Goal: Task Accomplishment & Management: Manage account settings

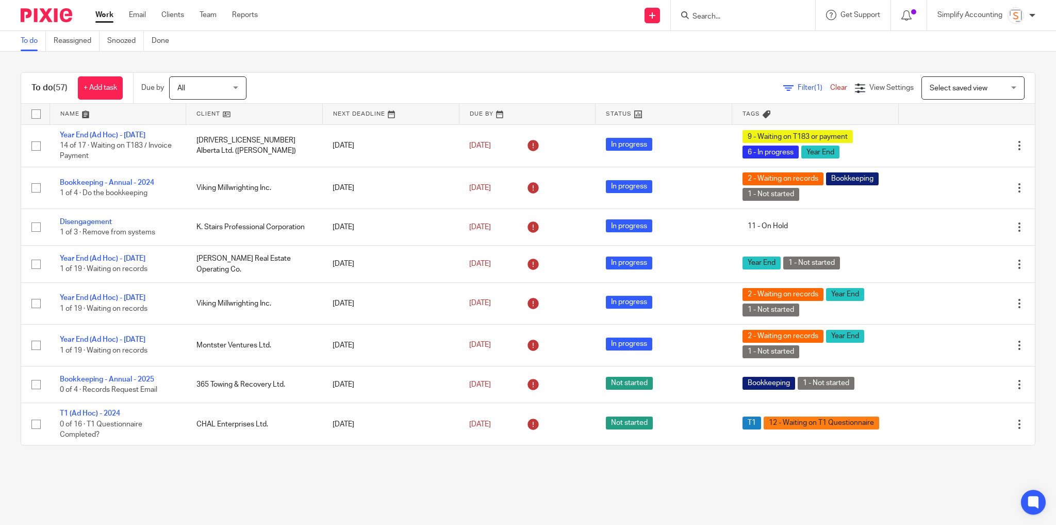
click at [695, 18] on input "Search" at bounding box center [738, 16] width 93 height 9
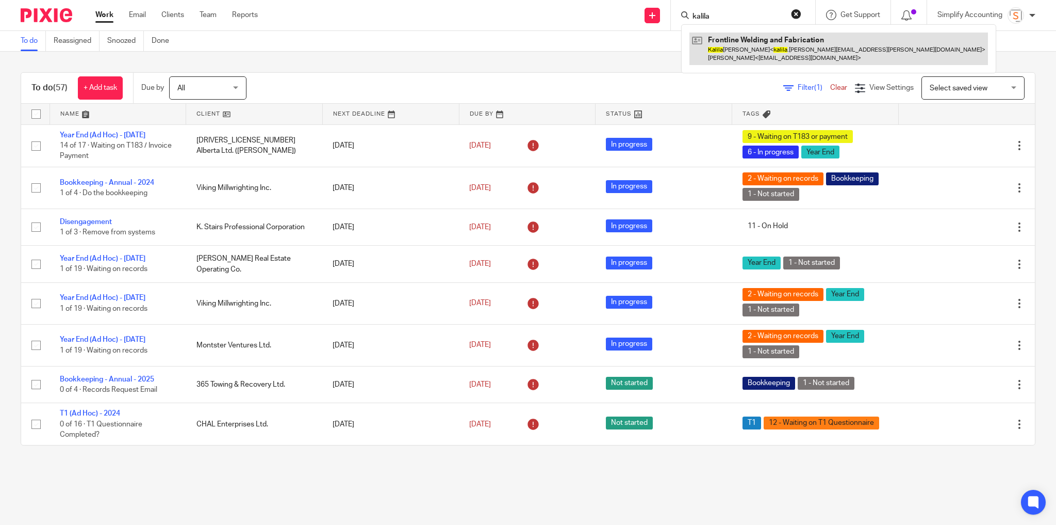
type input "kalila"
click at [706, 56] on link at bounding box center [839, 48] width 299 height 32
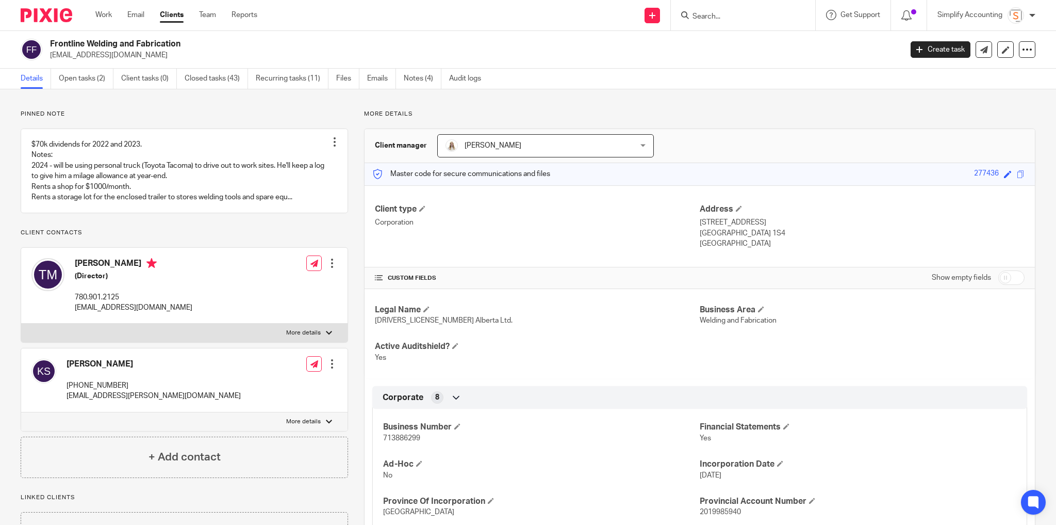
click at [723, 17] on input "Search" at bounding box center [738, 16] width 93 height 9
type input "preep"
click at [782, 56] on link at bounding box center [790, 48] width 200 height 32
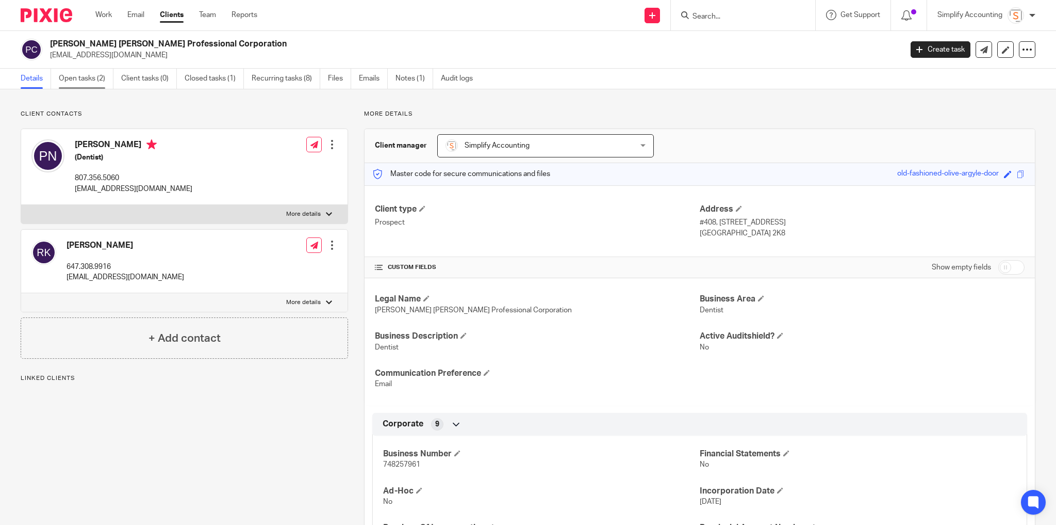
drag, startPoint x: 85, startPoint y: 77, endPoint x: 91, endPoint y: 79, distance: 6.2
click at [85, 77] on link "Open tasks (2)" at bounding box center [86, 79] width 55 height 20
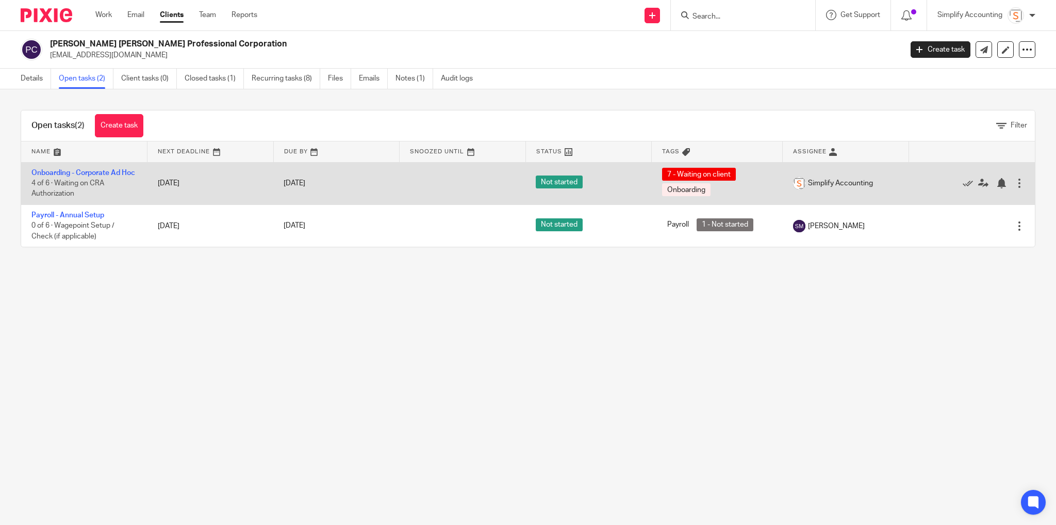
click at [99, 189] on td "Onboarding - Corporate Ad Hoc 4 of 6 · Waiting on CRA Authorization" at bounding box center [84, 183] width 126 height 42
drag, startPoint x: 112, startPoint y: 173, endPoint x: 119, endPoint y: 179, distance: 9.1
click at [112, 173] on link "Onboarding - Corporate Ad Hoc" at bounding box center [83, 172] width 104 height 7
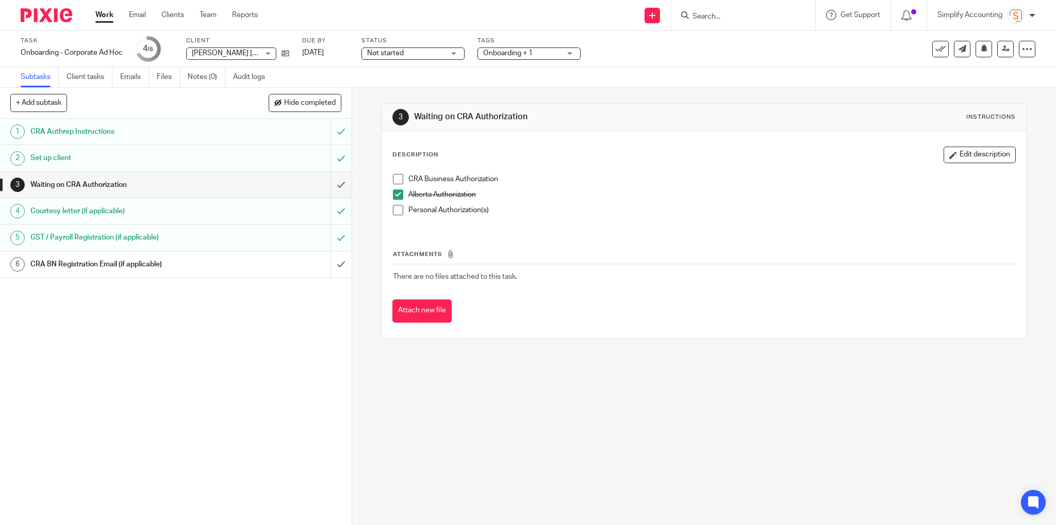
click at [733, 15] on input "Search" at bounding box center [738, 16] width 93 height 9
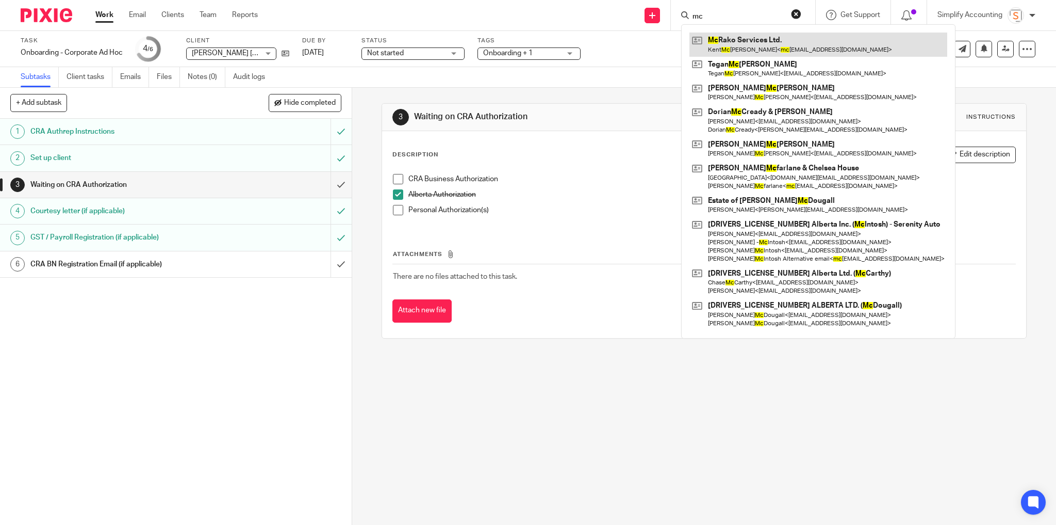
type input "mc"
click at [741, 47] on link at bounding box center [819, 44] width 258 height 24
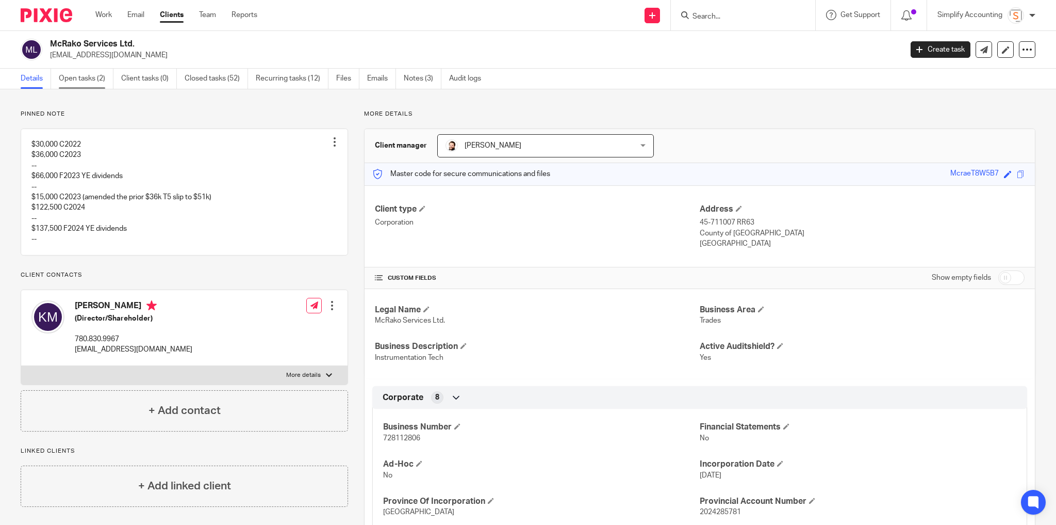
click at [85, 69] on link "Open tasks (2)" at bounding box center [86, 79] width 55 height 20
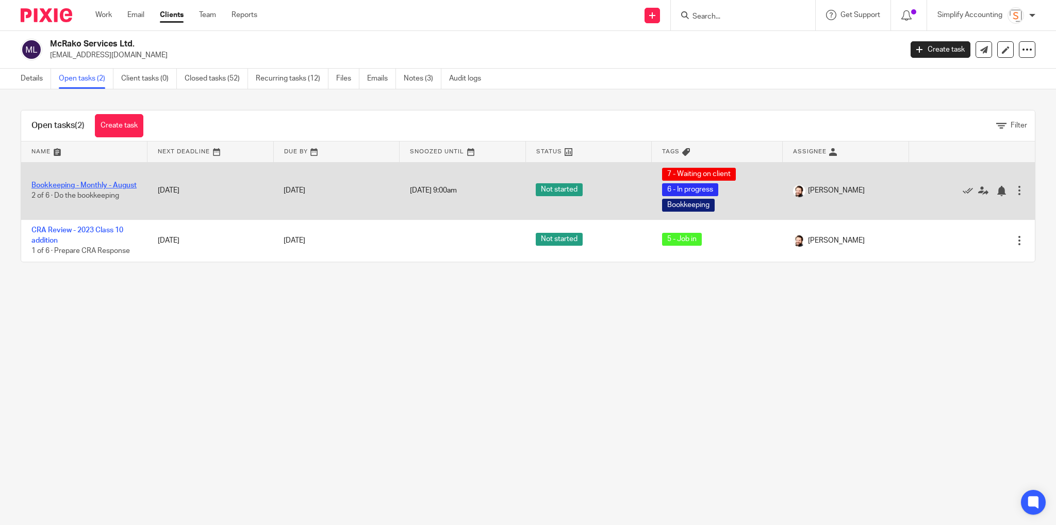
click at [97, 182] on link "Bookkeeping - Monthly - August" at bounding box center [83, 185] width 105 height 7
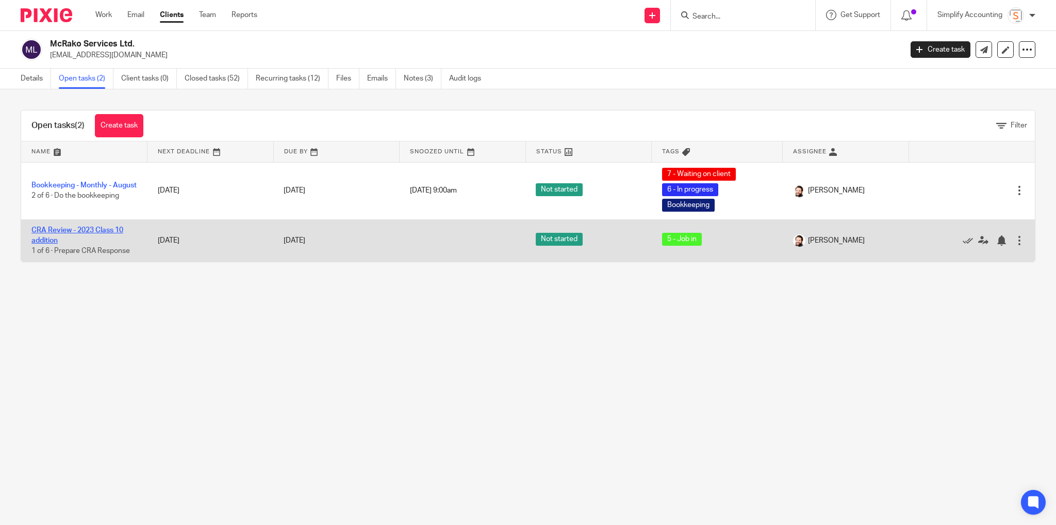
click at [86, 230] on link "CRA Review - 2023 Class 10 addition" at bounding box center [77, 235] width 92 height 18
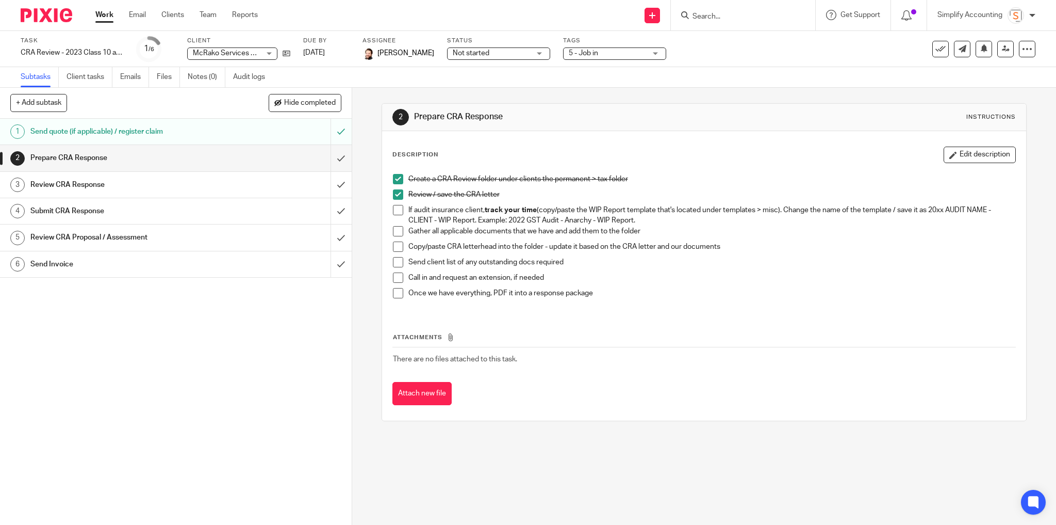
click at [91, 187] on h1 "Review CRA Response" at bounding box center [126, 184] width 193 height 15
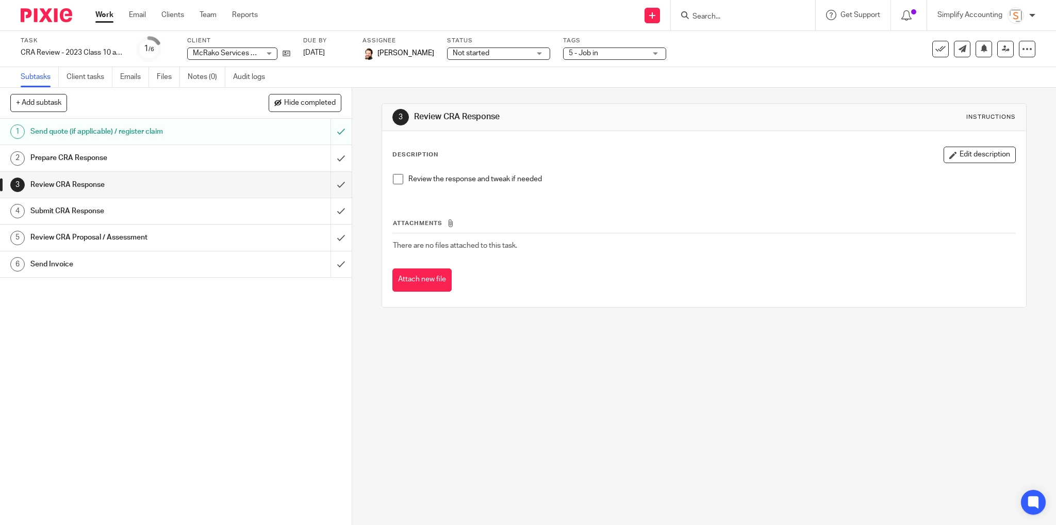
click at [89, 213] on h1 "Submit CRA Response" at bounding box center [126, 210] width 193 height 15
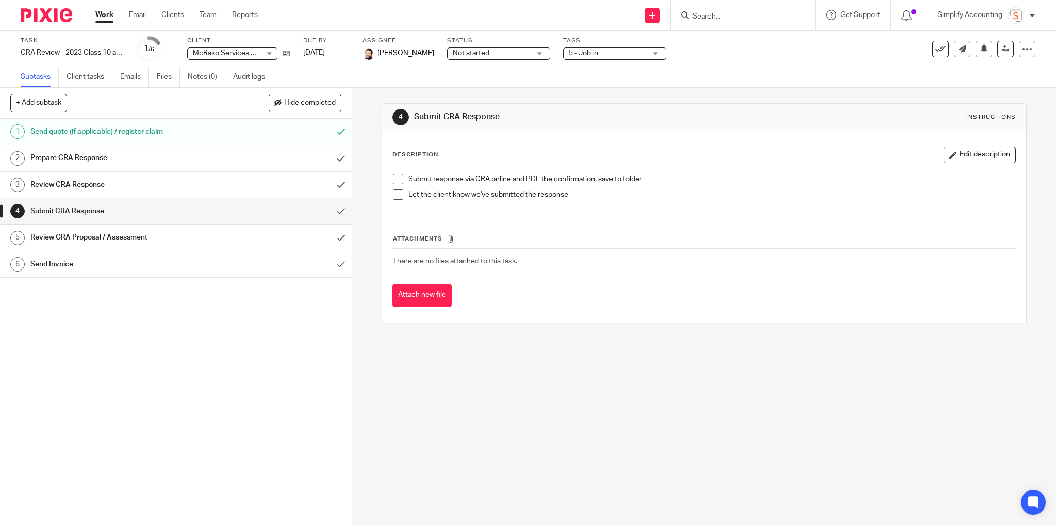
click at [87, 237] on h1 "Review CRA Proposal / Assessment" at bounding box center [126, 237] width 193 height 15
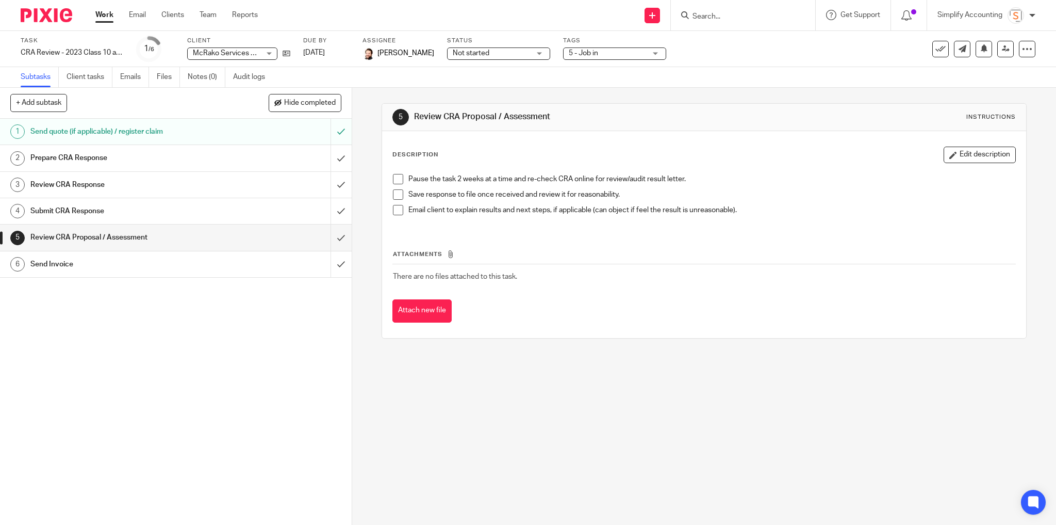
click at [62, 164] on h1 "Prepare CRA Response" at bounding box center [126, 157] width 193 height 15
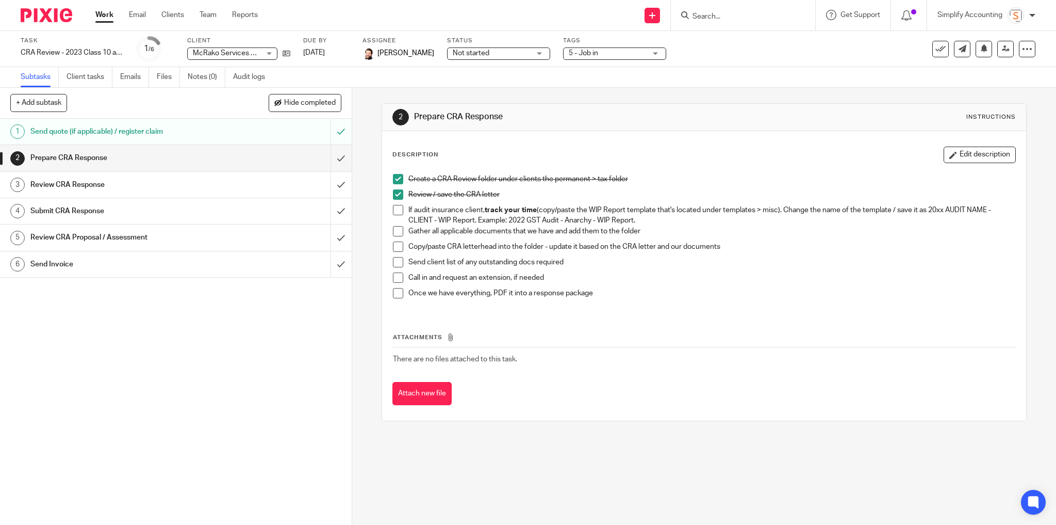
click at [706, 19] on input "Search" at bounding box center [738, 16] width 93 height 9
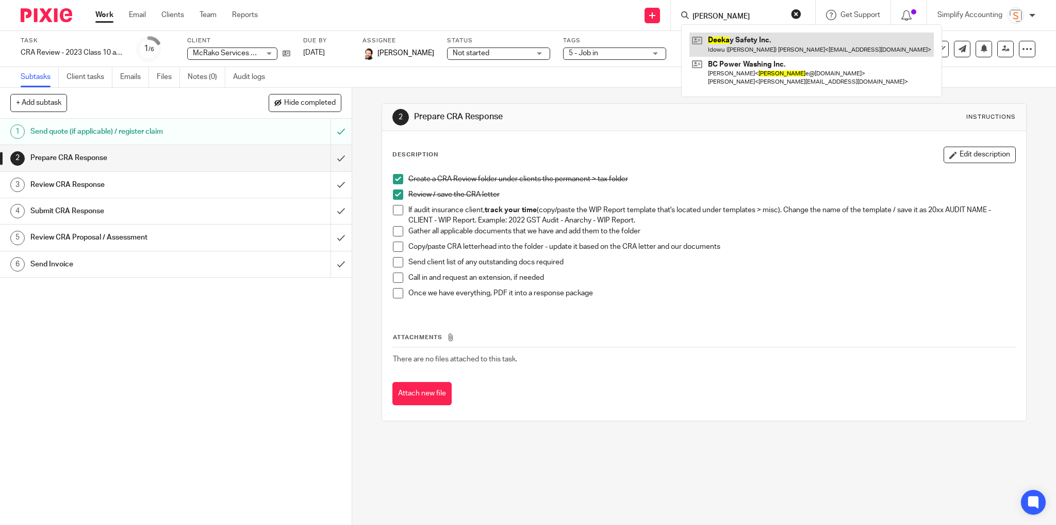
type input "[PERSON_NAME]"
click at [747, 44] on link at bounding box center [812, 44] width 245 height 24
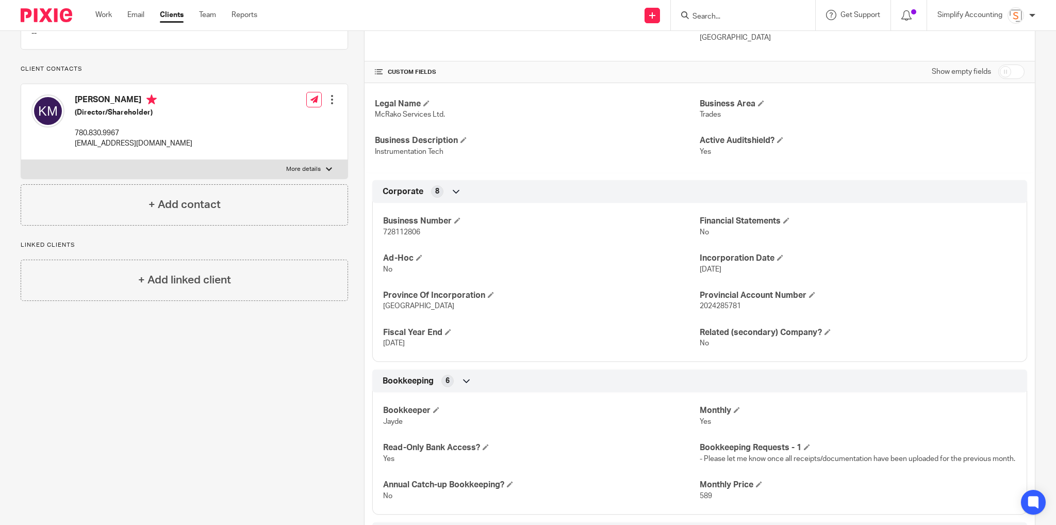
scroll to position [206, 0]
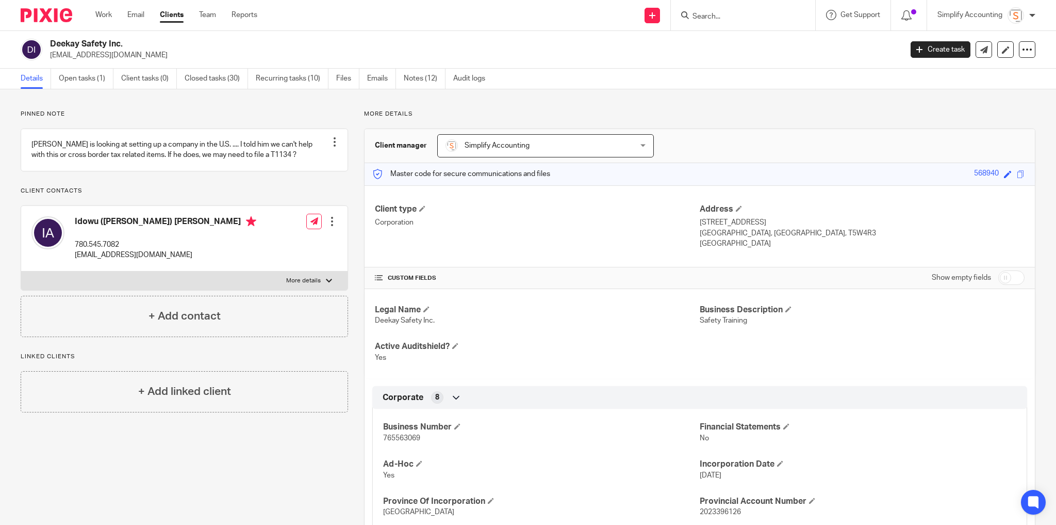
click at [81, 79] on link "Open tasks (1)" at bounding box center [86, 79] width 55 height 20
click at [750, 22] on div at bounding box center [743, 15] width 144 height 30
click at [747, 12] on input "Search" at bounding box center [738, 16] width 93 height 9
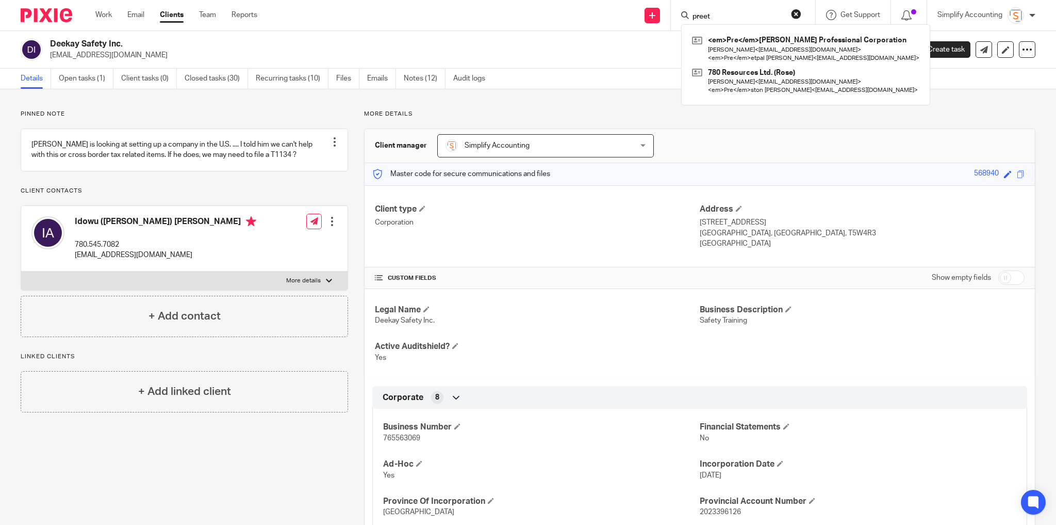
type input "preet"
click button "submit" at bounding box center [0, 0] width 0 height 0
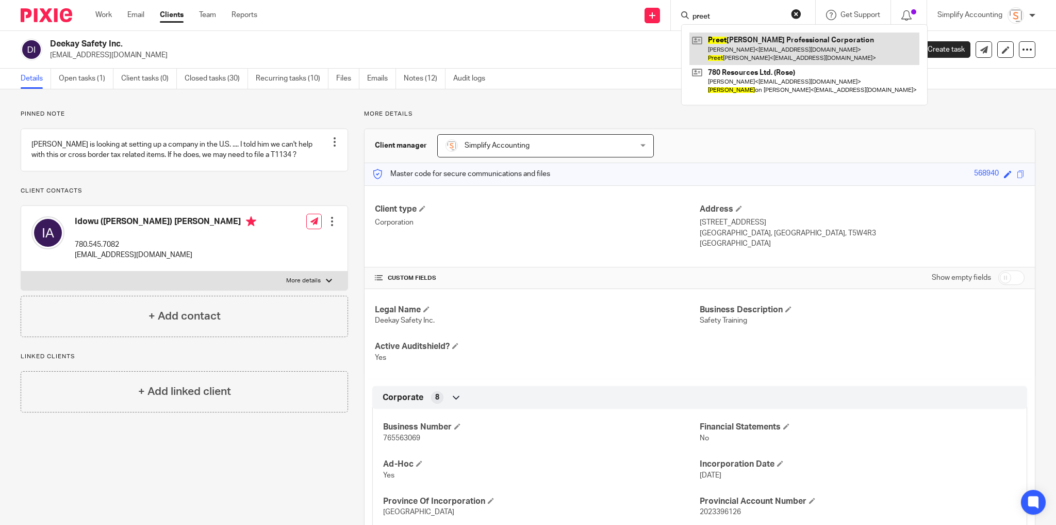
click at [747, 40] on link at bounding box center [805, 48] width 230 height 32
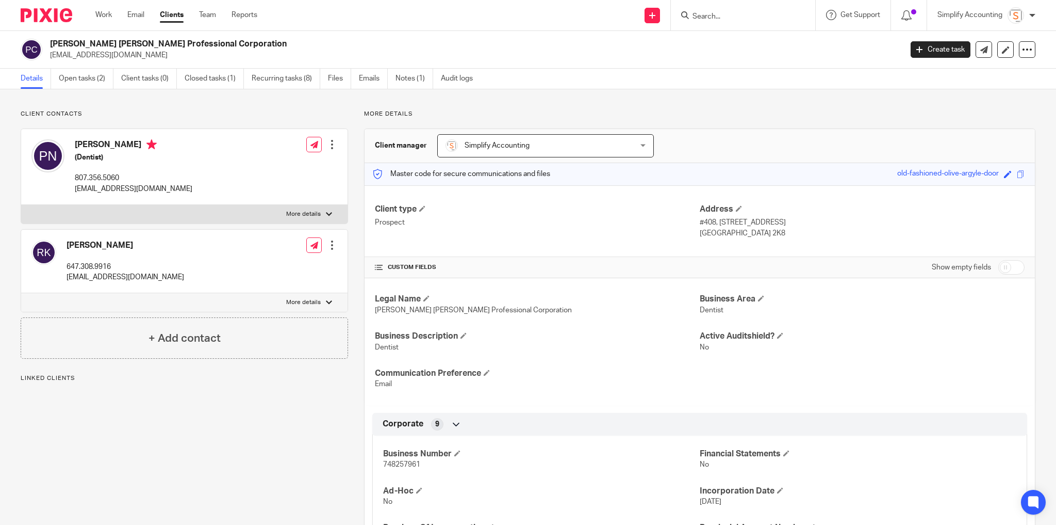
click at [129, 143] on h4 "[PERSON_NAME]" at bounding box center [134, 145] width 118 height 13
click at [128, 143] on h4 "[PERSON_NAME]" at bounding box center [134, 145] width 118 height 13
copy h4 "[PERSON_NAME]"
click at [108, 14] on link "Work" at bounding box center [103, 15] width 17 height 10
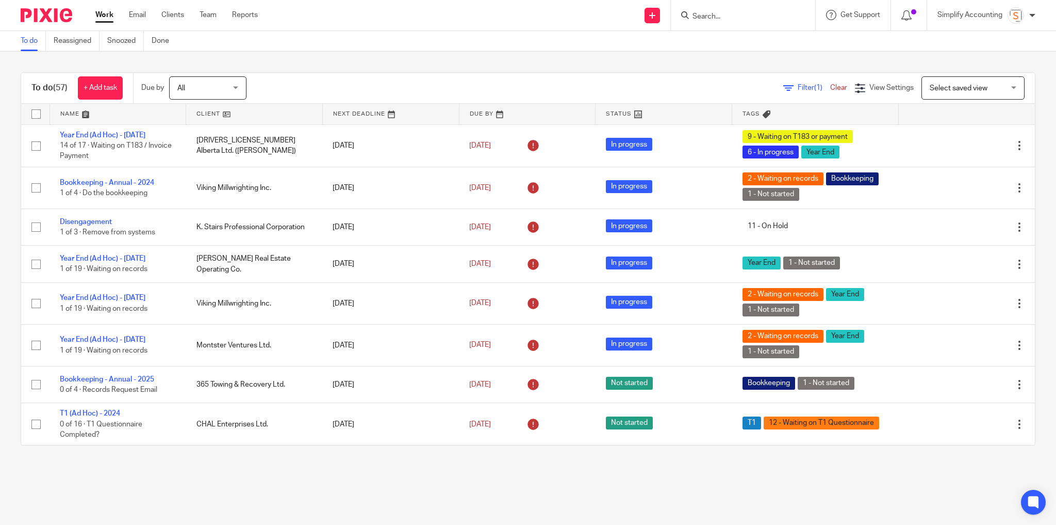
click at [726, 14] on input "Search" at bounding box center [738, 16] width 93 height 9
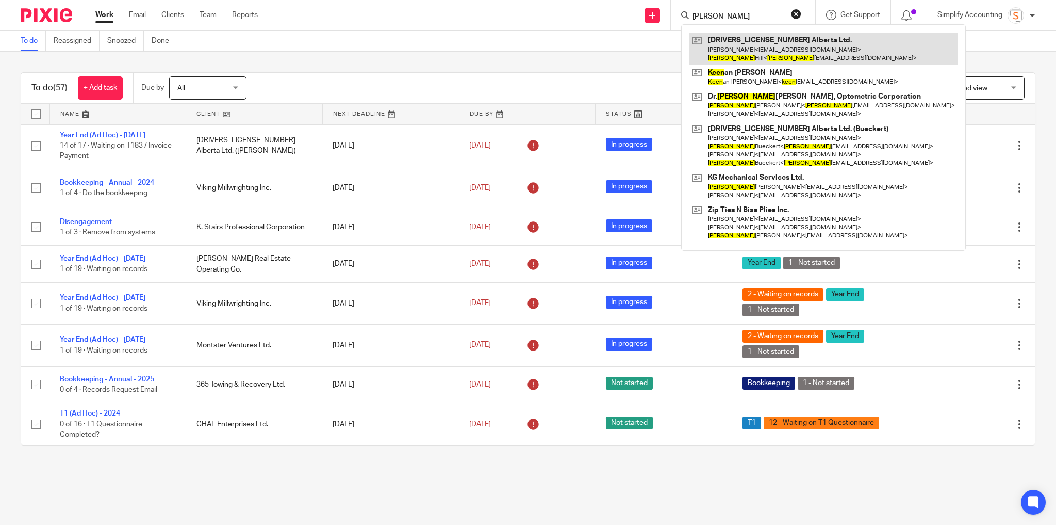
type input "keven"
click at [720, 48] on link at bounding box center [824, 48] width 268 height 32
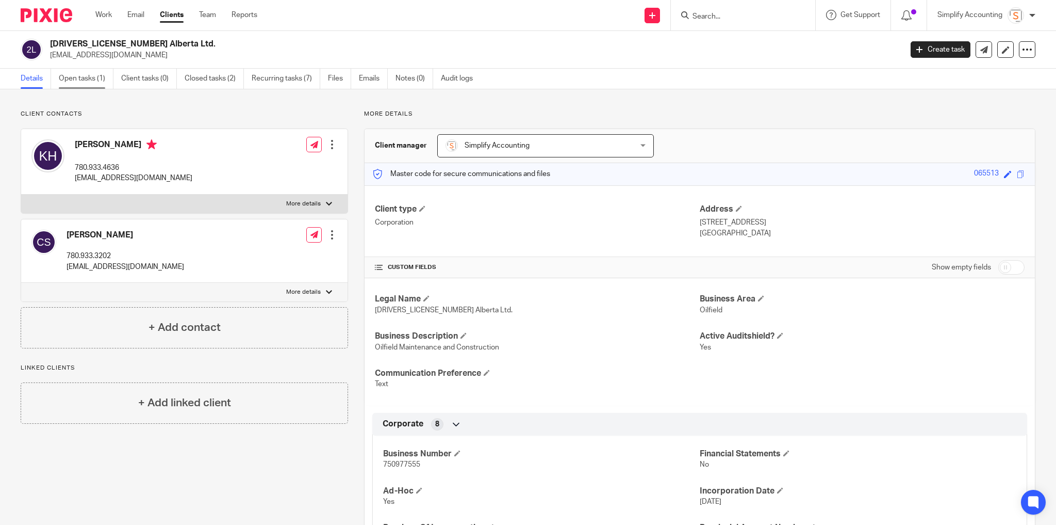
click at [68, 77] on link "Open tasks (1)" at bounding box center [86, 79] width 55 height 20
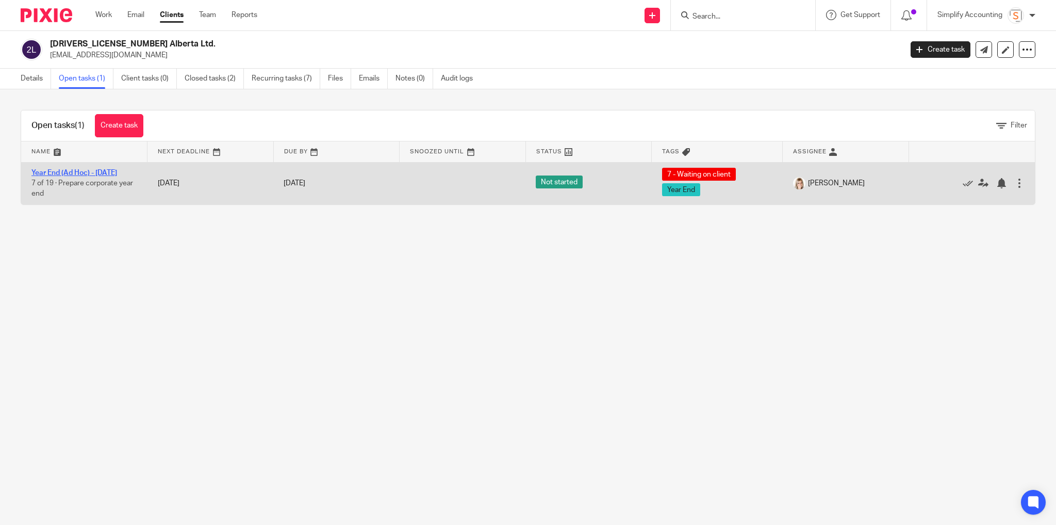
click at [84, 171] on link "Year End (Ad Hoc) - [DATE]" at bounding box center [74, 172] width 86 height 7
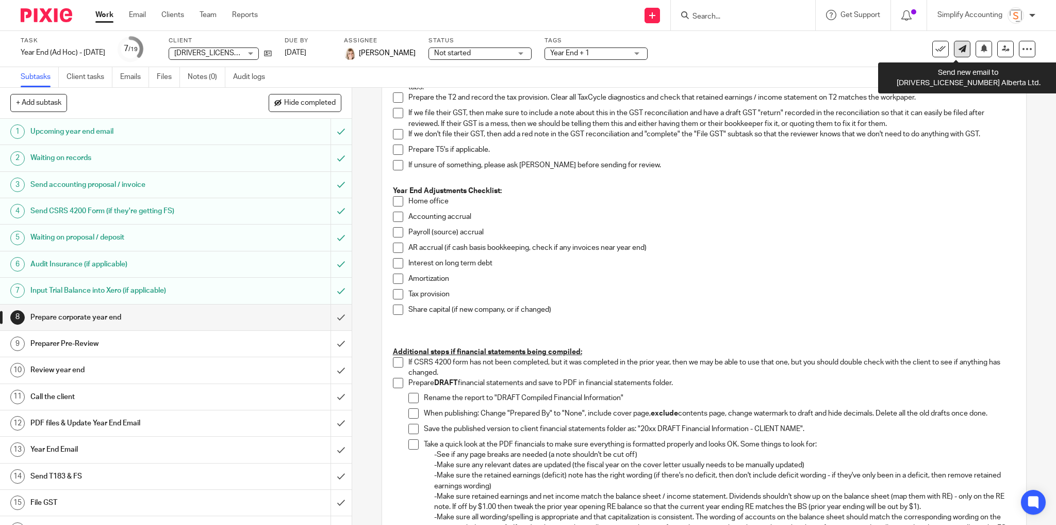
click at [959, 50] on icon at bounding box center [963, 49] width 8 height 8
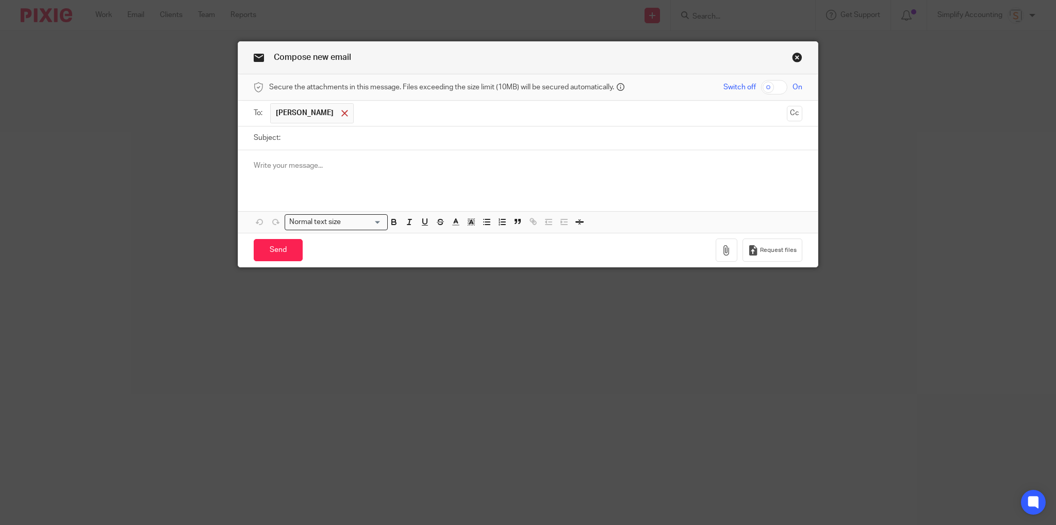
click at [341, 110] on span at bounding box center [344, 113] width 7 height 7
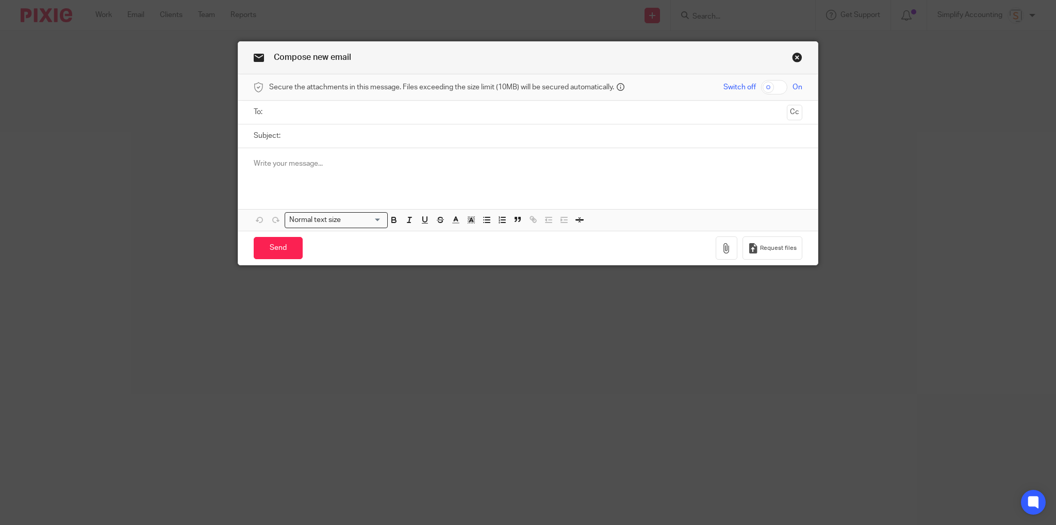
click at [323, 109] on input "text" at bounding box center [528, 112] width 510 height 12
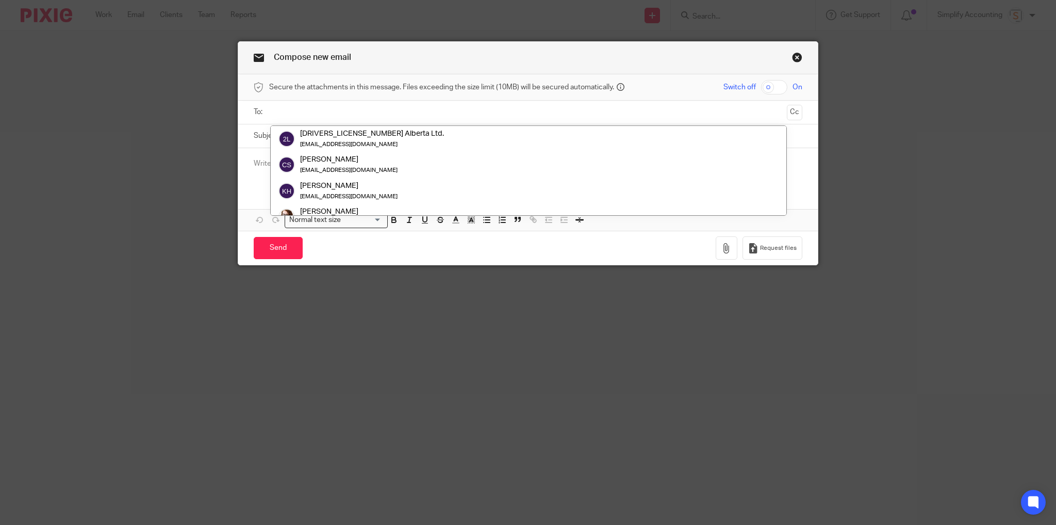
paste input "ljbooksgp@outlook.com"
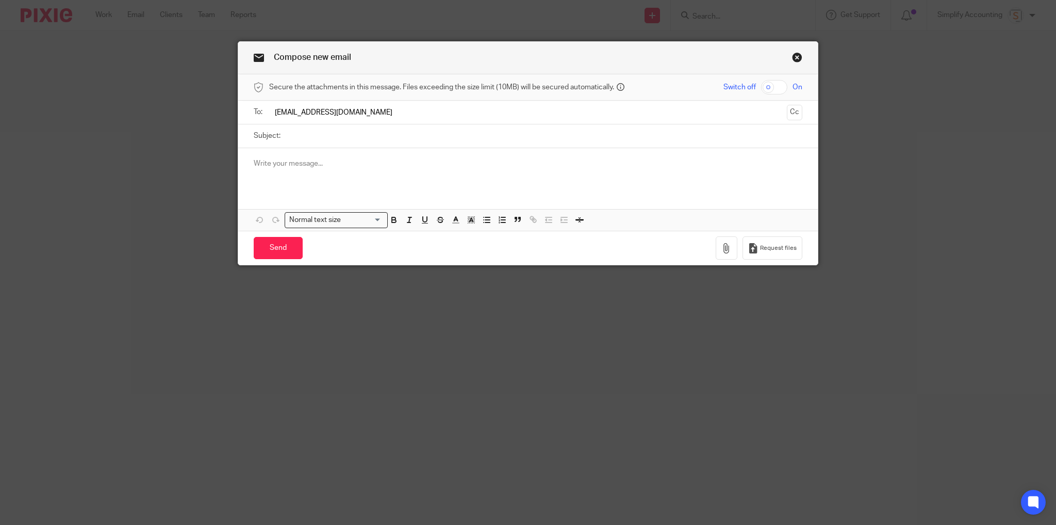
type input "ljbooksgp@outlook.com"
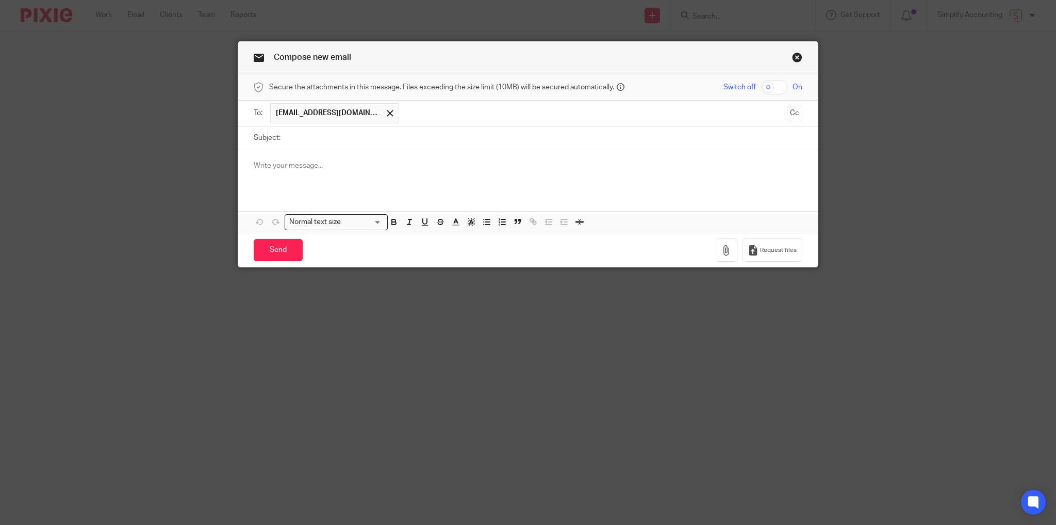
click at [281, 136] on div "Subject:" at bounding box center [528, 137] width 549 height 23
click at [316, 148] on input "Subject:" at bounding box center [544, 137] width 517 height 23
type input "Request files link"
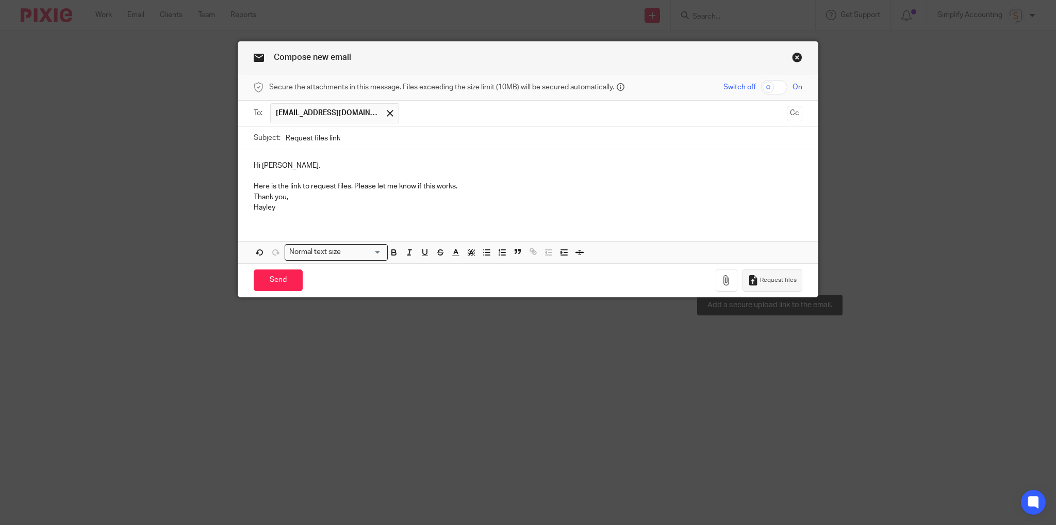
click at [782, 276] on span "Request files" at bounding box center [778, 280] width 37 height 8
click at [271, 205] on p "Hayley https://simplify-accounting.usepixie.net/u/07449ba30cff98fab5c1899c0b91f…" at bounding box center [528, 207] width 549 height 10
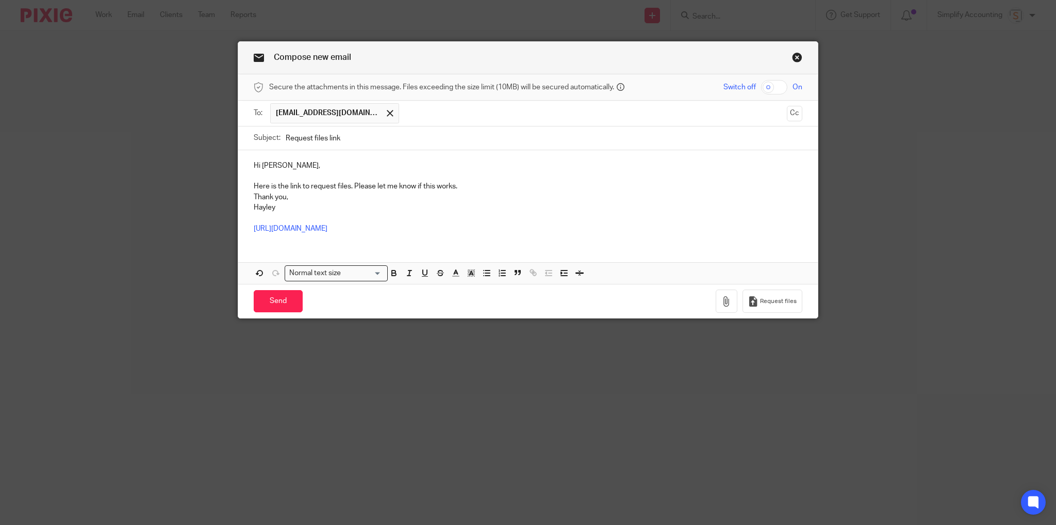
click at [417, 112] on input "text" at bounding box center [593, 113] width 379 height 20
click at [263, 304] on input "Send" at bounding box center [278, 301] width 49 height 22
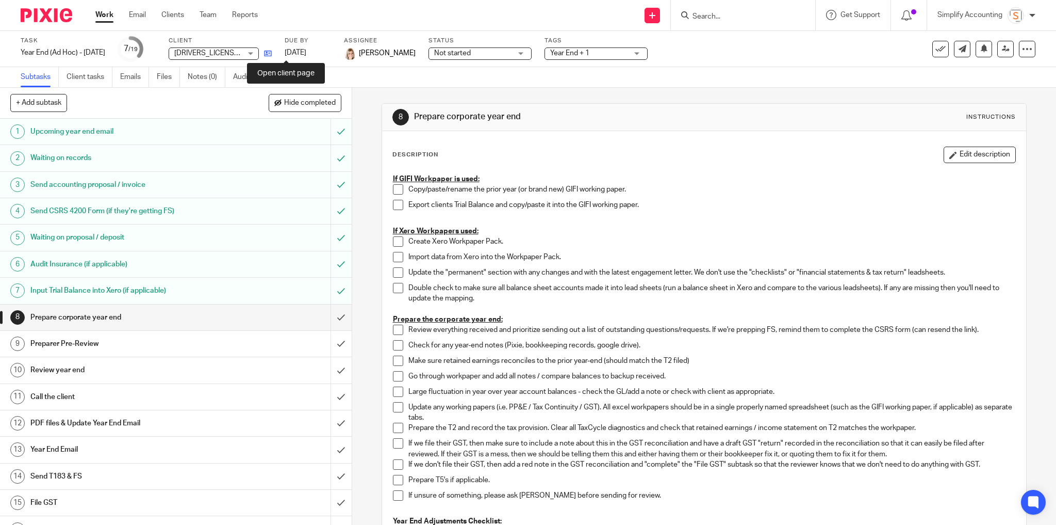
click at [272, 55] on icon at bounding box center [268, 54] width 8 height 8
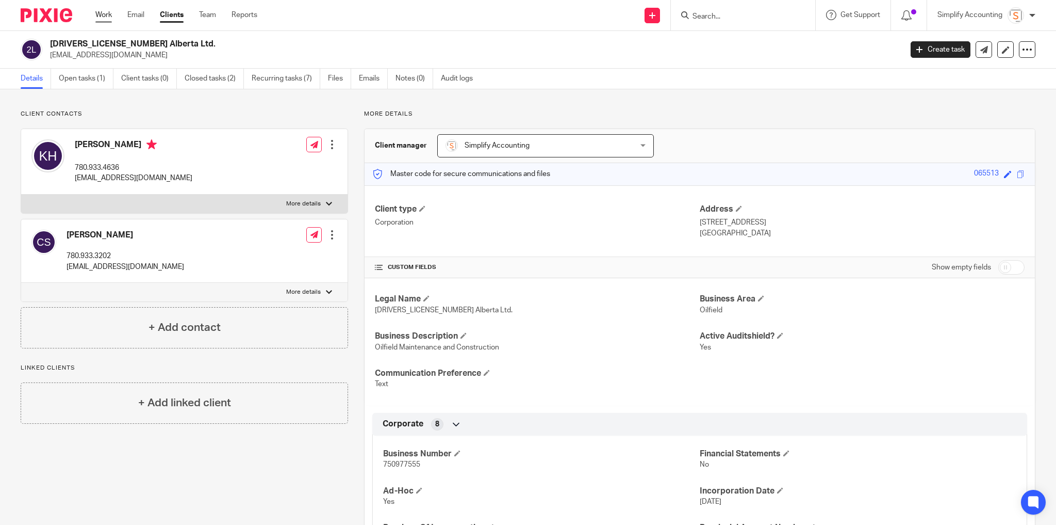
click at [109, 12] on link "Work" at bounding box center [103, 15] width 17 height 10
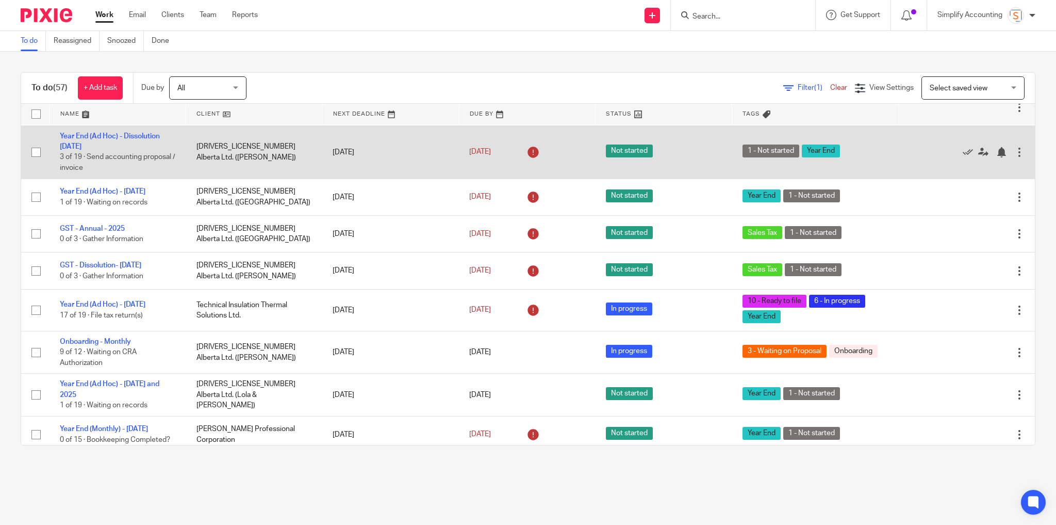
scroll to position [908, 0]
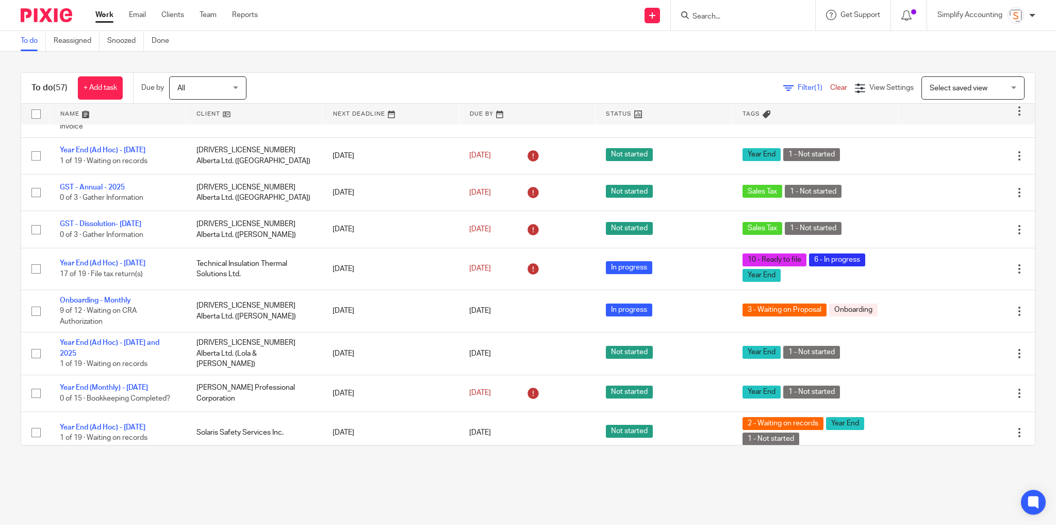
click at [718, 19] on input "Search" at bounding box center [738, 16] width 93 height 9
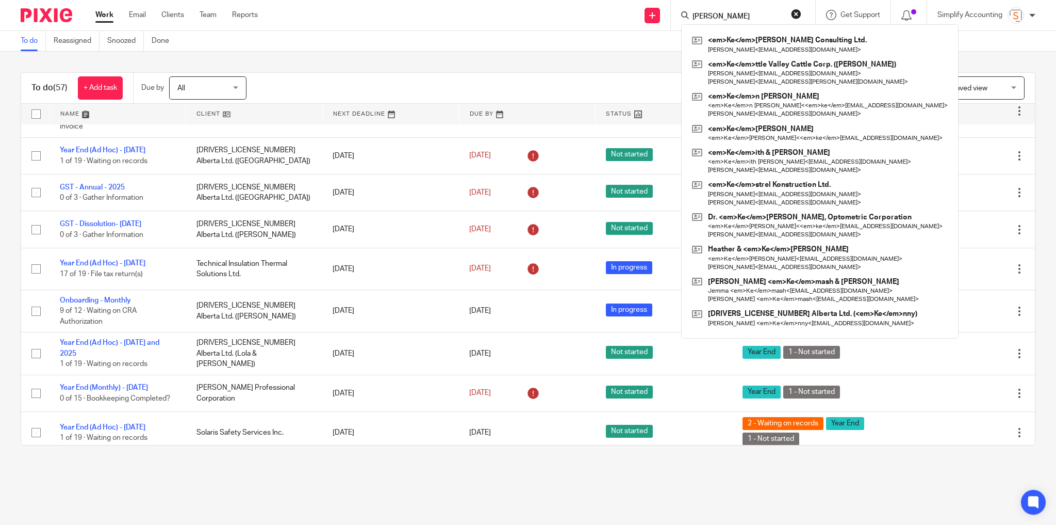
type input "keven"
click button "submit" at bounding box center [0, 0] width 0 height 0
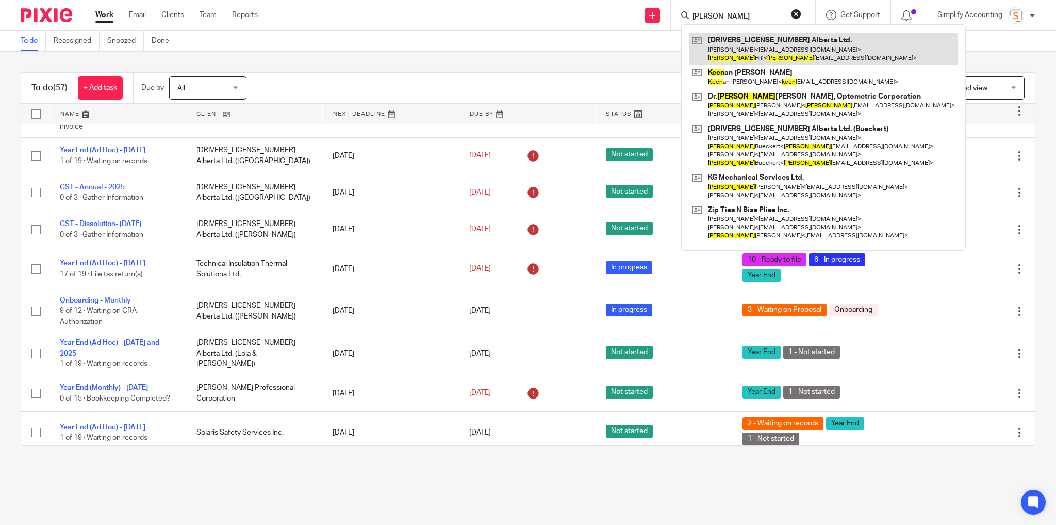
click at [734, 41] on link at bounding box center [824, 48] width 268 height 32
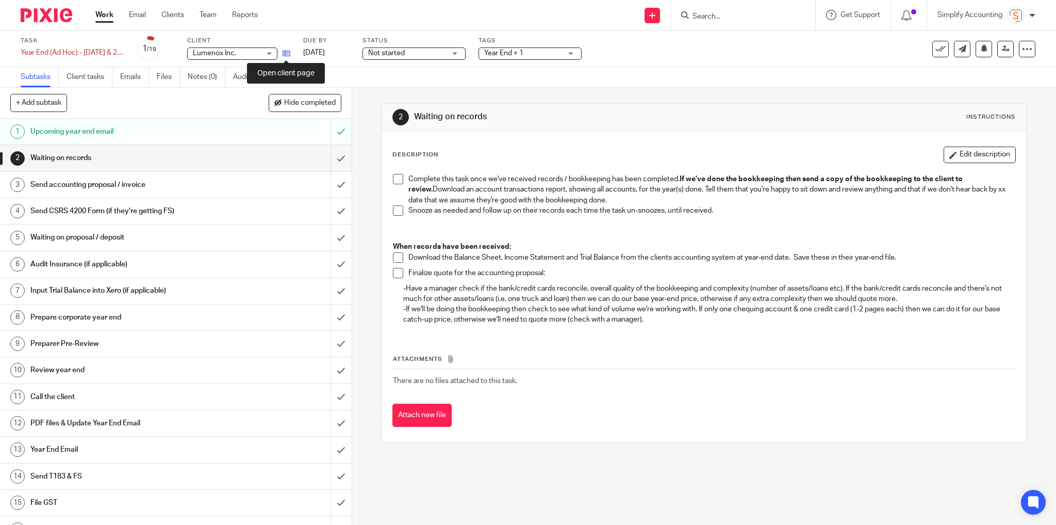
click at [285, 56] on icon at bounding box center [287, 54] width 8 height 8
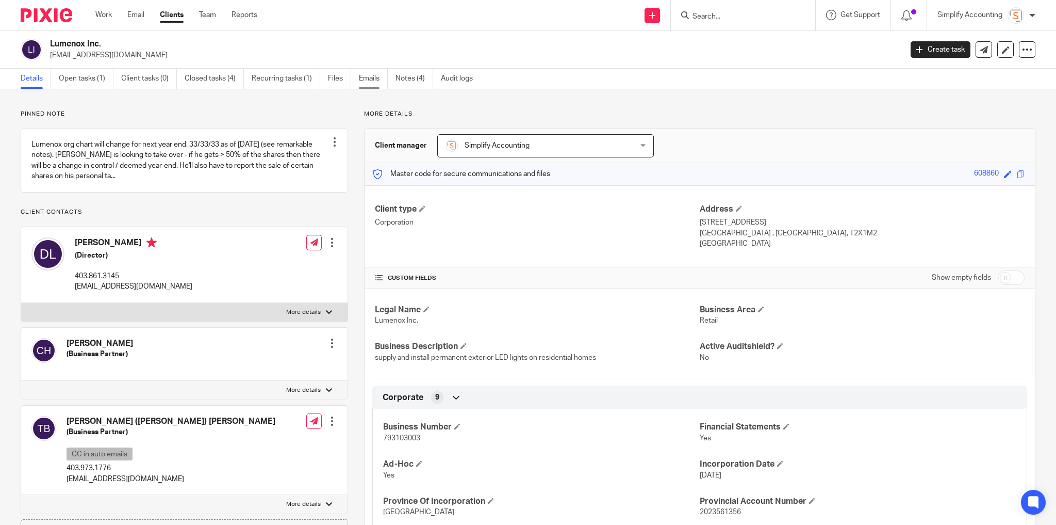
click at [365, 78] on link "Emails" at bounding box center [373, 79] width 29 height 20
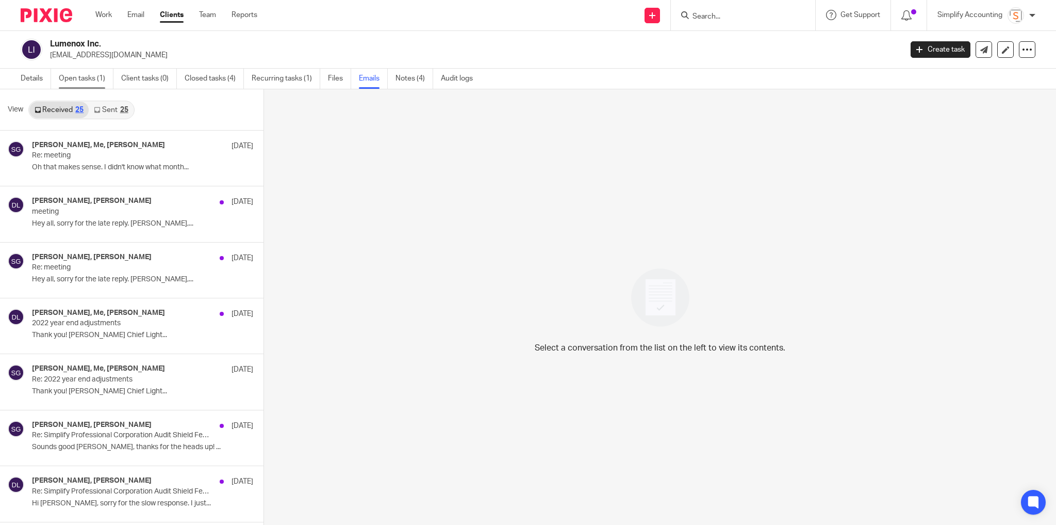
click at [96, 76] on link "Open tasks (1)" at bounding box center [86, 79] width 55 height 20
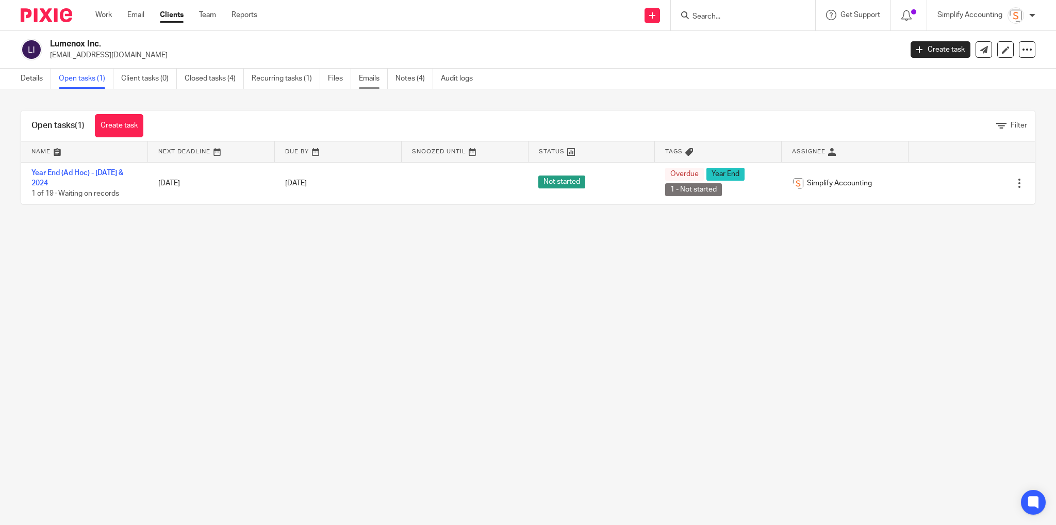
click at [368, 74] on link "Emails" at bounding box center [373, 79] width 29 height 20
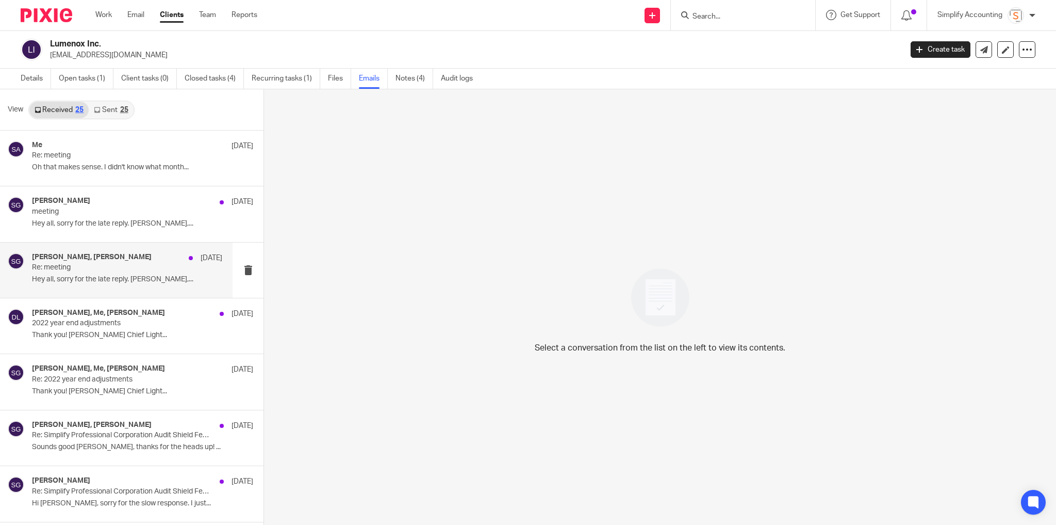
click at [143, 265] on p "Re: meeting" at bounding box center [108, 267] width 152 height 9
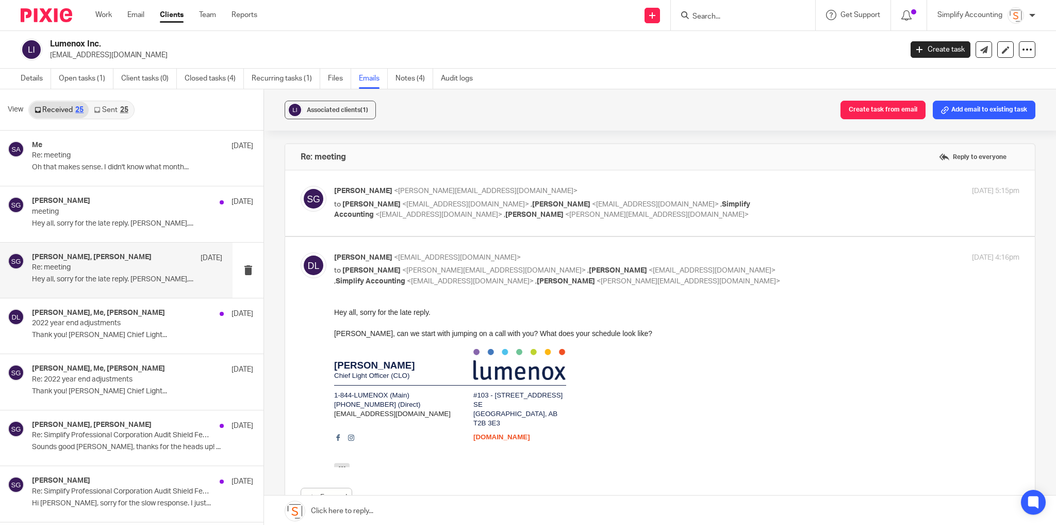
click at [825, 198] on div "Shawn Gander <shawn@simplifyaccounting.ca> to Danton Lalonde <dlalonde@lumenox.…" at bounding box center [677, 203] width 686 height 35
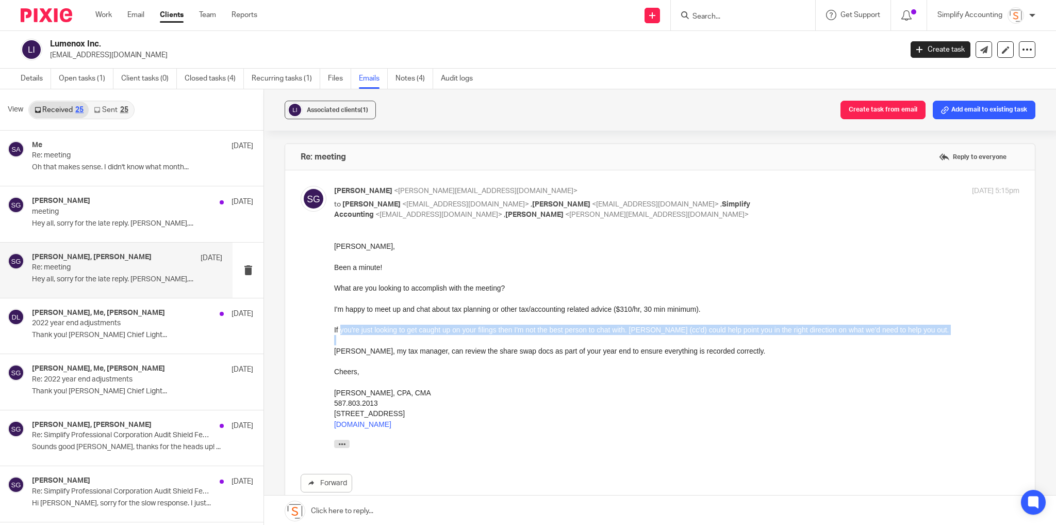
drag, startPoint x: 340, startPoint y: 332, endPoint x: 627, endPoint y: 342, distance: 287.0
click at [627, 342] on div "Danton, Been a minute! What are you looking to accomplish with the meeting? I'm…" at bounding box center [677, 346] width 686 height 212
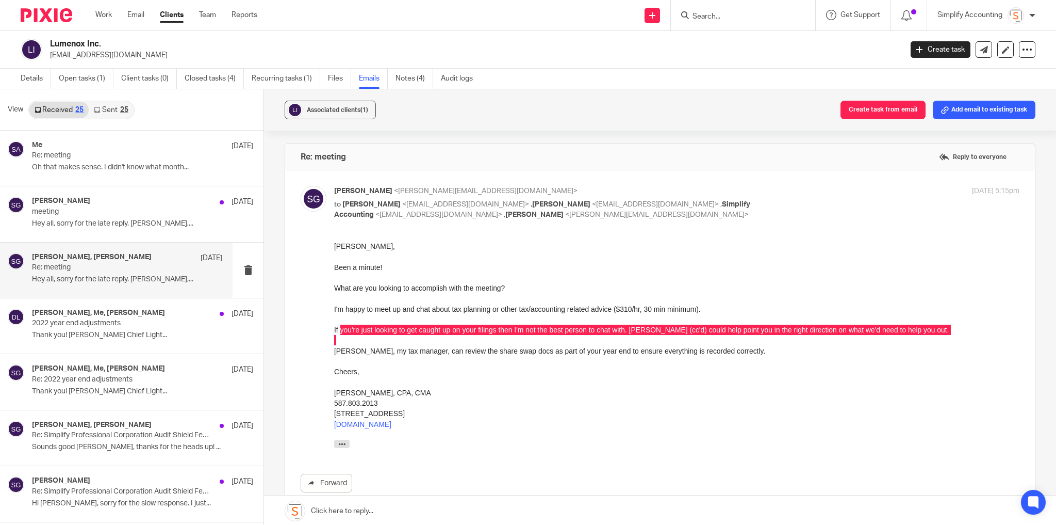
click at [618, 190] on p "Shawn Gander <shawn@simplifyaccounting.ca>" at bounding box center [562, 191] width 457 height 11
checkbox input "false"
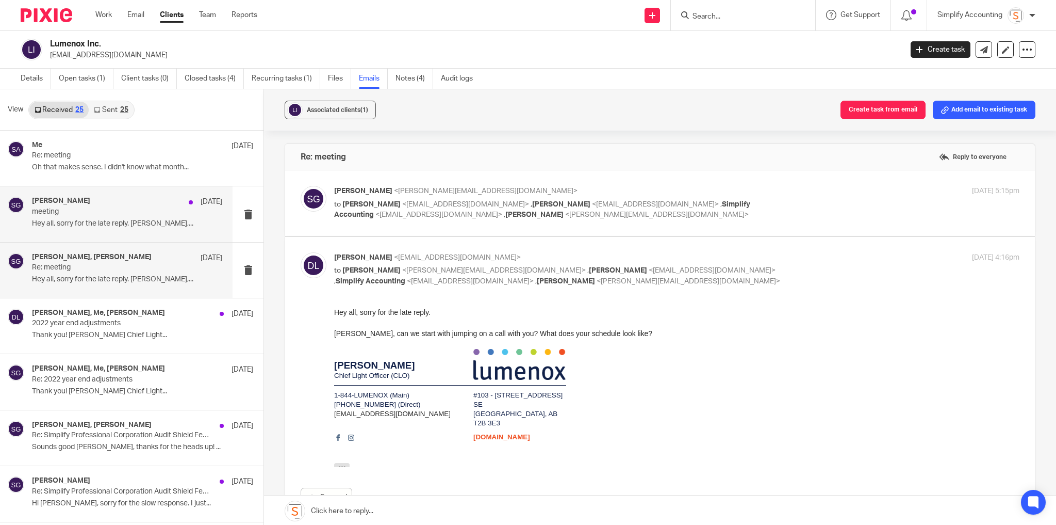
click at [127, 214] on p "meeting" at bounding box center [108, 211] width 152 height 9
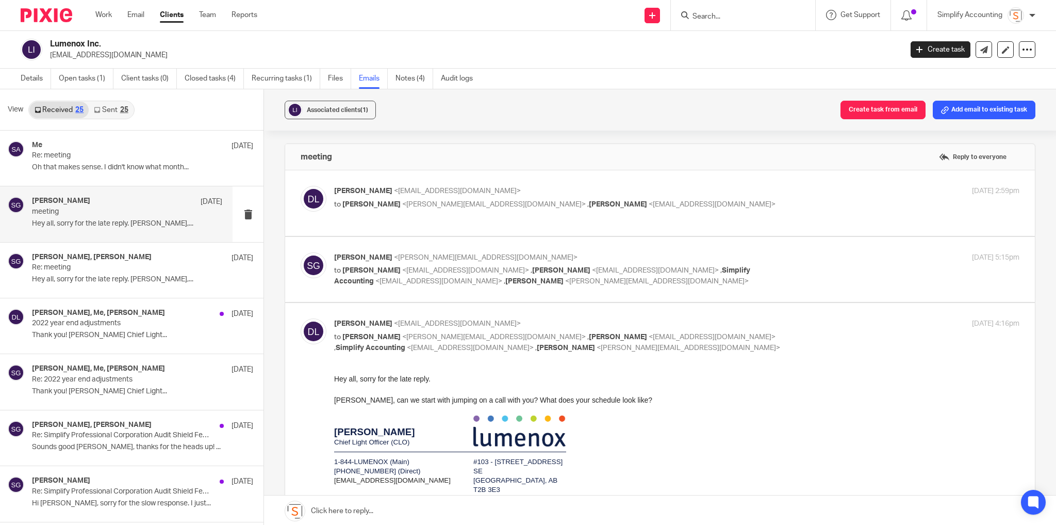
scroll to position [41, 0]
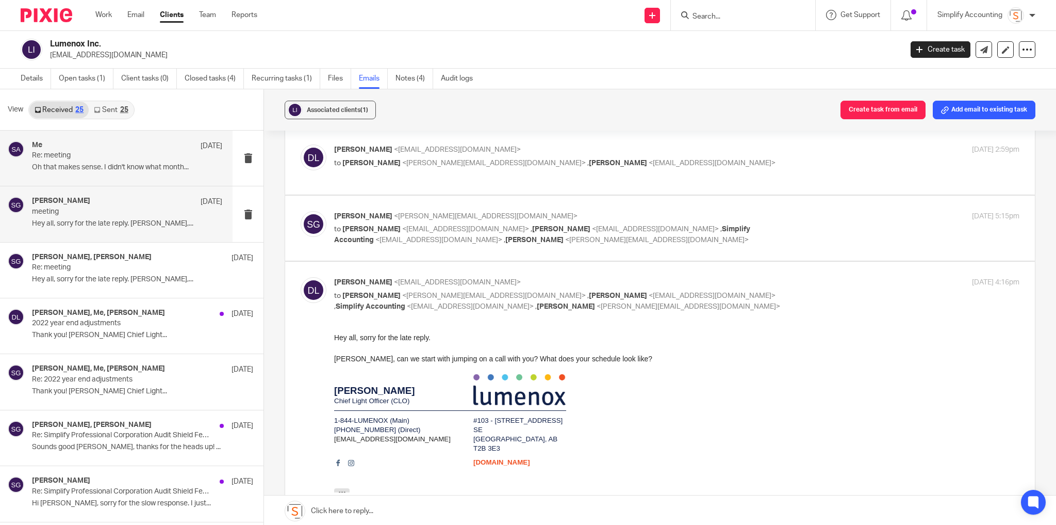
click at [103, 160] on div "Me Apr 24 Re: meeting Oh that makes sense. I didn't know what month..." at bounding box center [127, 158] width 190 height 35
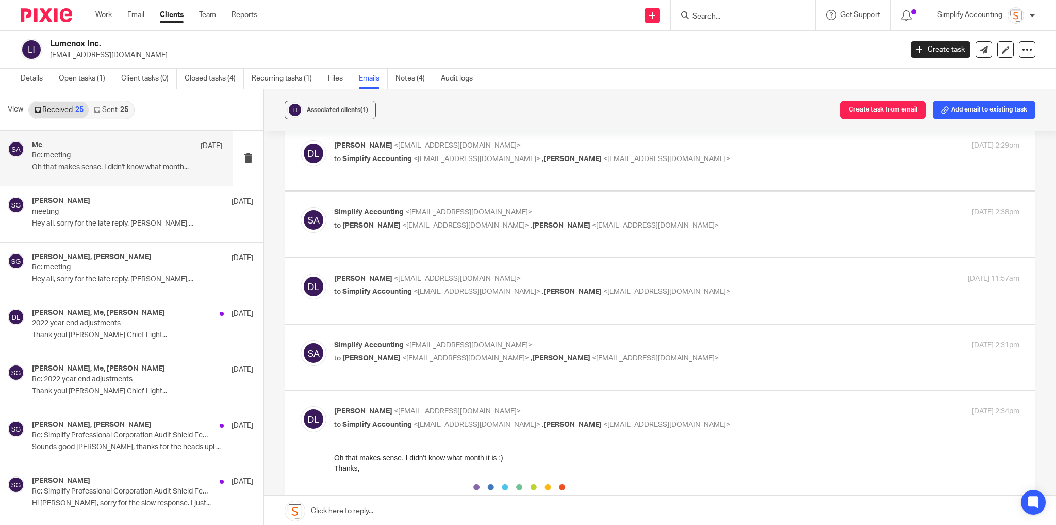
scroll to position [413, 0]
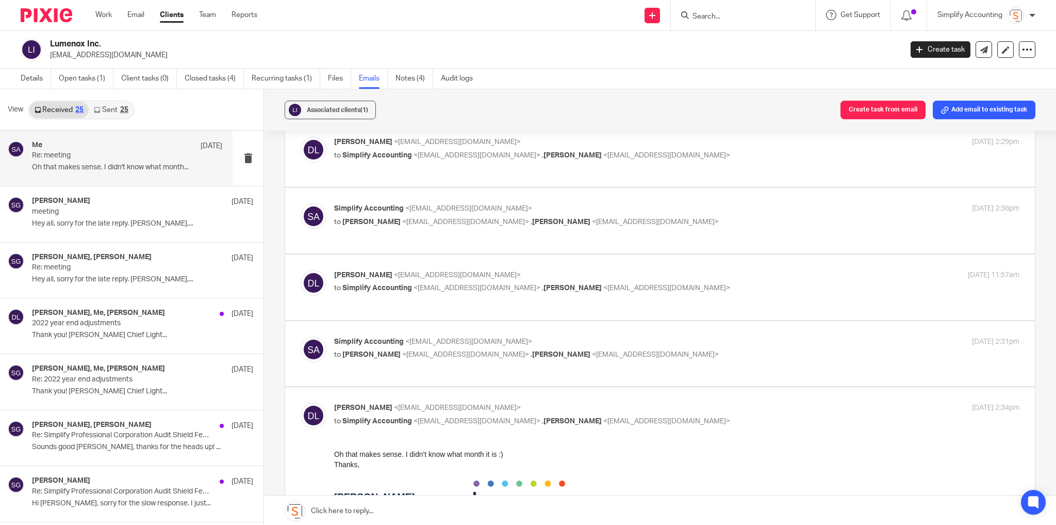
click at [676, 270] on div "Danton Lalonde <dlalonde@lumenox.ca> to Simplify Accounting <info@simplifyaccou…" at bounding box center [677, 283] width 686 height 26
checkbox input "true"
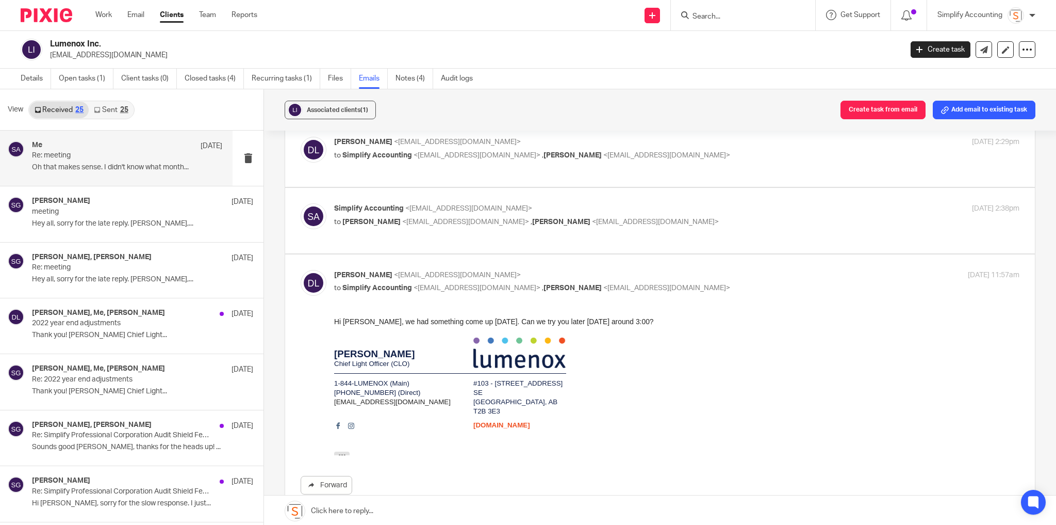
scroll to position [0, 0]
click at [661, 203] on div "Simplify Accounting <info@simplifyaccounting.ca> to Danton Lalonde <dlalonde@lu…" at bounding box center [660, 220] width 719 height 35
click at [648, 203] on p "Simplify Accounting <info@simplifyaccounting.ca>" at bounding box center [562, 208] width 457 height 11
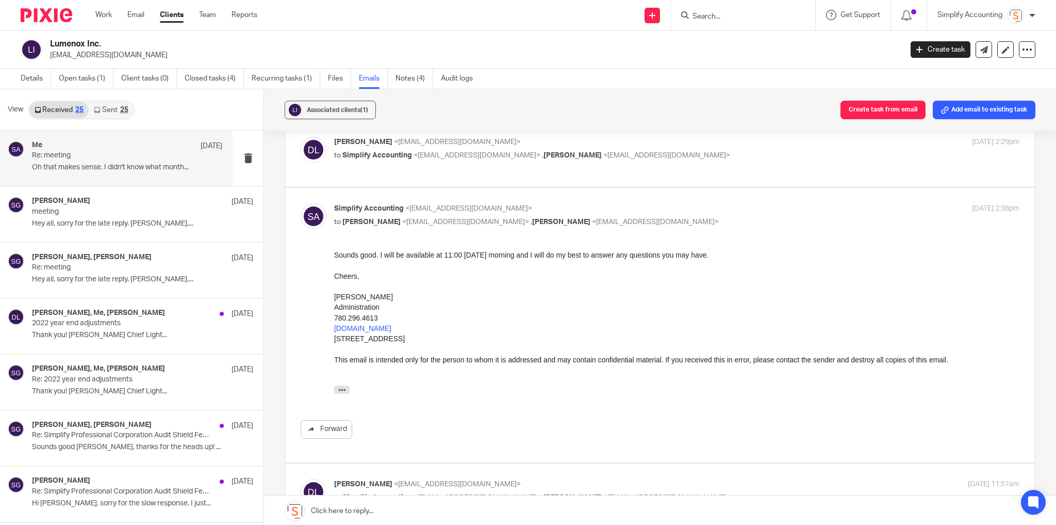
click at [663, 203] on div "Simplify Accounting <info@simplifyaccounting.ca> to Danton Lalonde <dlalonde@lu…" at bounding box center [562, 215] width 457 height 24
checkbox input "false"
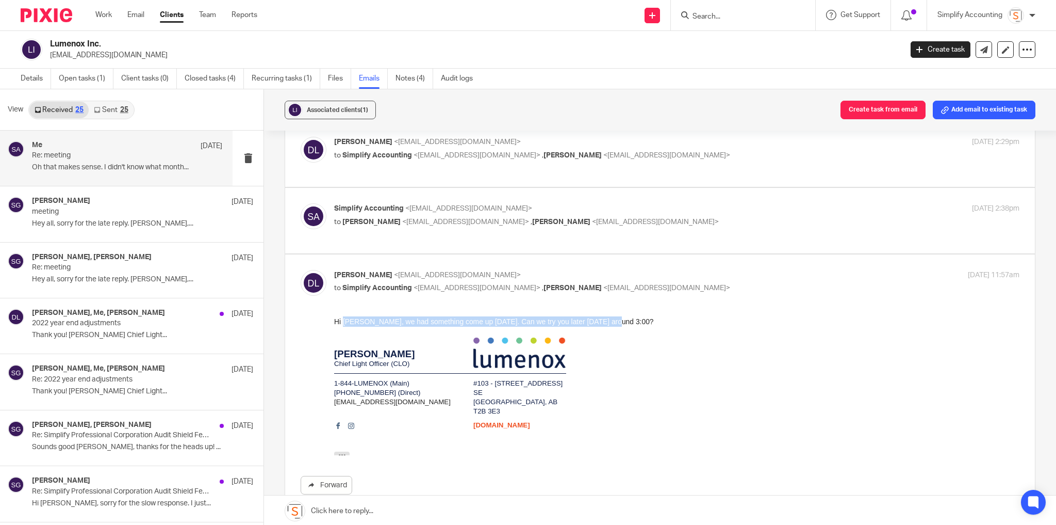
drag, startPoint x: 344, startPoint y: 320, endPoint x: 610, endPoint y: 319, distance: 266.2
click at [610, 319] on div "Hi Hayley, we had something come up today. Can we try you later today around 3:…" at bounding box center [677, 321] width 686 height 10
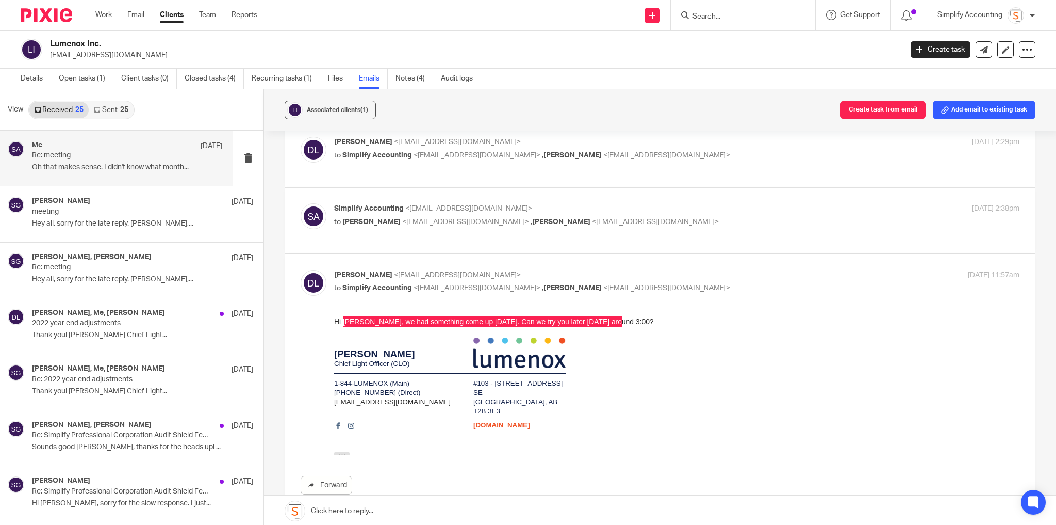
click at [647, 270] on p "Danton Lalonde <dlalonde@lumenox.ca>" at bounding box center [562, 275] width 457 height 11
checkbox input "false"
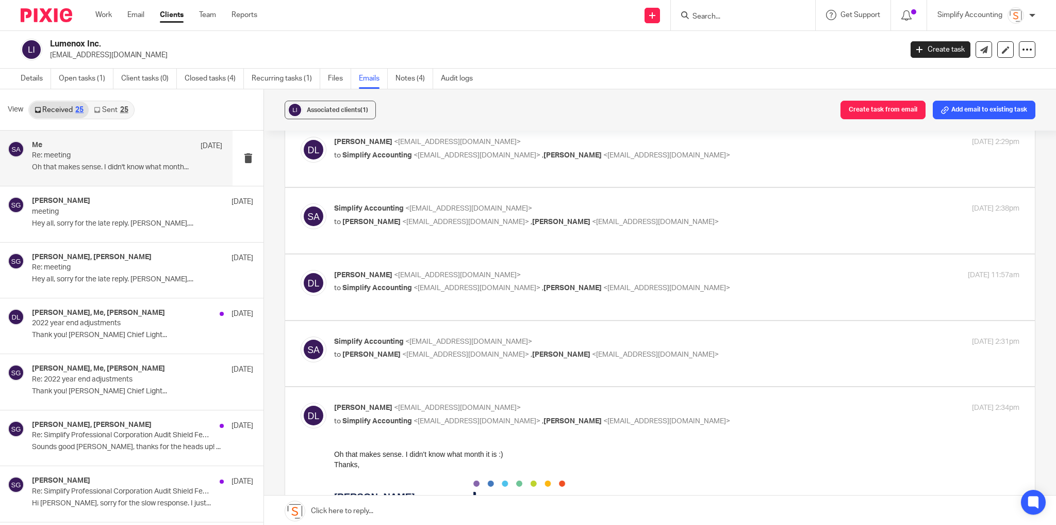
click at [665, 349] on p "to Danton Lalonde <dlalonde@lumenox.ca> , Randy Coutts <rcoutts@lumenox.ca>" at bounding box center [562, 354] width 457 height 11
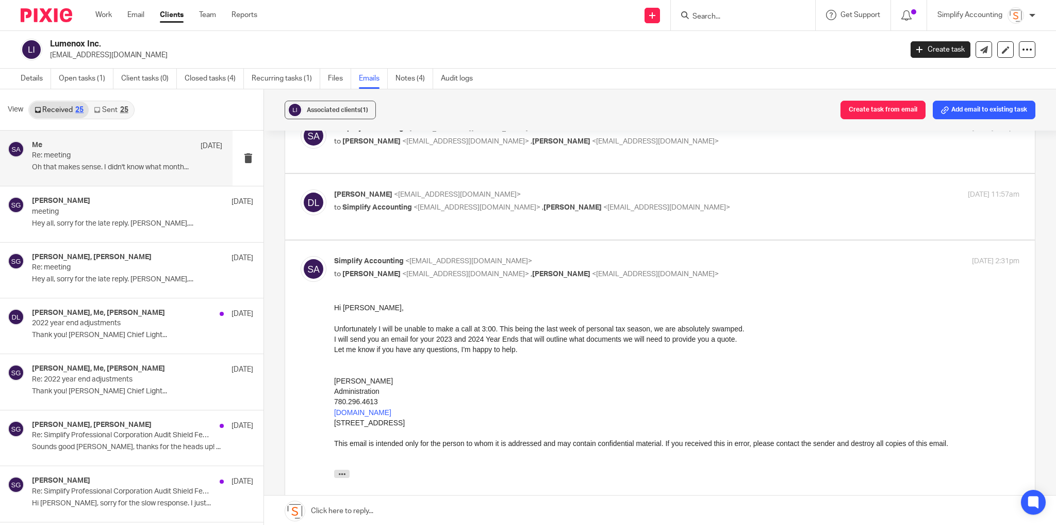
scroll to position [536, 0]
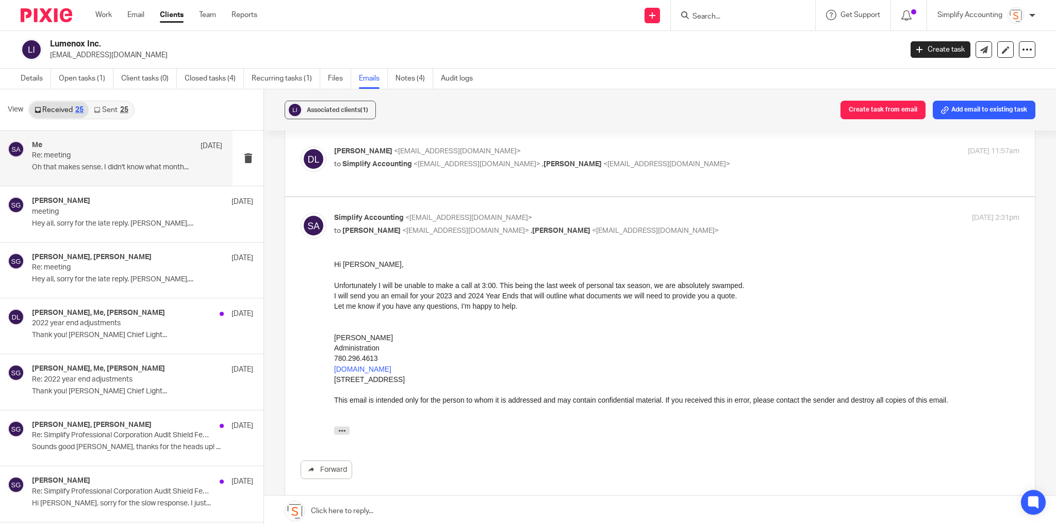
click at [664, 225] on p "to Danton Lalonde <dlalonde@lumenox.ca> , Randy Coutts <rcoutts@lumenox.ca>" at bounding box center [562, 230] width 457 height 11
checkbox input "false"
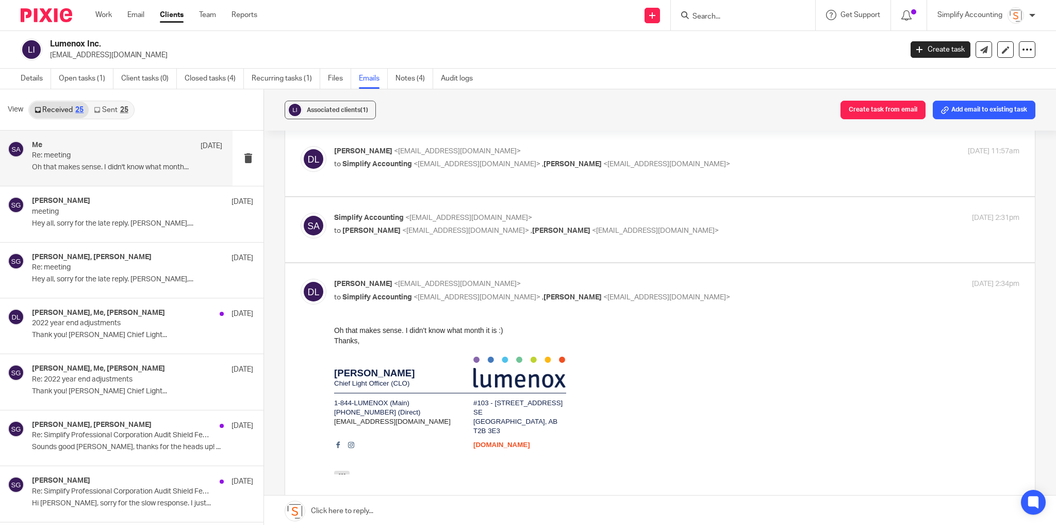
click at [108, 107] on link "Sent 25" at bounding box center [111, 110] width 44 height 17
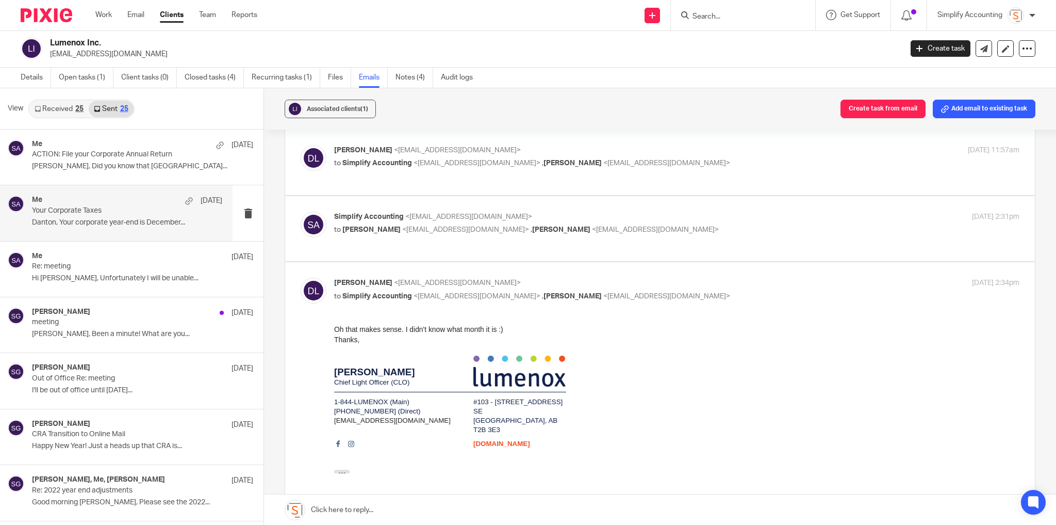
click at [124, 220] on p "Danton, Your corporate year-end is December..." at bounding box center [127, 222] width 190 height 9
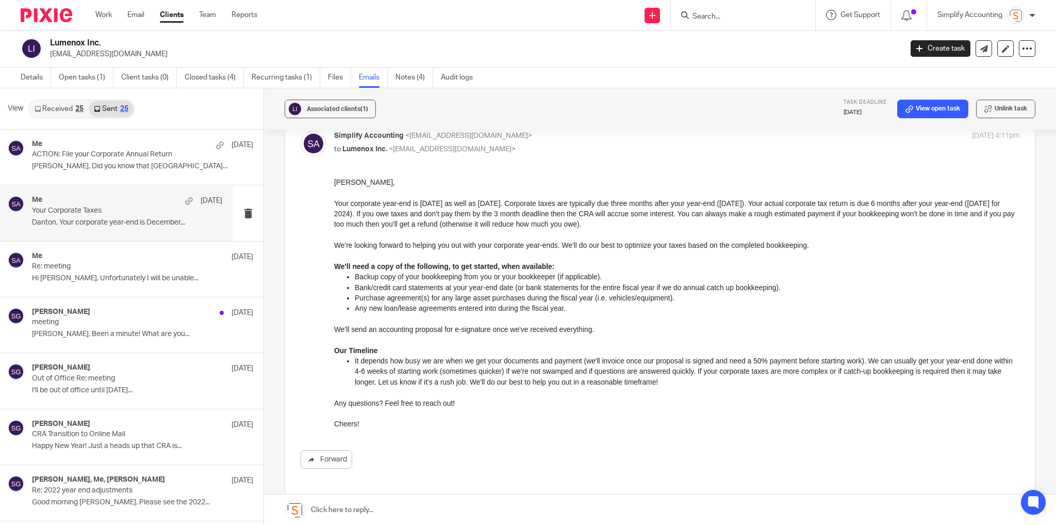
scroll to position [0, 0]
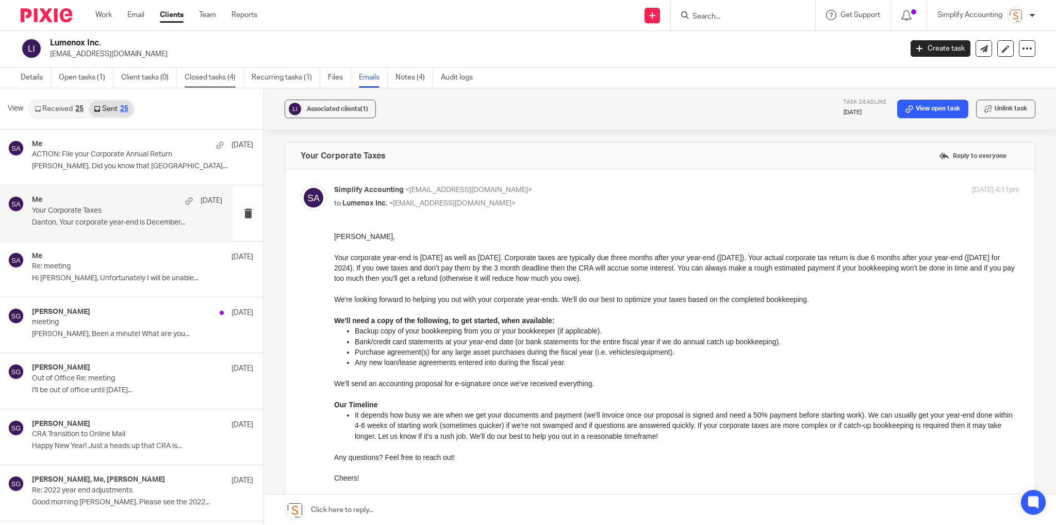
click at [219, 73] on link "Closed tasks (4)" at bounding box center [214, 78] width 59 height 20
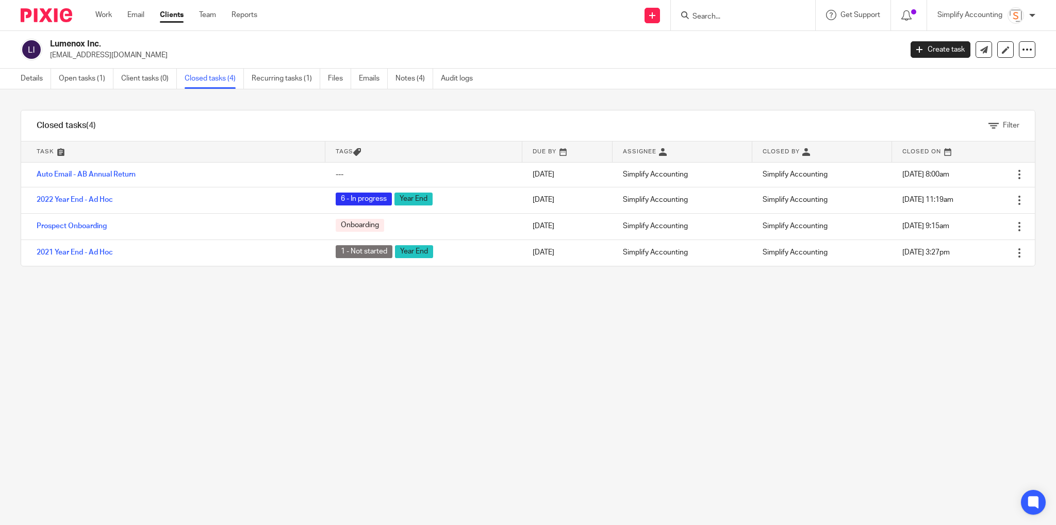
click at [726, 15] on input "Search" at bounding box center [738, 16] width 93 height 9
type input "780.296.1661"
click at [799, 15] on button "reset" at bounding box center [796, 14] width 10 height 10
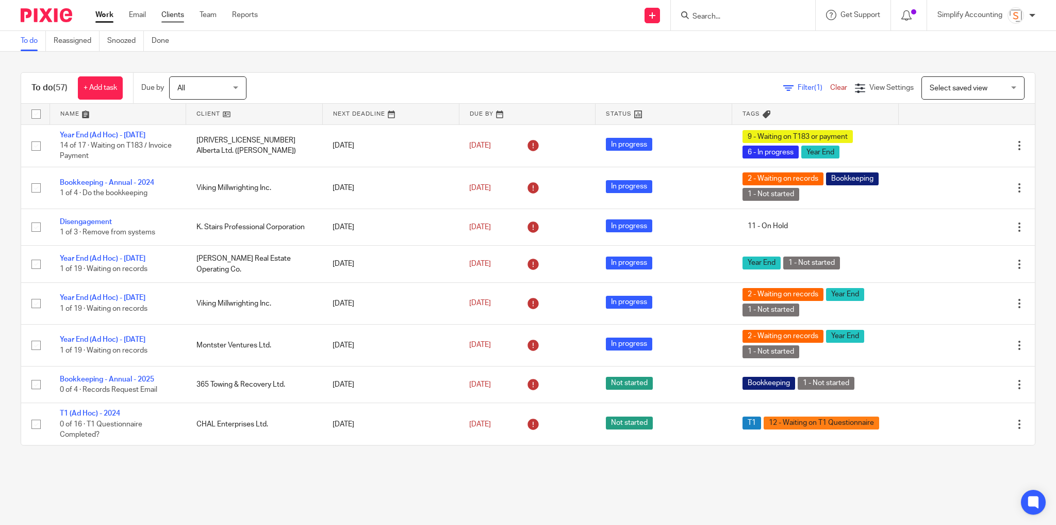
click at [177, 14] on link "Clients" at bounding box center [172, 15] width 23 height 10
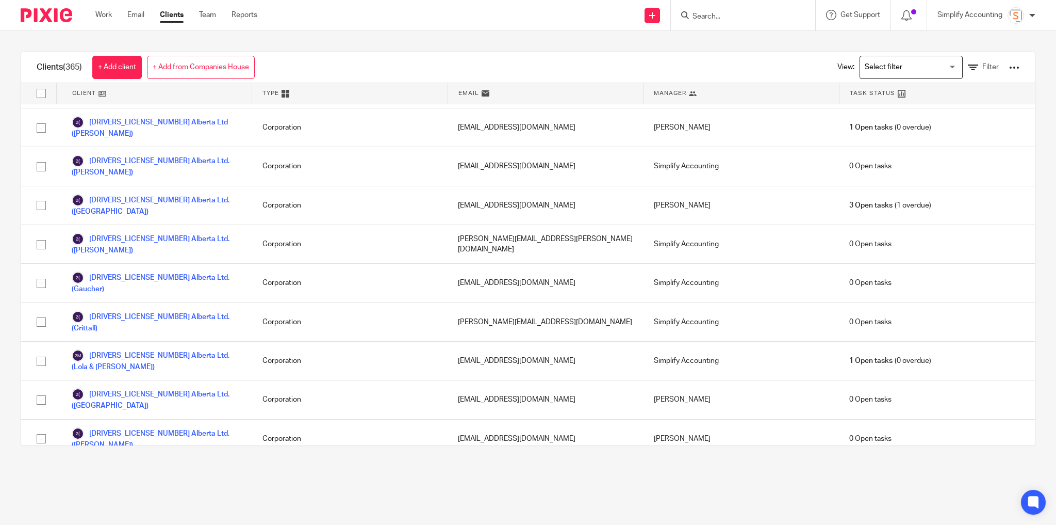
scroll to position [1692, 0]
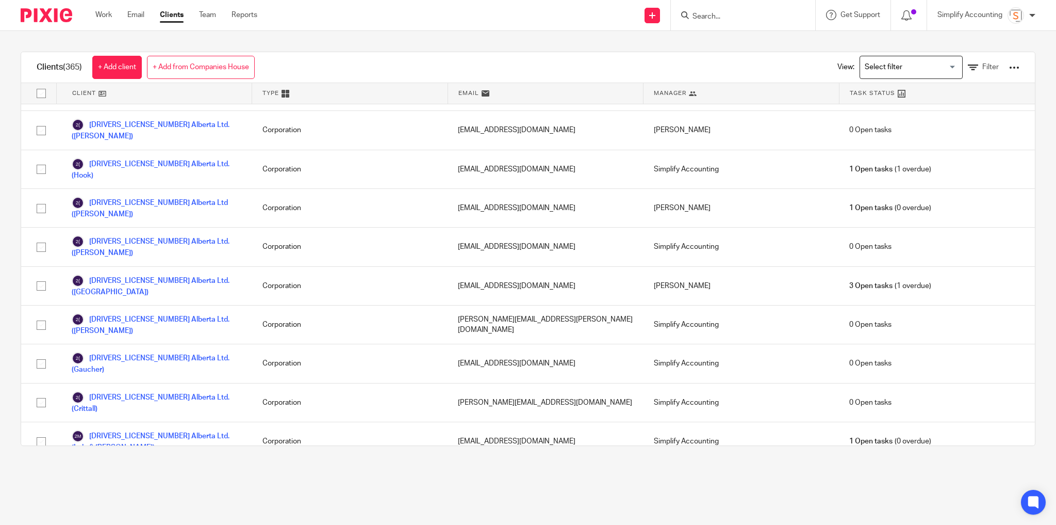
click at [938, 66] on input "Search for option" at bounding box center [908, 67] width 95 height 18
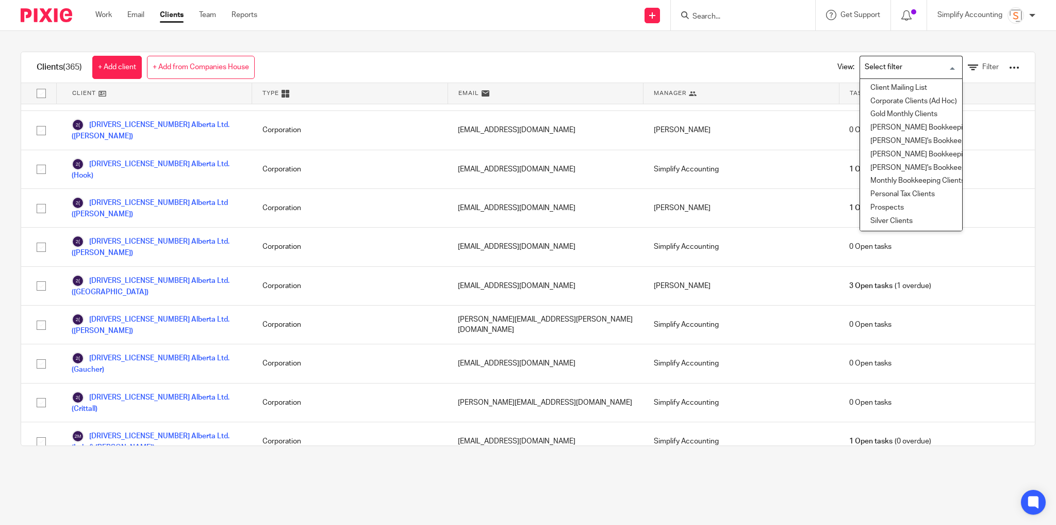
click at [711, 74] on div "Clients (365) + Add client + Add from Companies House View: Loading... Client M…" at bounding box center [528, 67] width 1014 height 31
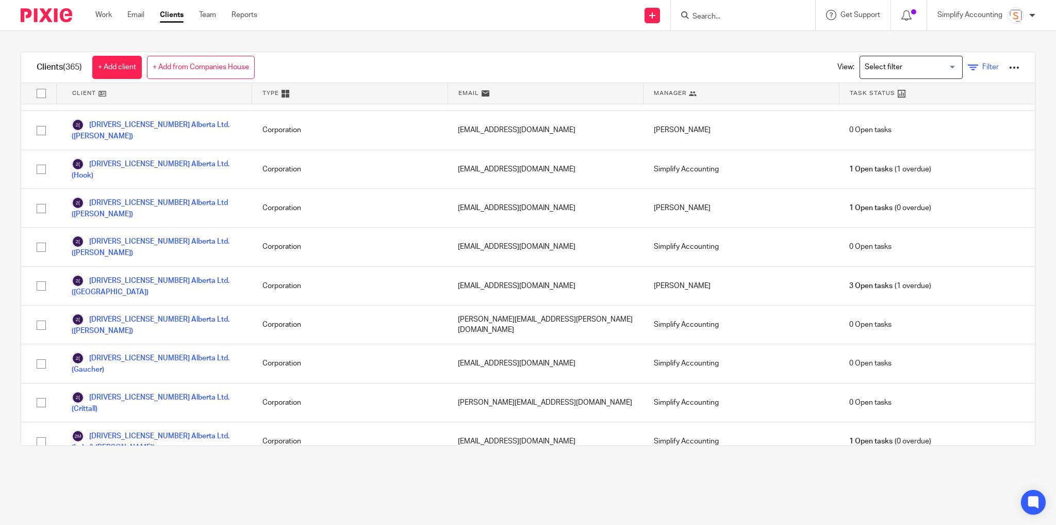
click at [983, 69] on span "Filter" at bounding box center [991, 66] width 17 height 7
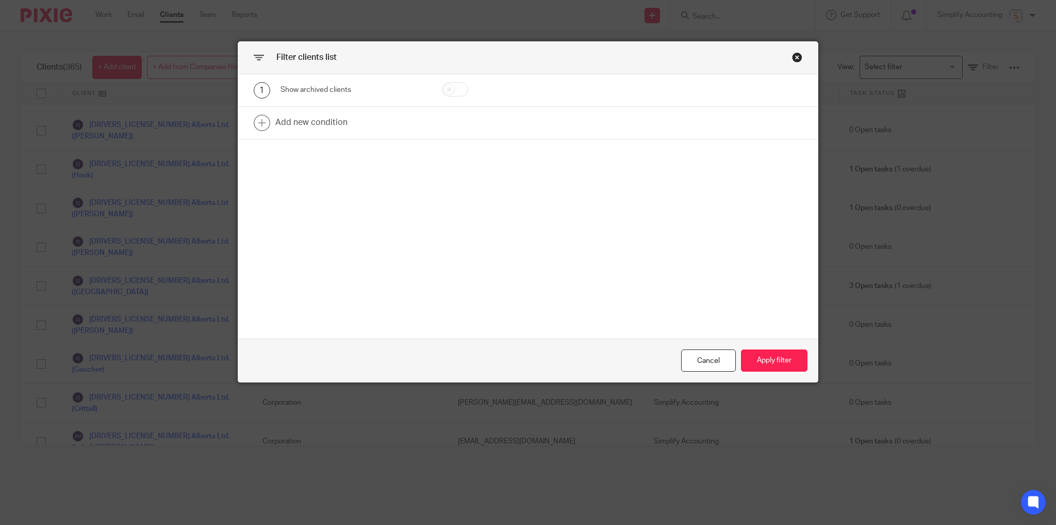
click at [452, 90] on input "checkbox" at bounding box center [455, 89] width 26 height 14
checkbox input "true"
click at [772, 356] on button "Apply filter" at bounding box center [774, 360] width 67 height 22
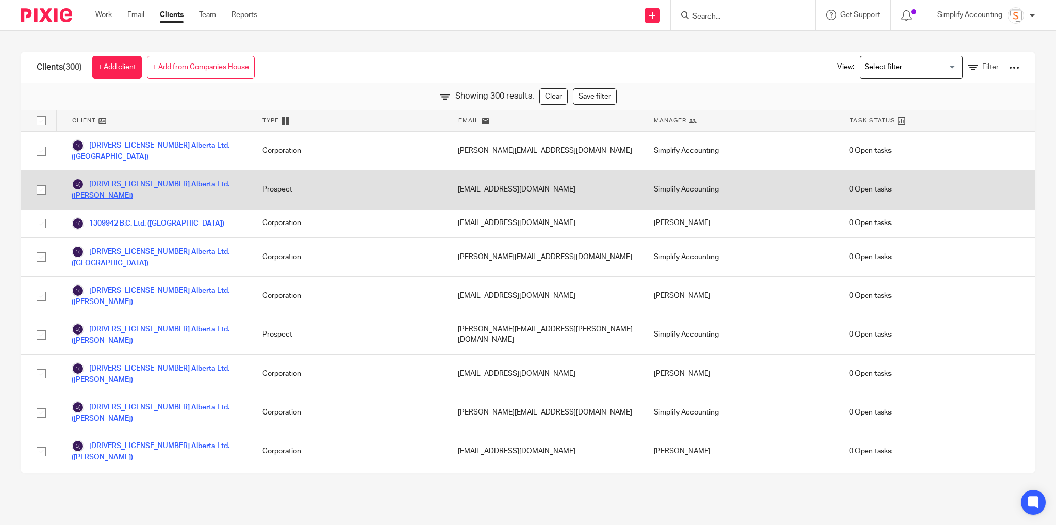
click at [163, 178] on link "[DRIVERS_LICENSE_NUMBER] Alberta Ltd. ([PERSON_NAME])" at bounding box center [157, 189] width 170 height 23
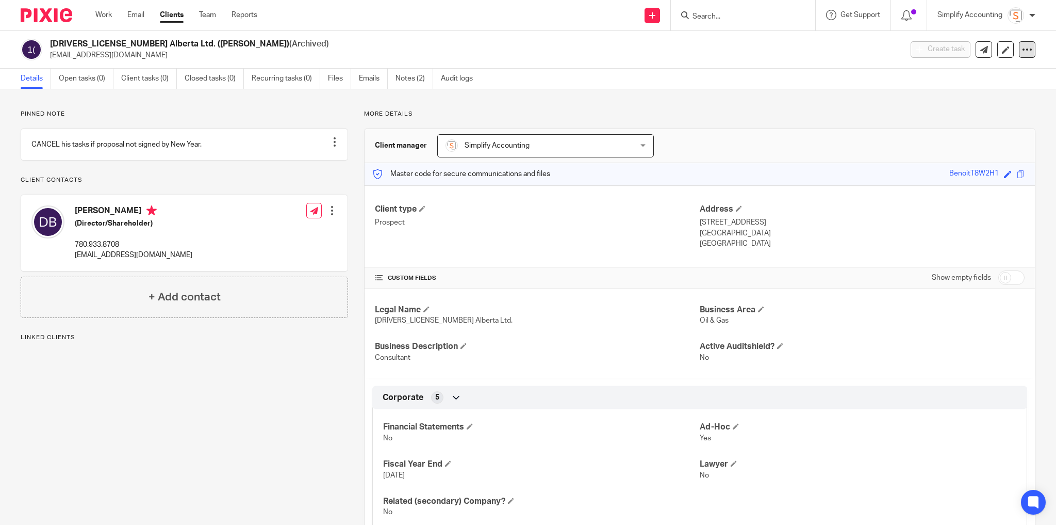
click at [1019, 54] on div at bounding box center [1027, 49] width 17 height 17
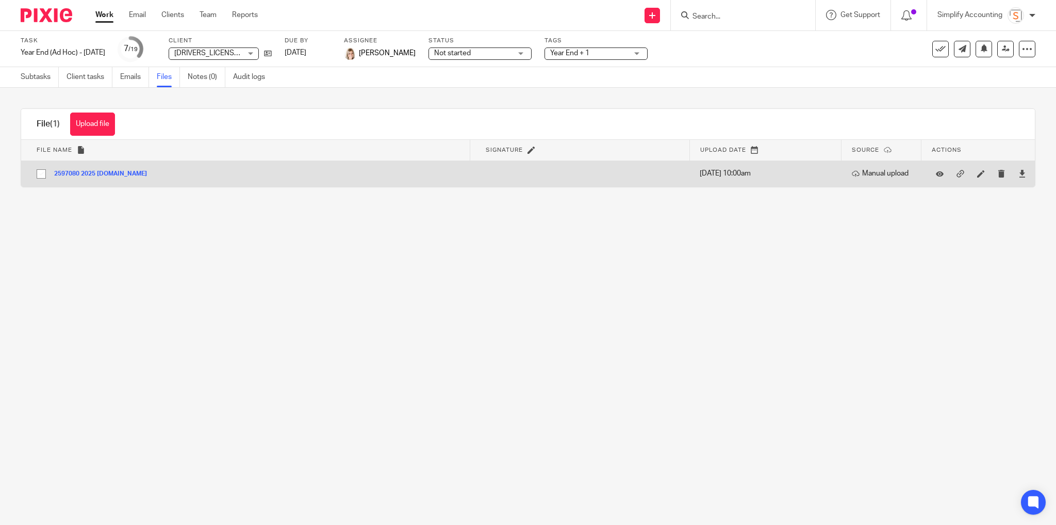
click at [89, 169] on div "2597080 2025 1.CAB" at bounding box center [104, 173] width 101 height 10
click at [89, 171] on button "2597080 2025 1.CAB" at bounding box center [104, 173] width 101 height 7
click at [40, 174] on input "checkbox" at bounding box center [41, 174] width 20 height 20
checkbox input "true"
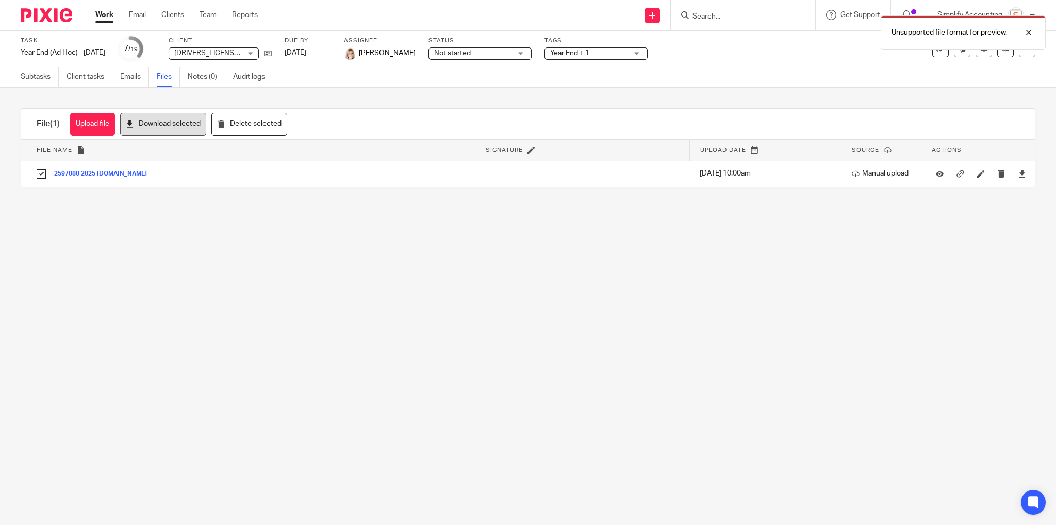
click at [161, 124] on button "Download selected" at bounding box center [163, 123] width 86 height 23
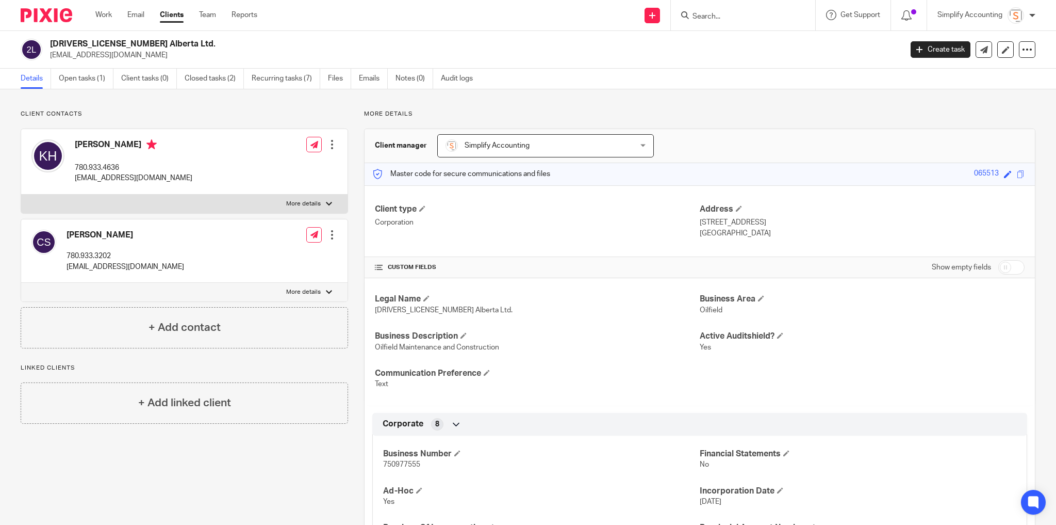
click at [731, 17] on input "Search" at bounding box center [738, 16] width 93 height 9
click at [86, 77] on link "Open tasks (1)" at bounding box center [86, 79] width 55 height 20
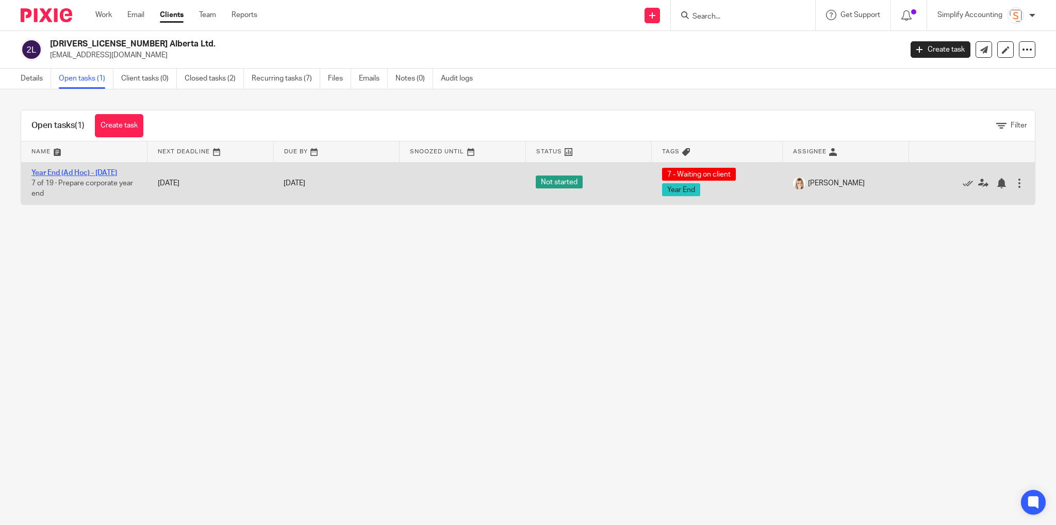
click at [73, 170] on link "Year End (Ad Hoc) - February 2025" at bounding box center [74, 172] width 86 height 7
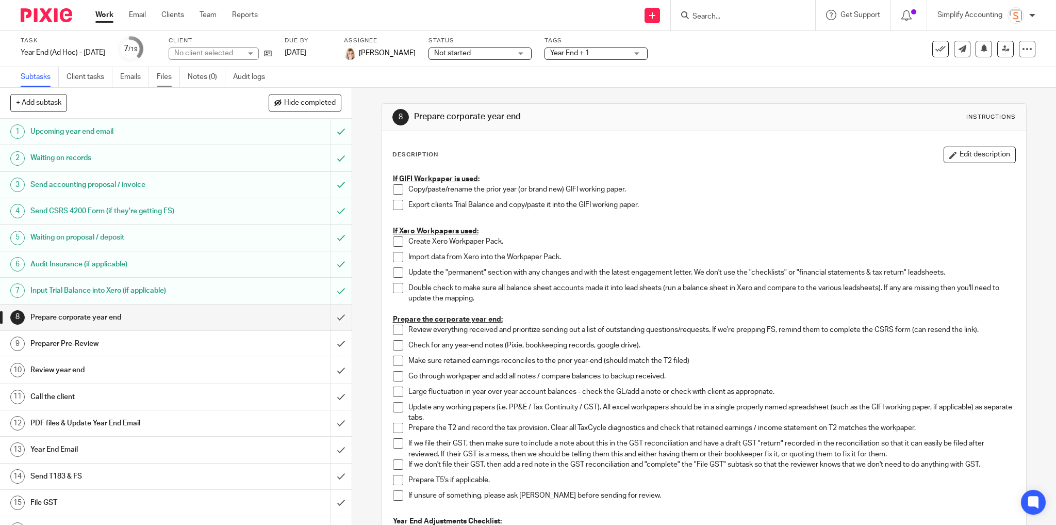
click at [172, 76] on link "Files" at bounding box center [168, 77] width 23 height 20
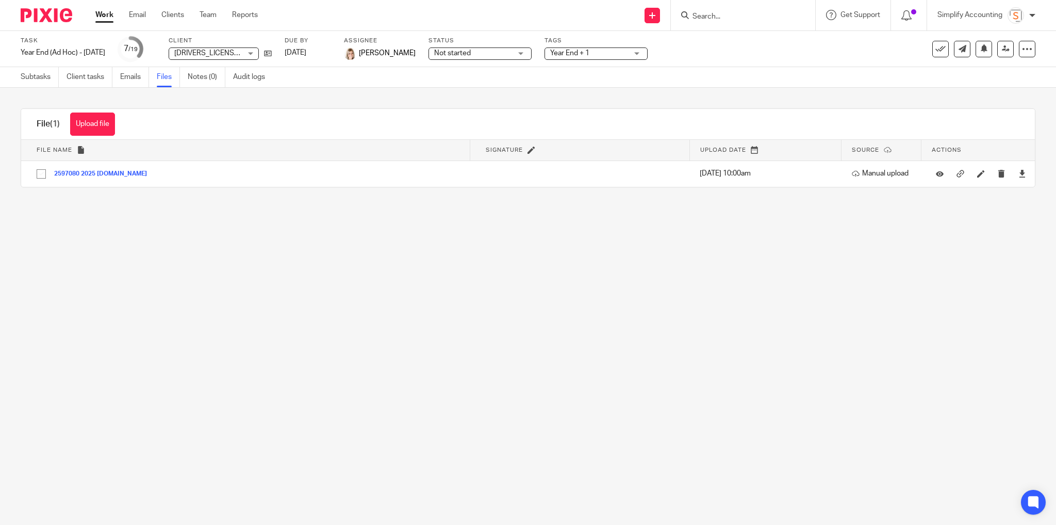
click at [108, 18] on link "Work" at bounding box center [104, 15] width 18 height 10
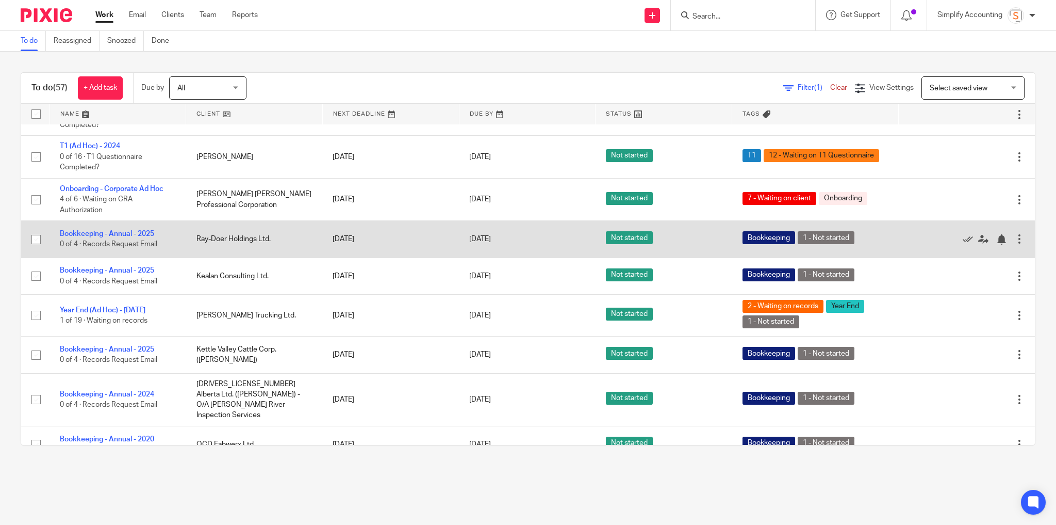
scroll to position [1486, 0]
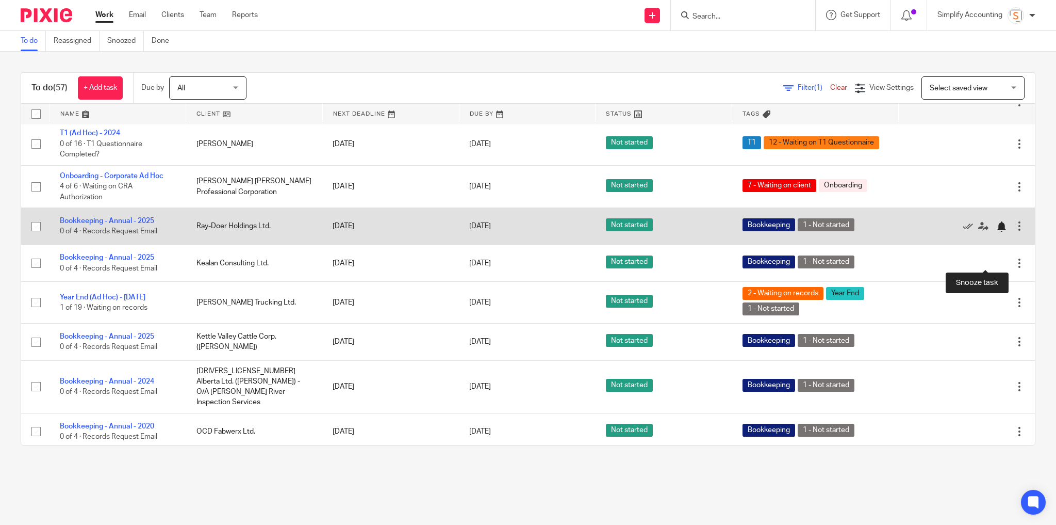
click at [997, 232] on div at bounding box center [1002, 226] width 10 height 10
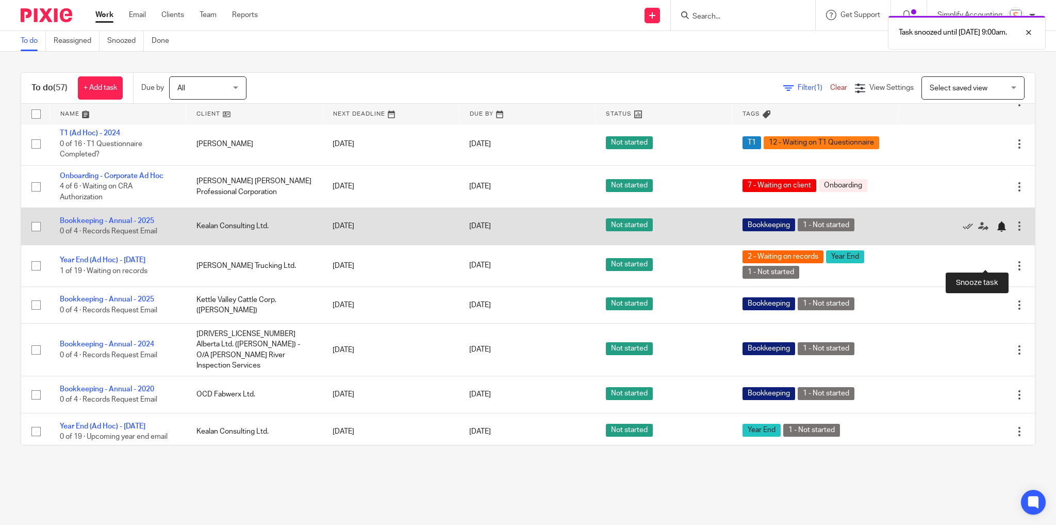
click at [997, 232] on div at bounding box center [1002, 226] width 10 height 10
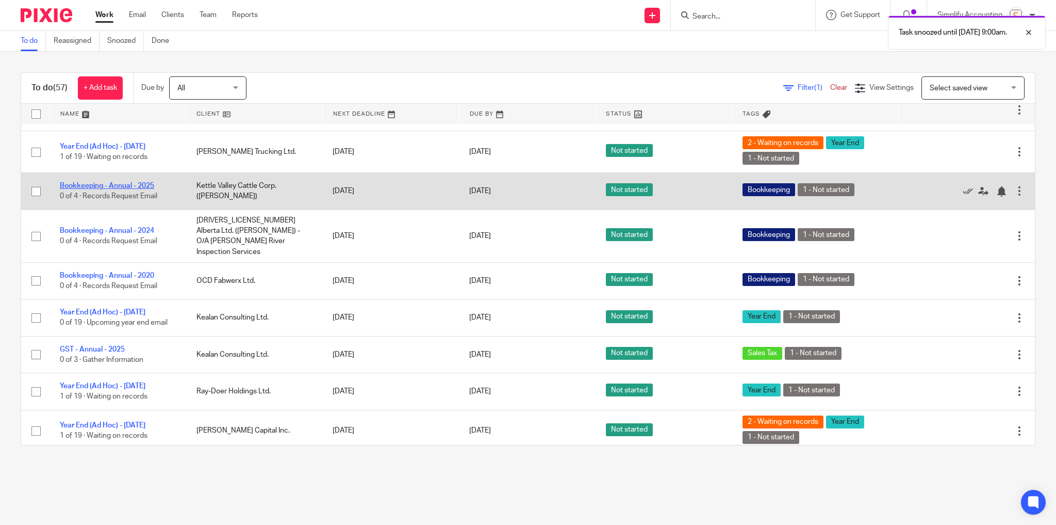
scroll to position [1568, 0]
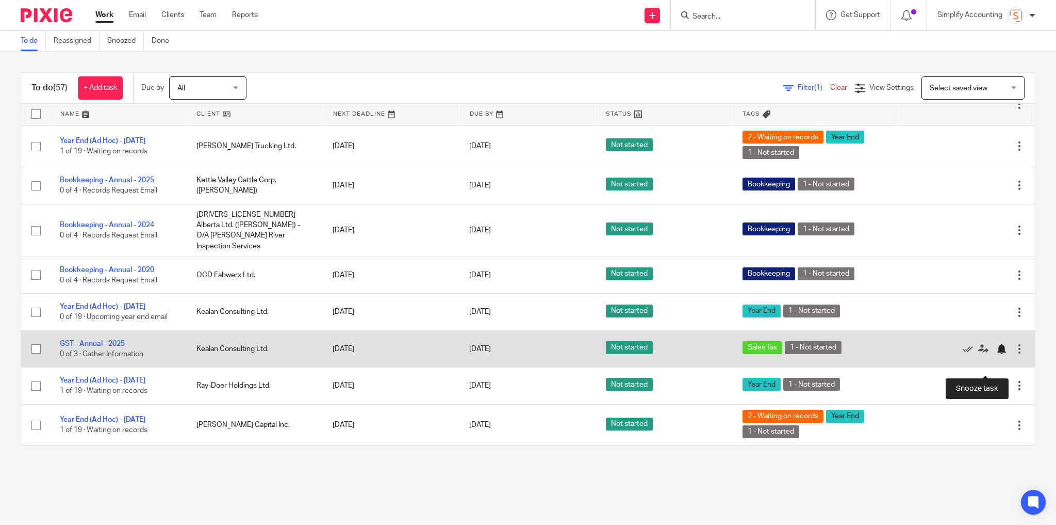
click at [997, 354] on div at bounding box center [1002, 349] width 10 height 10
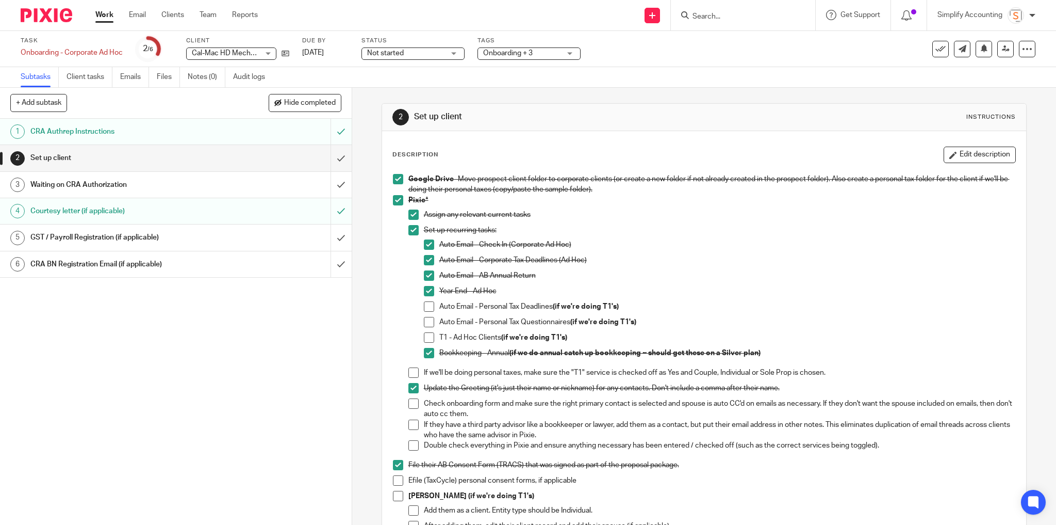
drag, startPoint x: 282, startPoint y: 54, endPoint x: 287, endPoint y: 48, distance: 8.4
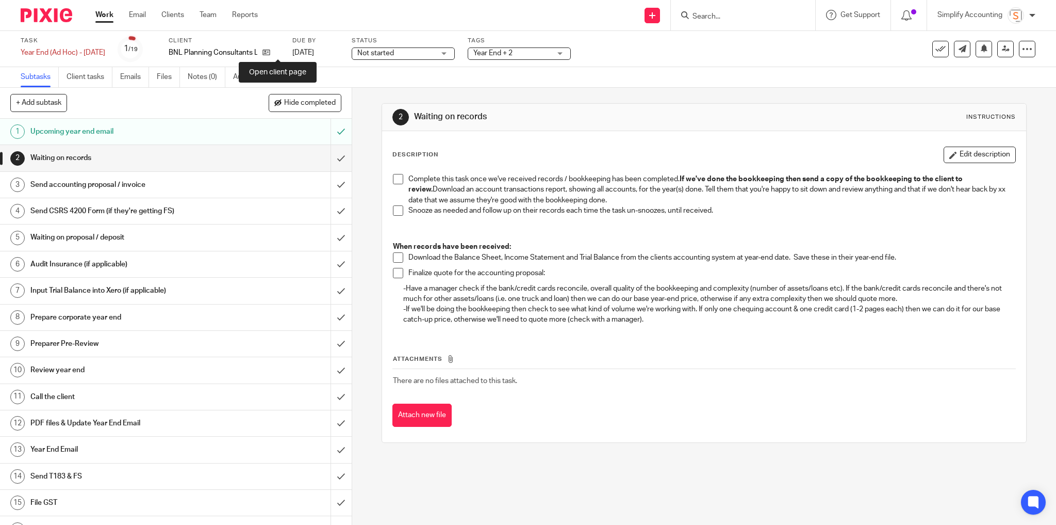
drag, startPoint x: 279, startPoint y: 53, endPoint x: 283, endPoint y: 48, distance: 6.3
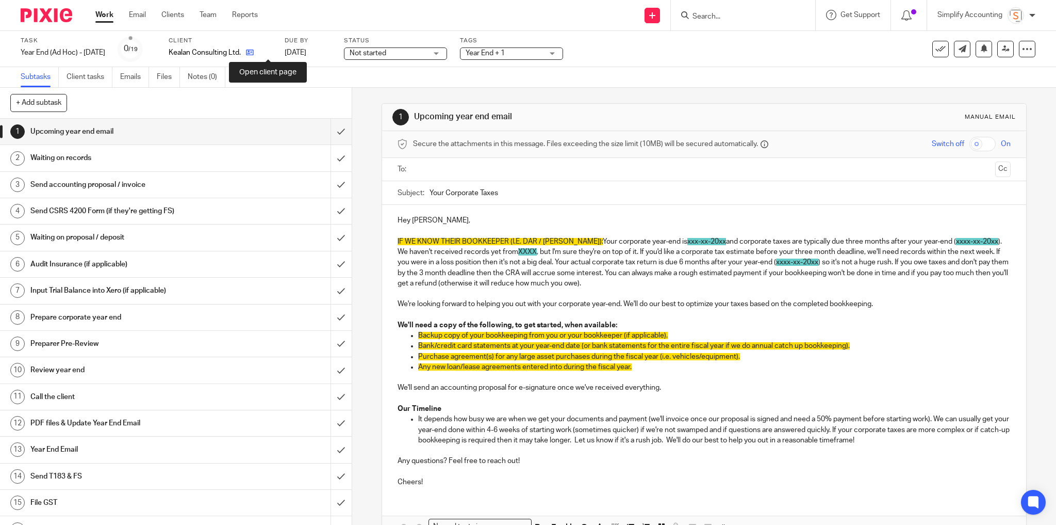
click at [254, 55] on icon at bounding box center [250, 52] width 8 height 8
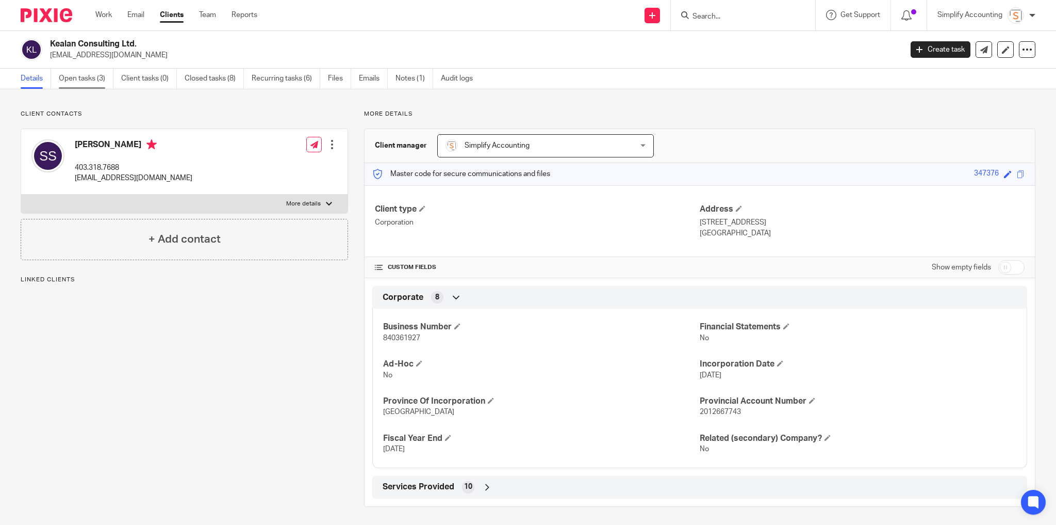
click at [87, 78] on link "Open tasks (3)" at bounding box center [86, 79] width 55 height 20
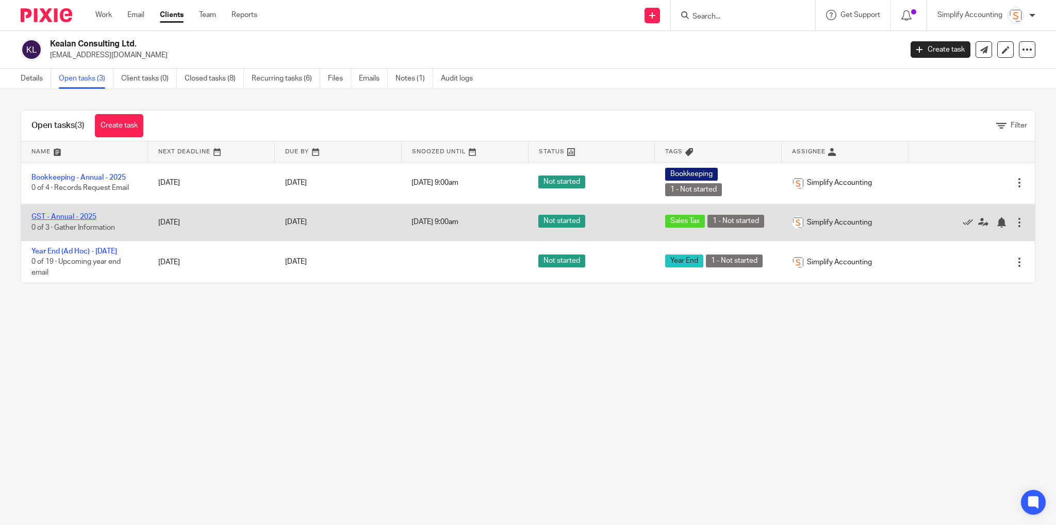
click at [85, 215] on link "GST - Annual - 2025" at bounding box center [63, 216] width 65 height 7
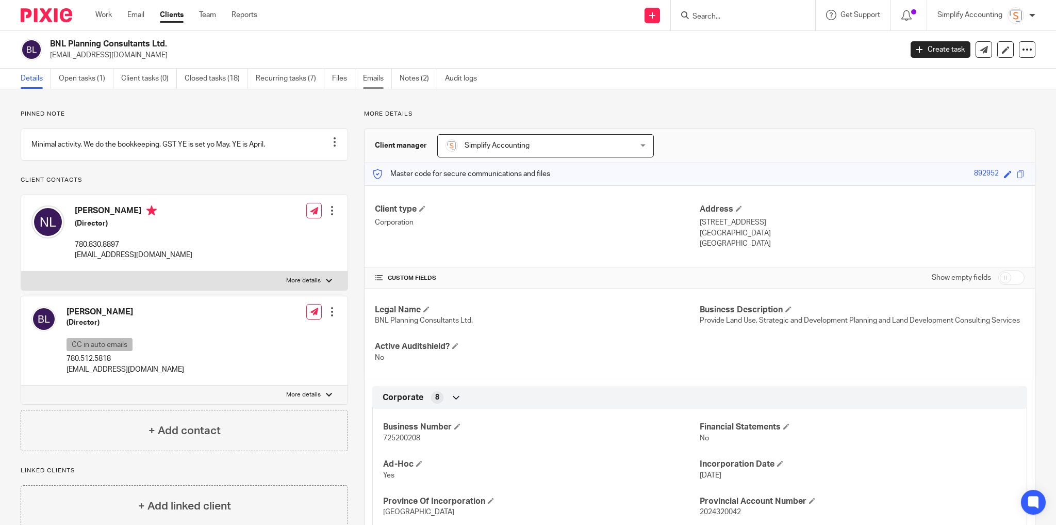
click at [383, 78] on link "Emails" at bounding box center [377, 79] width 29 height 20
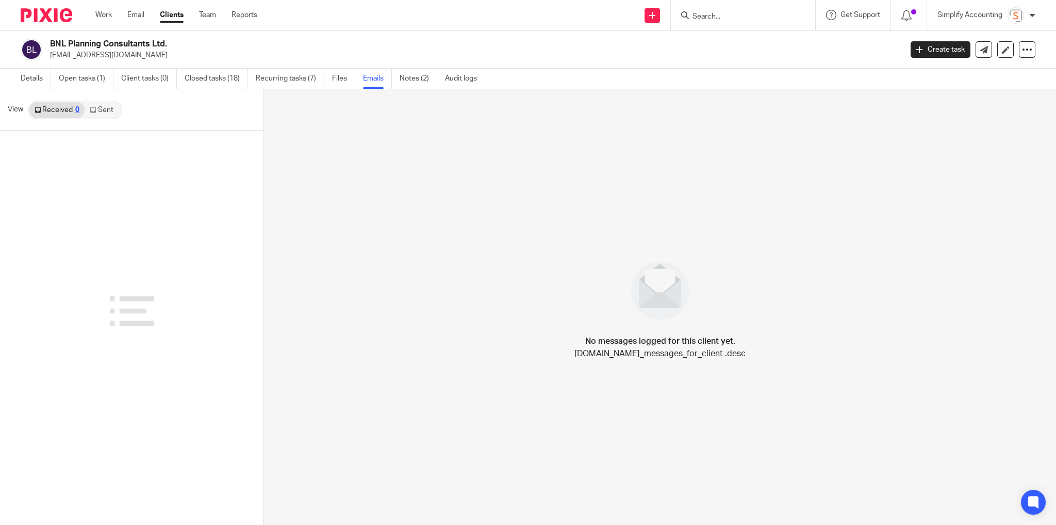
click at [104, 108] on link "Sent" at bounding box center [103, 110] width 36 height 17
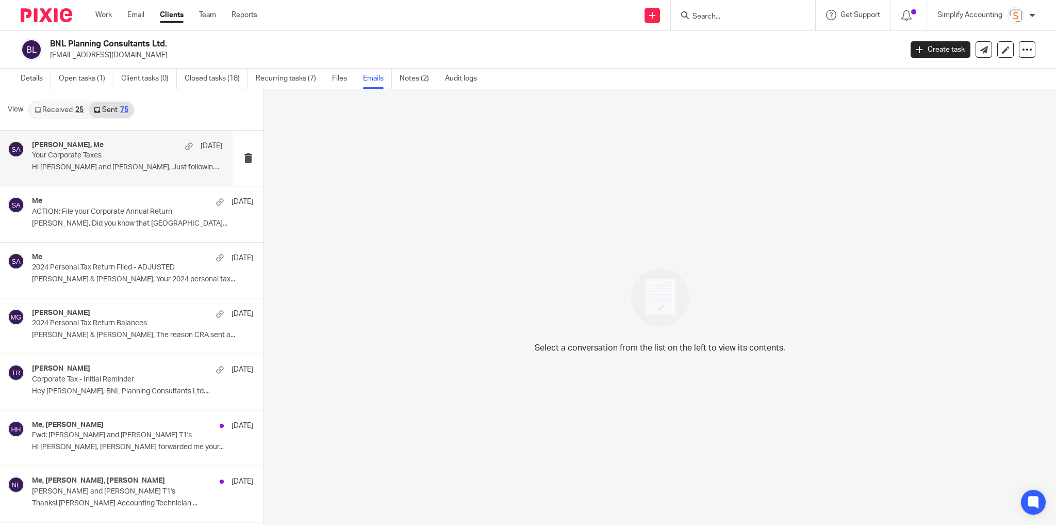
click at [113, 155] on p "Your Corporate Taxes" at bounding box center [108, 155] width 152 height 9
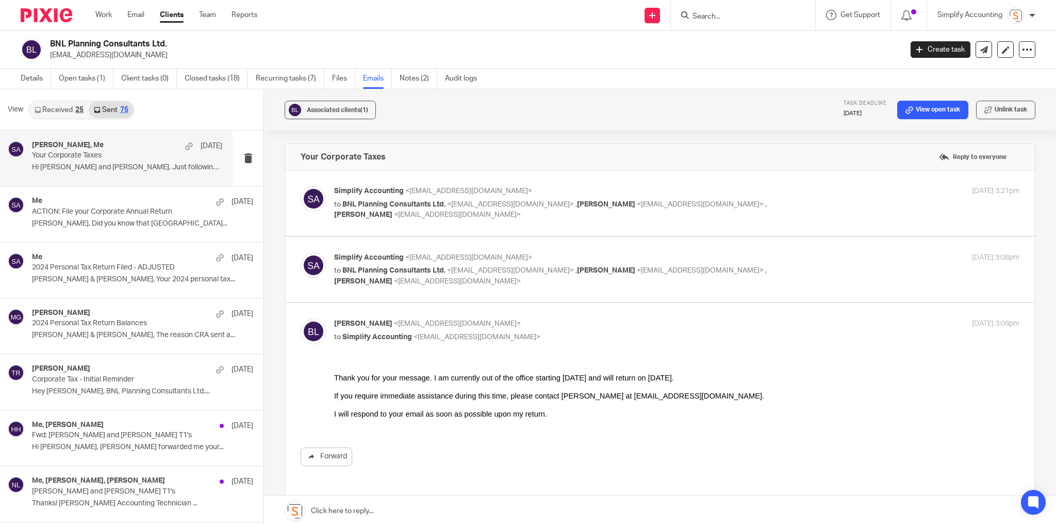
click at [843, 264] on div "Simplify Accounting <info@simplifyaccounting.ca> to BNL Planning Consultants Lt…" at bounding box center [677, 269] width 686 height 35
checkbox input "true"
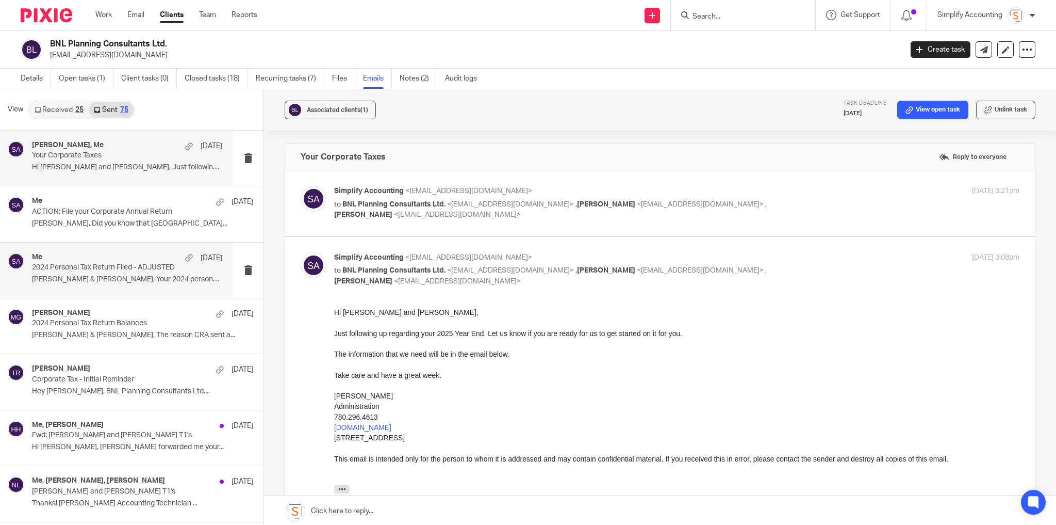
click at [111, 263] on p "2024 Personal Tax Return Filed - ADJUSTED" at bounding box center [108, 267] width 152 height 9
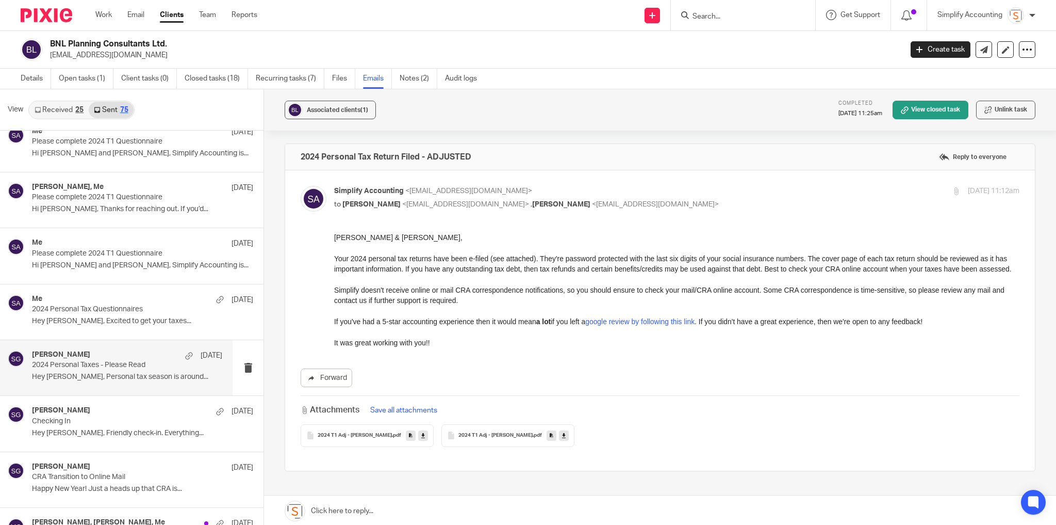
scroll to position [619, 0]
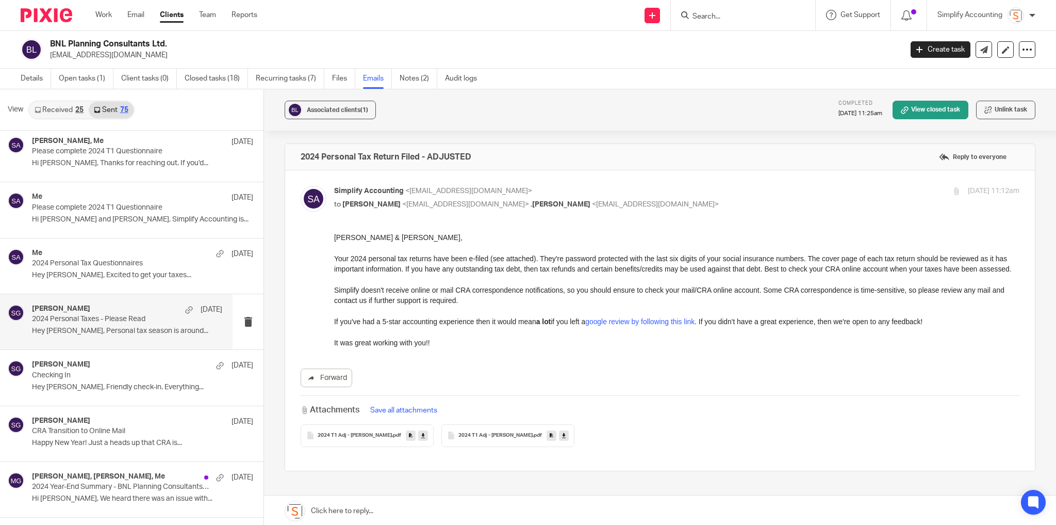
click at [89, 322] on div "Shawn Gander Feb 15 2024 Personal Taxes - Please Read Hey Nicholas, Personal ta…" at bounding box center [127, 321] width 190 height 35
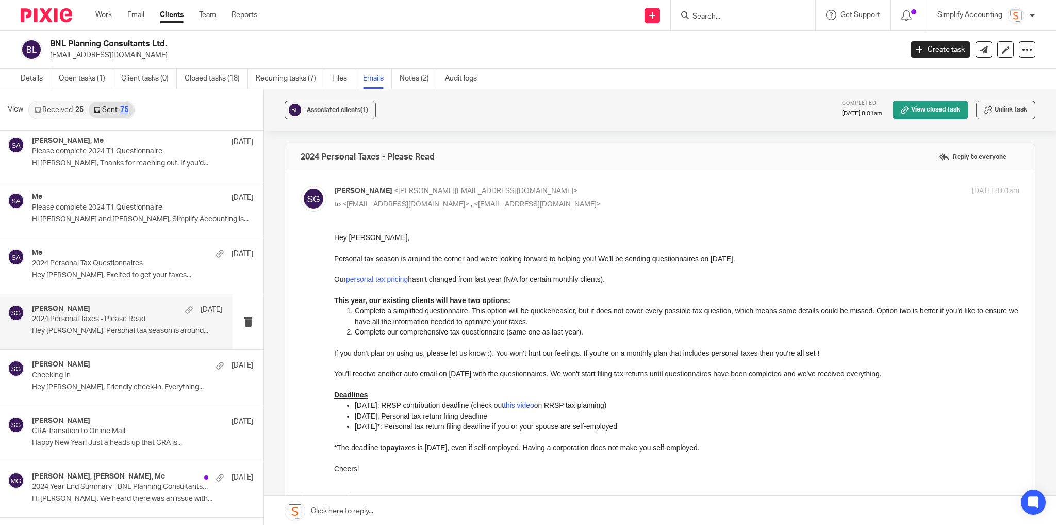
scroll to position [0, 0]
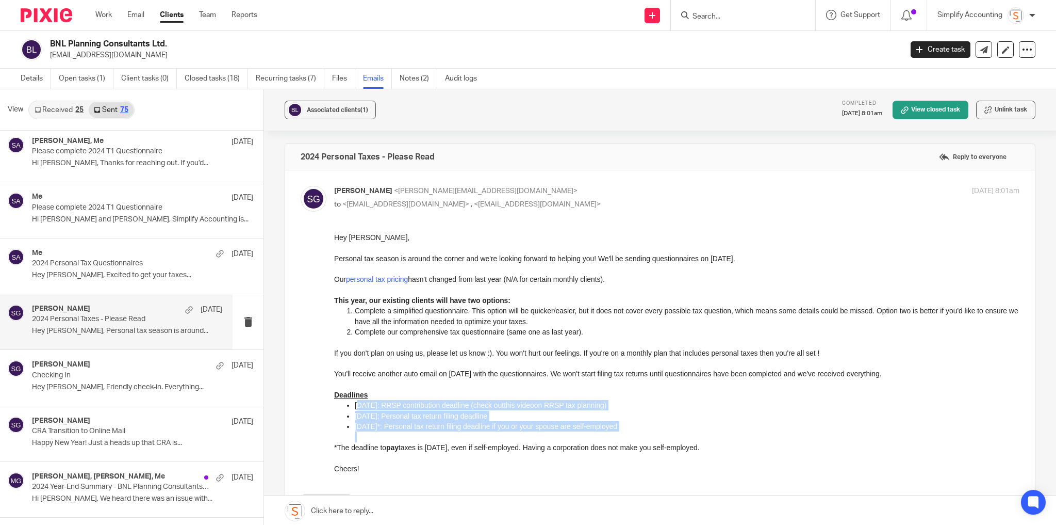
drag, startPoint x: 407, startPoint y: 419, endPoint x: 473, endPoint y: 438, distance: 68.2
click at [473, 438] on ul "March 3, 2025: RRSP contribution deadline (check out this video on RRSP tax pla…" at bounding box center [677, 421] width 686 height 42
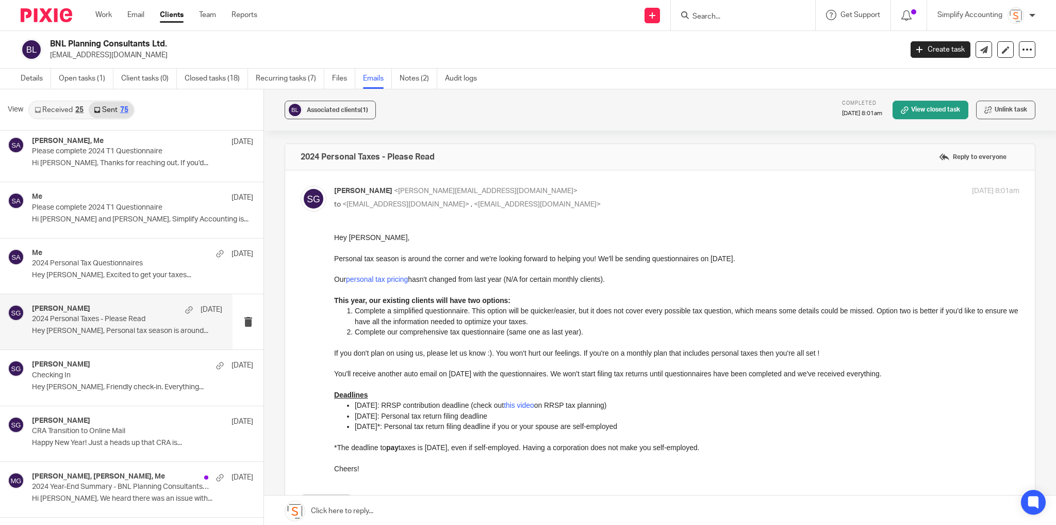
click at [631, 359] on div "Hey Nicholas, Personal tax season is around the corner and we're looking forwar…" at bounding box center [677, 352] width 686 height 241
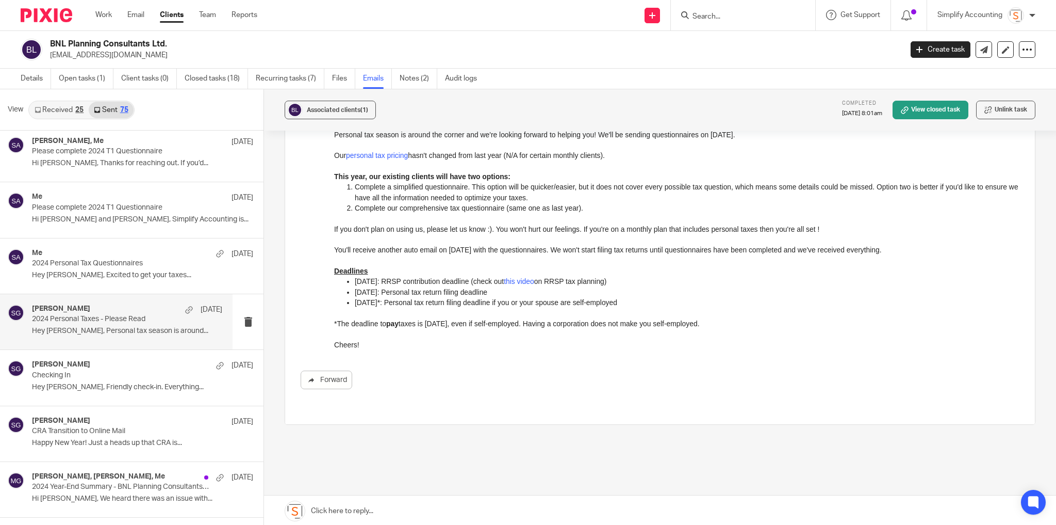
scroll to position [83, 0]
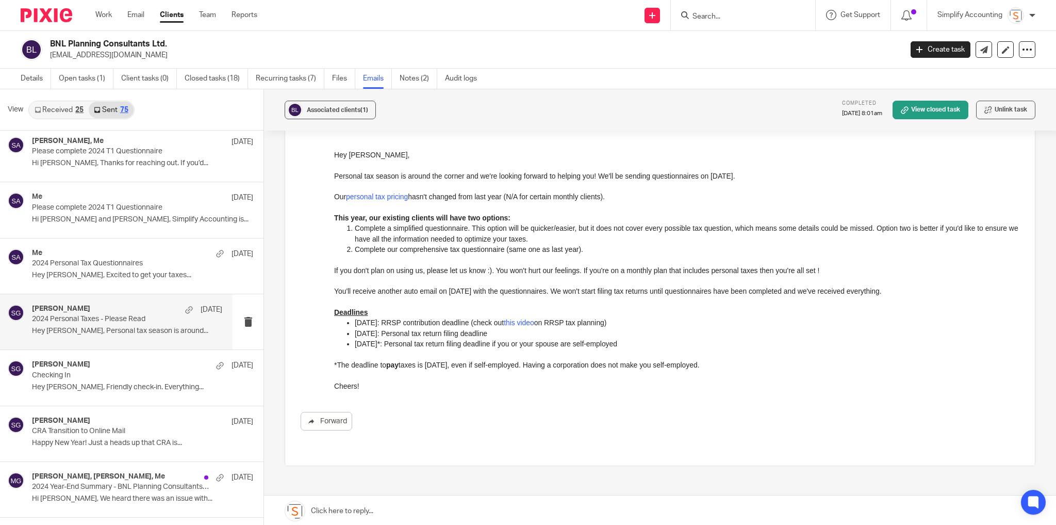
drag, startPoint x: 622, startPoint y: 344, endPoint x: 336, endPoint y: 313, distance: 286.9
click at [336, 313] on div "Hey Nicholas, Personal tax season is around the corner and we're looking forwar…" at bounding box center [677, 270] width 686 height 241
click at [105, 263] on p "2024 Personal Tax Questionnaires" at bounding box center [108, 263] width 152 height 9
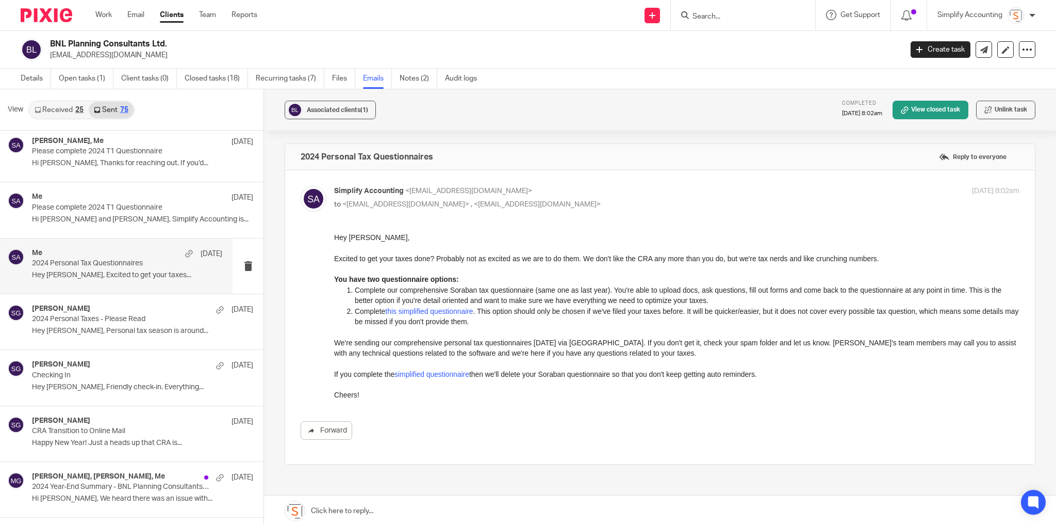
scroll to position [0, 0]
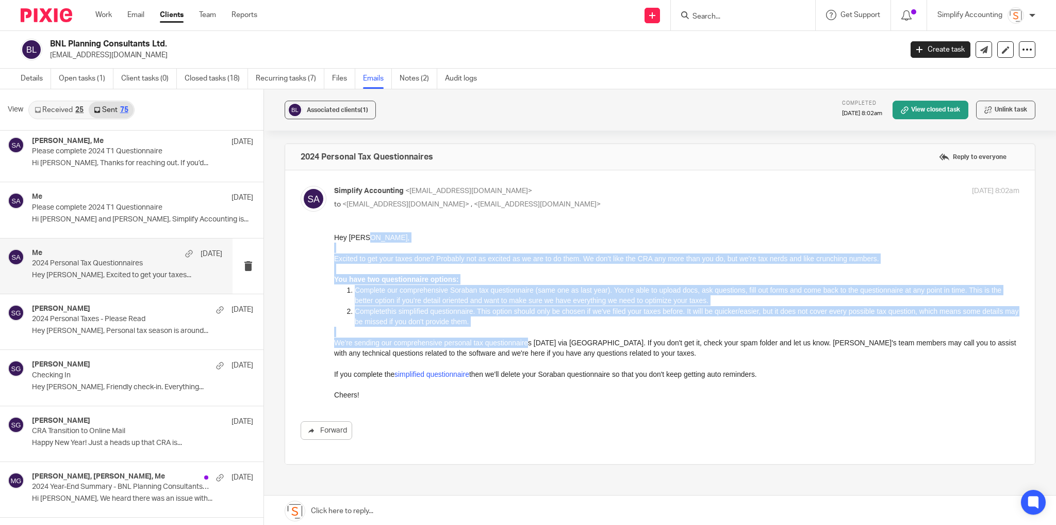
drag, startPoint x: 474, startPoint y: 293, endPoint x: 529, endPoint y: 338, distance: 71.1
click at [529, 338] on div "Hey Nicholas, Excited to get your taxes done? Probably not as excited as we are…" at bounding box center [677, 316] width 686 height 168
click at [530, 337] on p "We're sending our comprehensive personal tax questionnaires today via Soraban. …" at bounding box center [677, 347] width 686 height 21
click at [507, 319] on p "Complete this simplified questionnaire . This option should only be chosen if w…" at bounding box center [687, 316] width 665 height 21
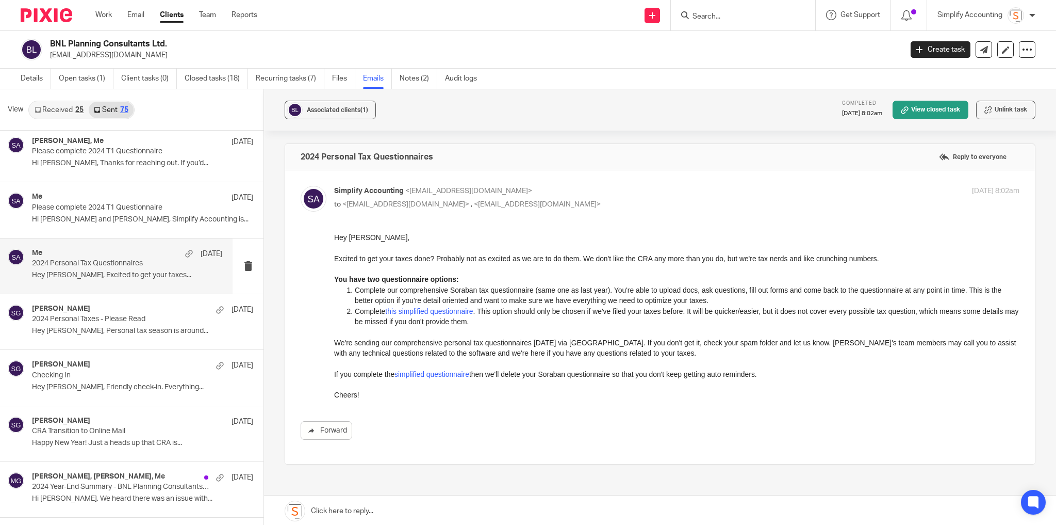
click at [442, 311] on link "this simplified questionnaire" at bounding box center [429, 311] width 88 height 8
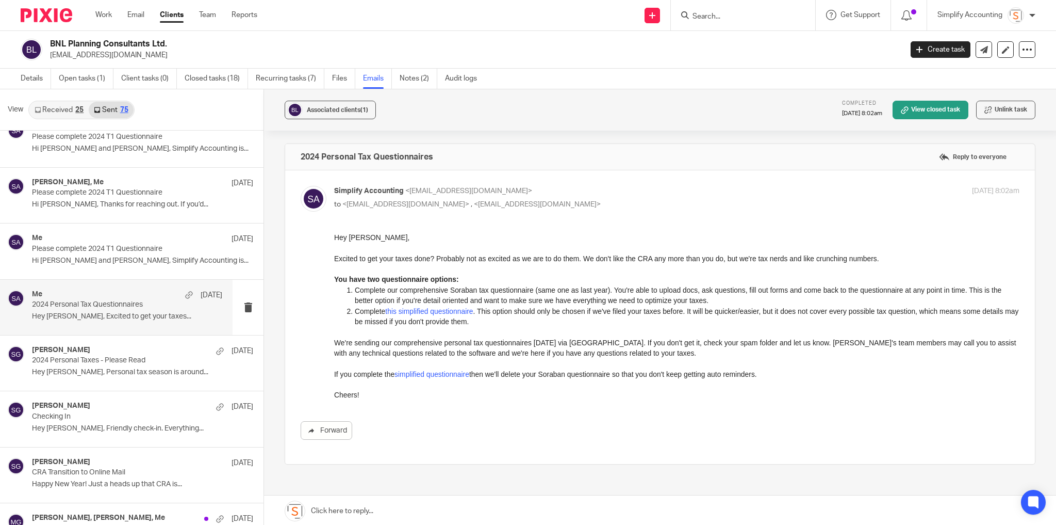
scroll to position [495, 0]
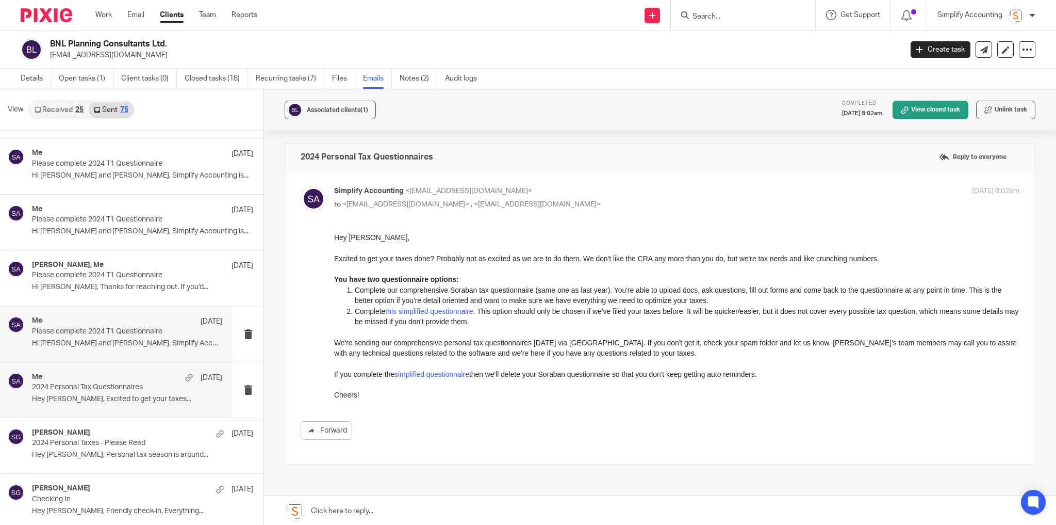
click at [150, 339] on p "Hi Nicholas and Baily, Simplify Accounting is..." at bounding box center [127, 343] width 190 height 9
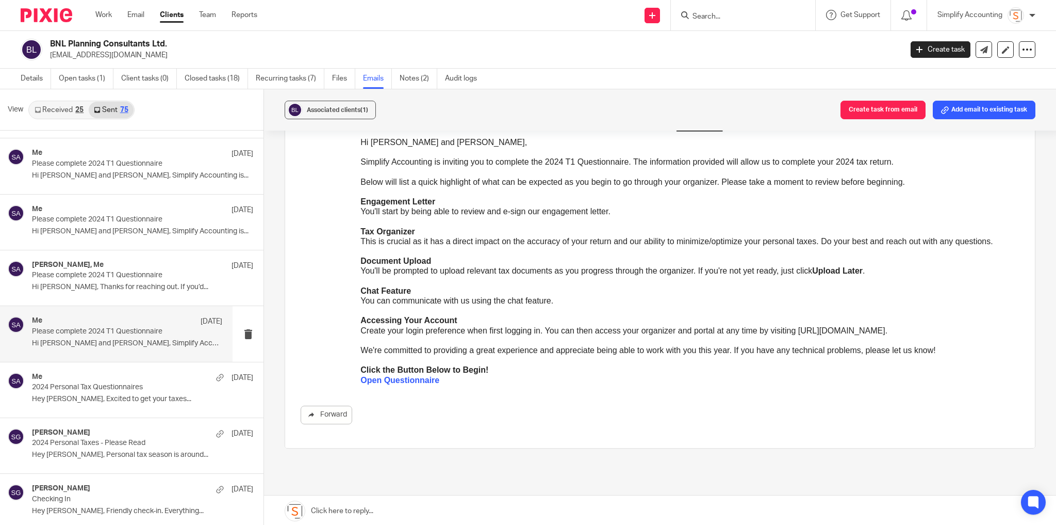
scroll to position [248, 0]
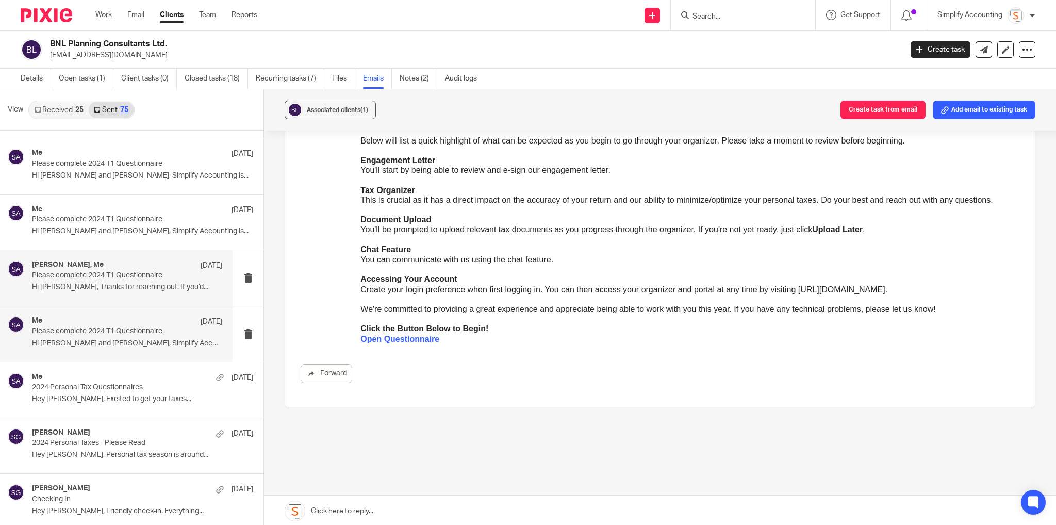
click at [109, 279] on div "Nick Lapp, Me Apr 21 Please complete 2024 T1 Questionnaire Hi Nick, Thanks for …" at bounding box center [127, 278] width 190 height 35
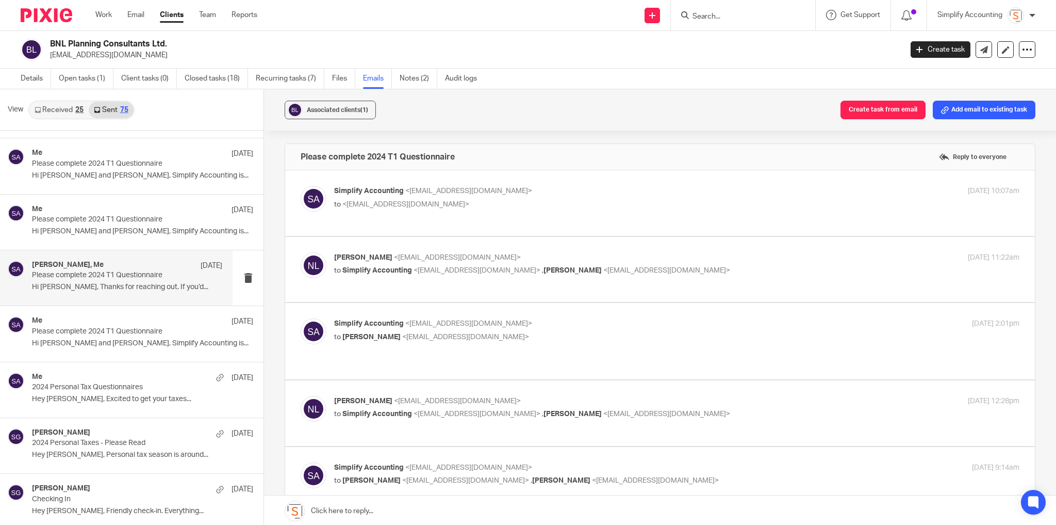
scroll to position [0, 0]
click at [601, 190] on p "Simplify Accounting <info@simplifyaccounting.ca>" at bounding box center [562, 191] width 457 height 11
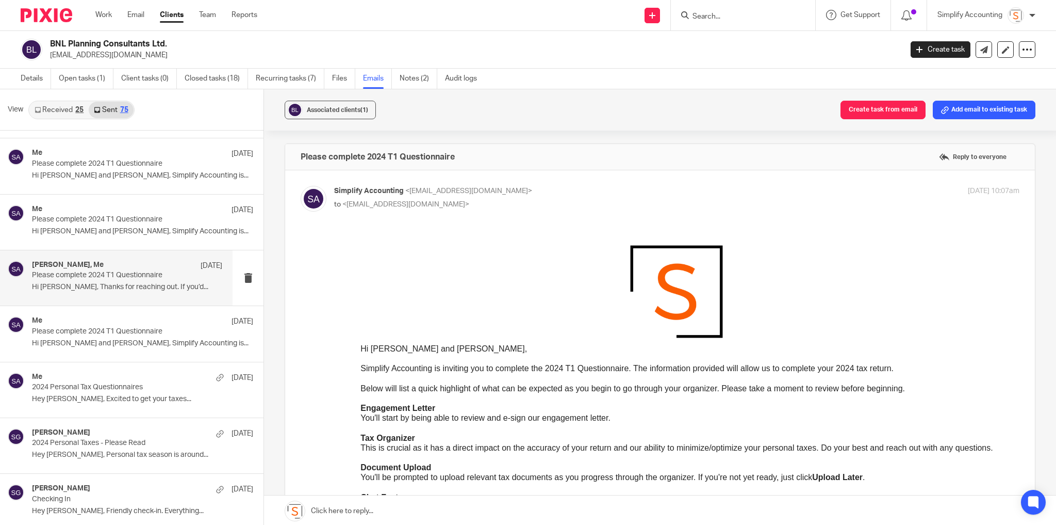
click at [601, 190] on p "Simplify Accounting <info@simplifyaccounting.ca>" at bounding box center [562, 191] width 457 height 11
checkbox input "false"
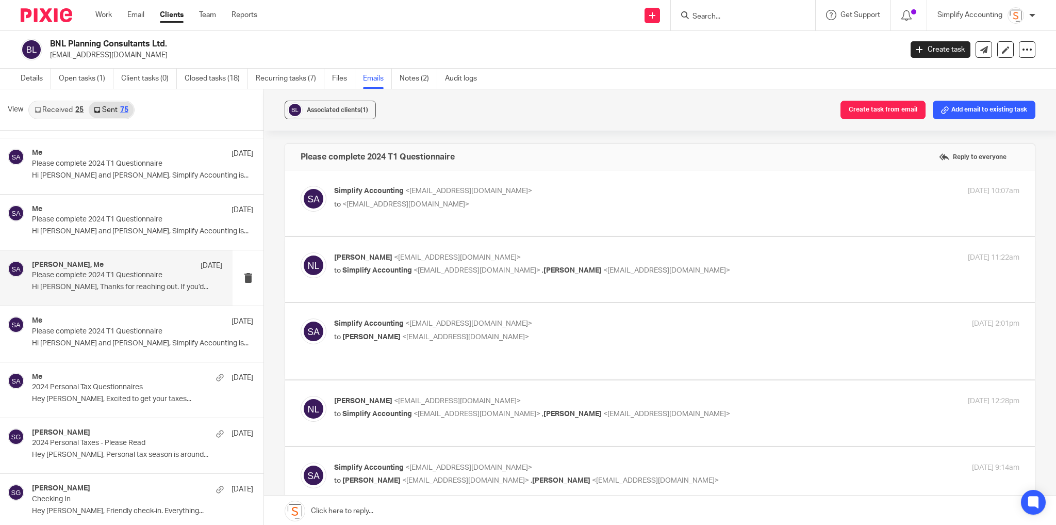
click at [672, 259] on p "Nick Lapp <nlapp@countygp.ab.ca>" at bounding box center [562, 257] width 457 height 11
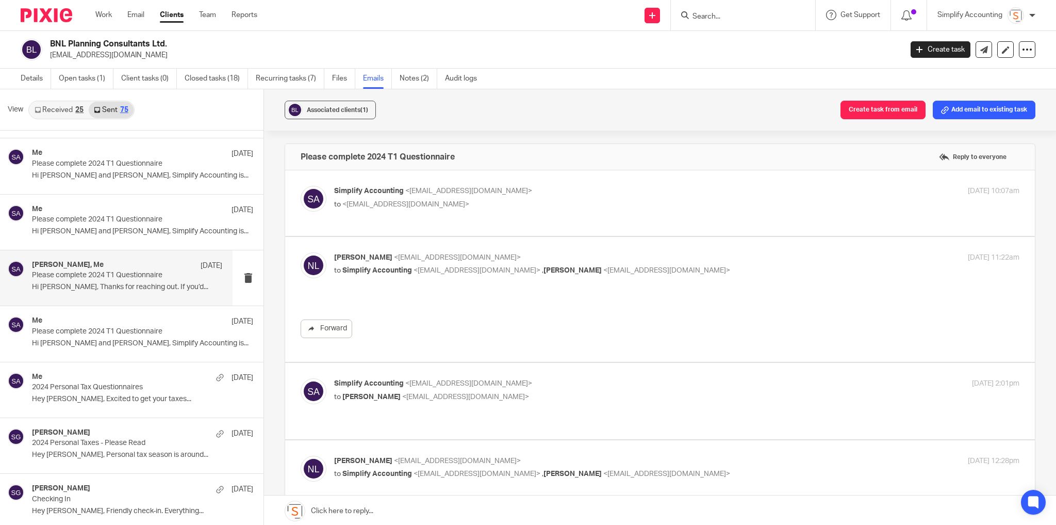
click at [681, 256] on p "Nick Lapp <nlapp@countygp.ab.ca>" at bounding box center [562, 257] width 457 height 11
checkbox input "false"
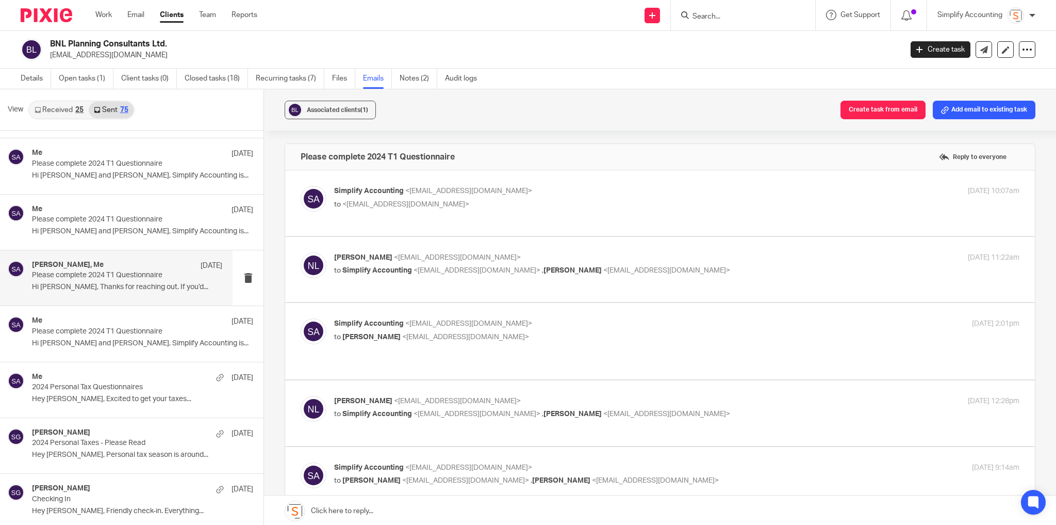
click at [668, 308] on label at bounding box center [660, 341] width 750 height 76
click at [301, 318] on input "checkbox" at bounding box center [300, 318] width 1 height 1
checkbox input "true"
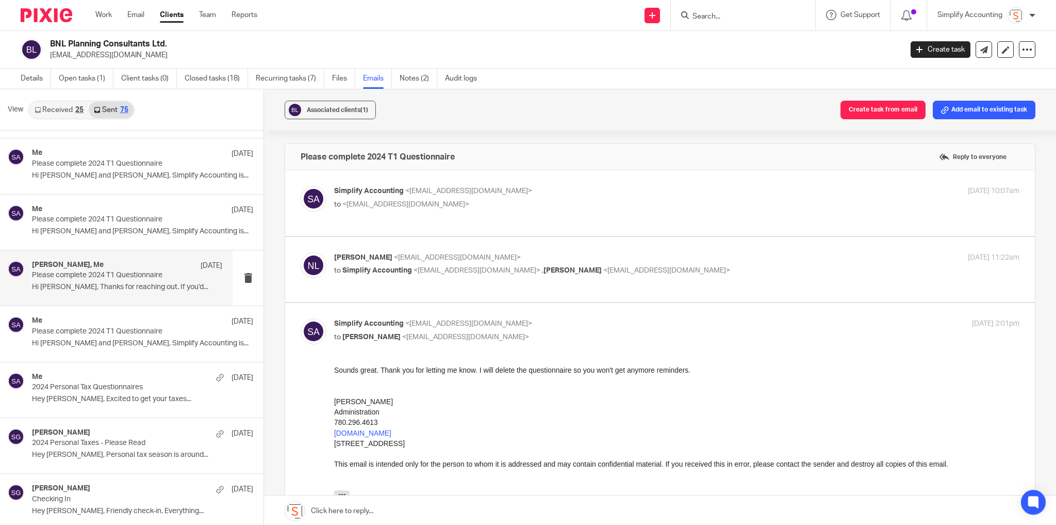
click at [671, 260] on p "Nick Lapp <nlapp@countygp.ab.ca>" at bounding box center [562, 257] width 457 height 11
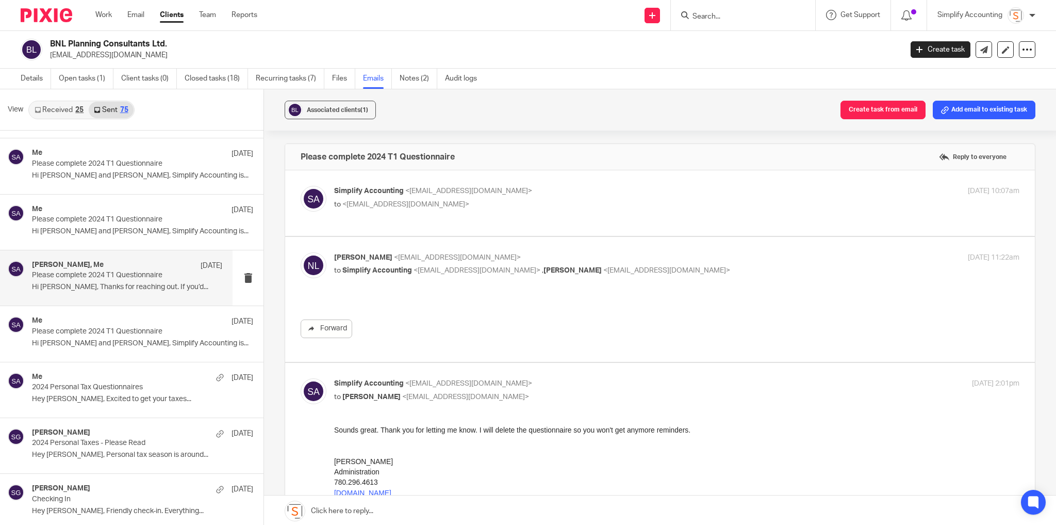
click at [664, 255] on p "Nick Lapp <nlapp@countygp.ab.ca>" at bounding box center [562, 257] width 457 height 11
checkbox input "false"
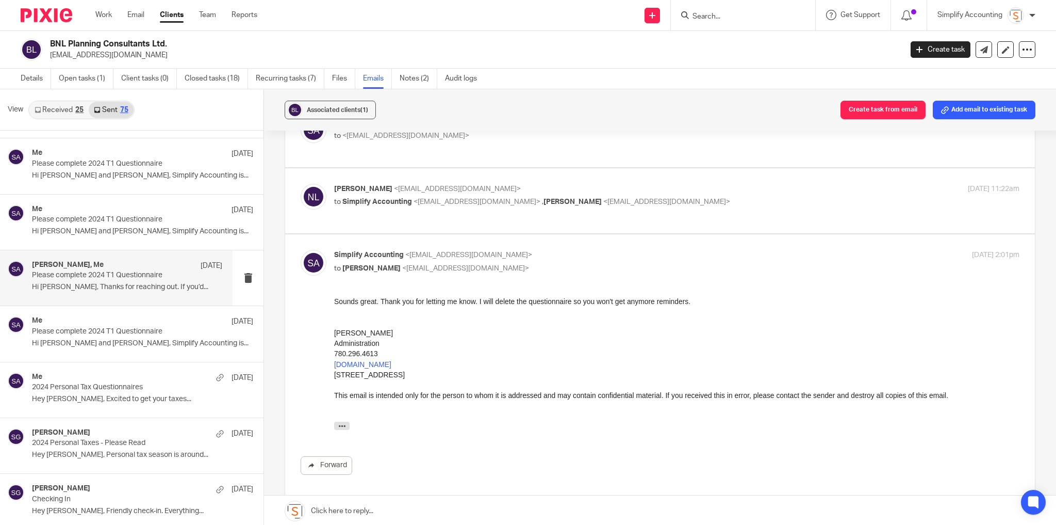
scroll to position [83, 0]
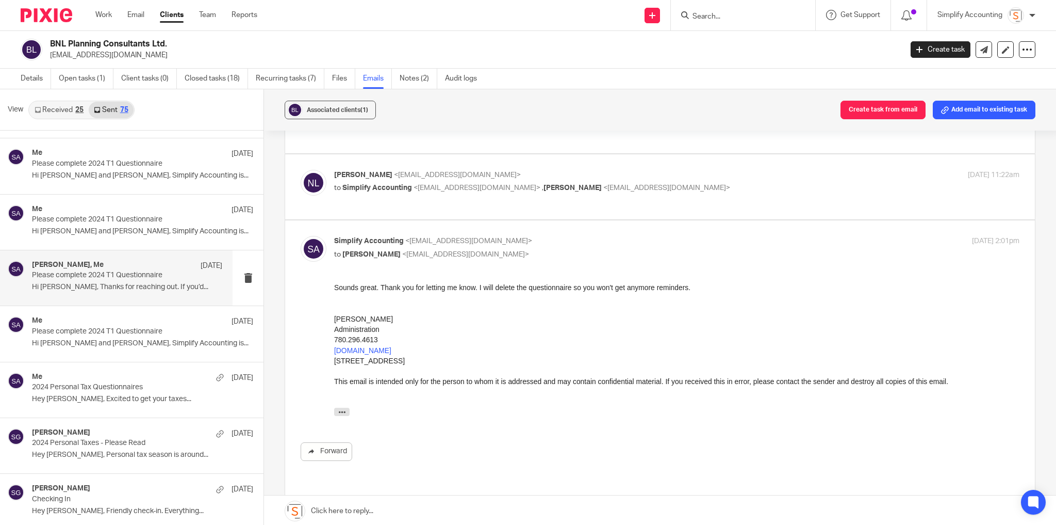
click at [707, 250] on p "to Nick Lapp <nlapp@countygp.ab.ca>" at bounding box center [562, 254] width 457 height 11
checkbox input "false"
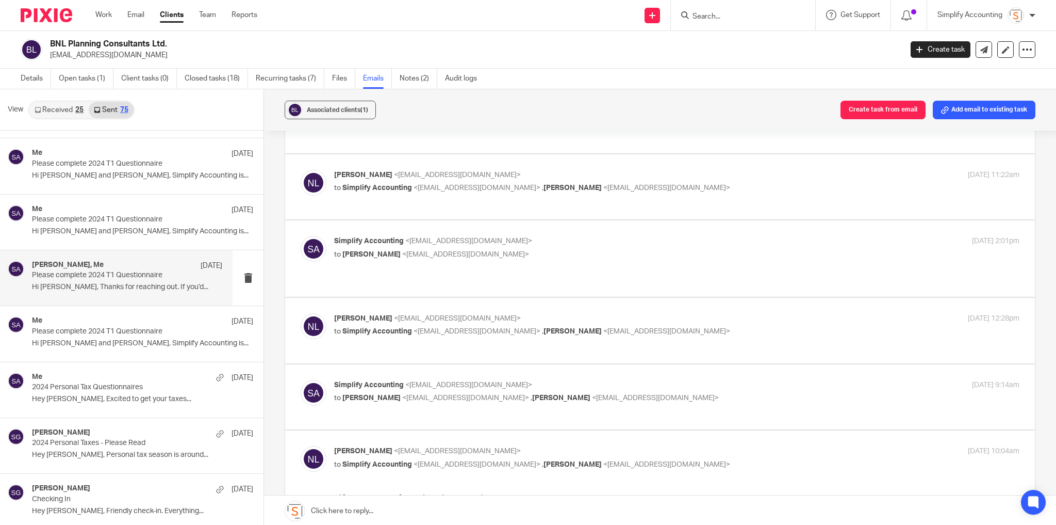
click at [705, 313] on p "Nick Lapp <nlapp@countygp.ab.ca>" at bounding box center [562, 318] width 457 height 11
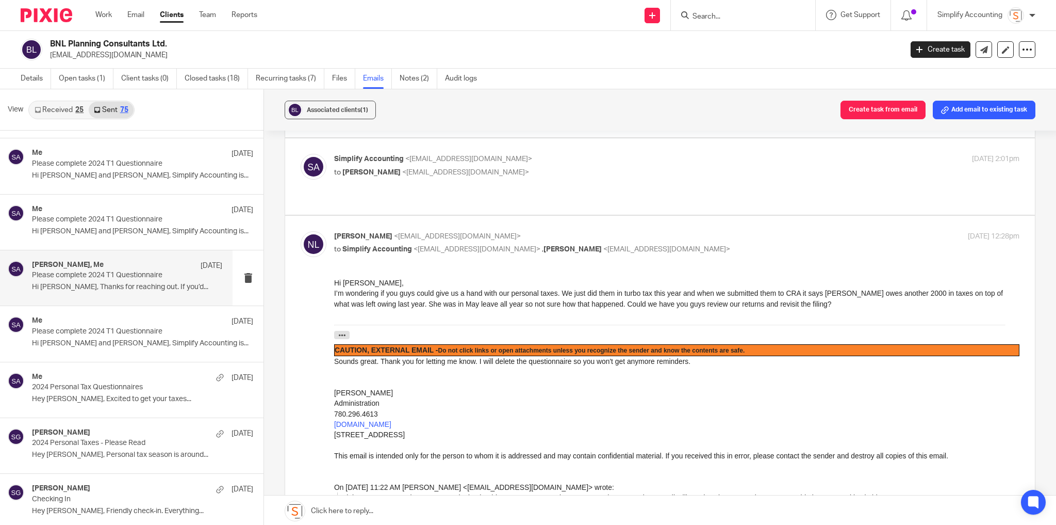
scroll to position [165, 0]
click at [661, 231] on p "Nick Lapp <nlapp@countygp.ab.ca>" at bounding box center [562, 236] width 457 height 11
checkbox input "false"
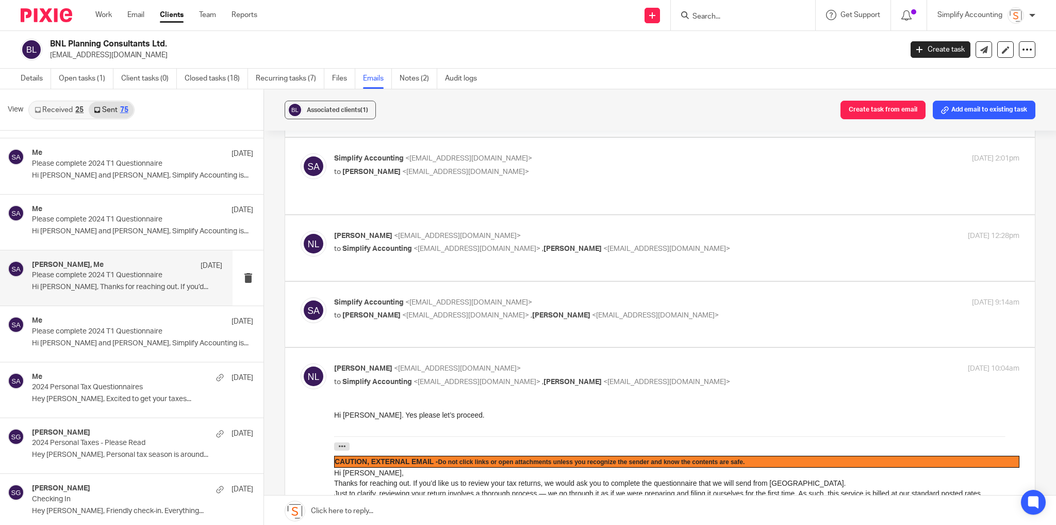
click at [650, 297] on p "Simplify Accounting <info@simplifyaccounting.ca>" at bounding box center [562, 302] width 457 height 11
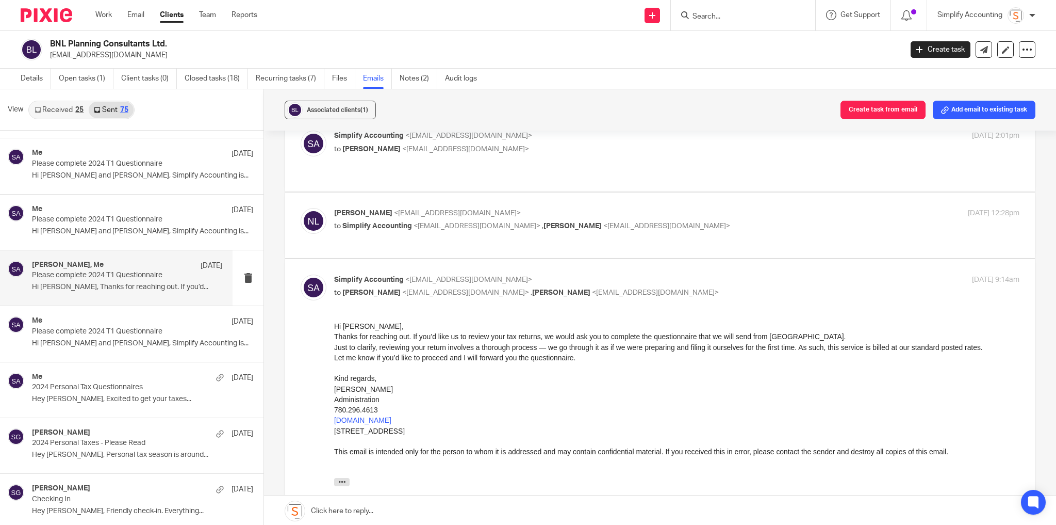
scroll to position [206, 0]
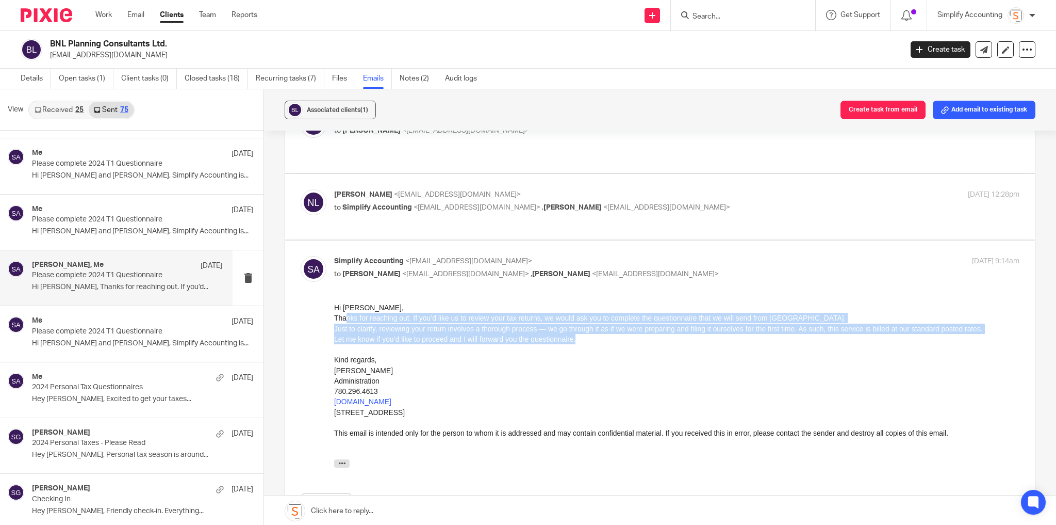
drag, startPoint x: 344, startPoint y: 321, endPoint x: 687, endPoint y: 334, distance: 343.3
click at [687, 334] on div "Thanks for reaching out. If you’d like us to review your tax returns, we would …" at bounding box center [677, 348] width 686 height 73
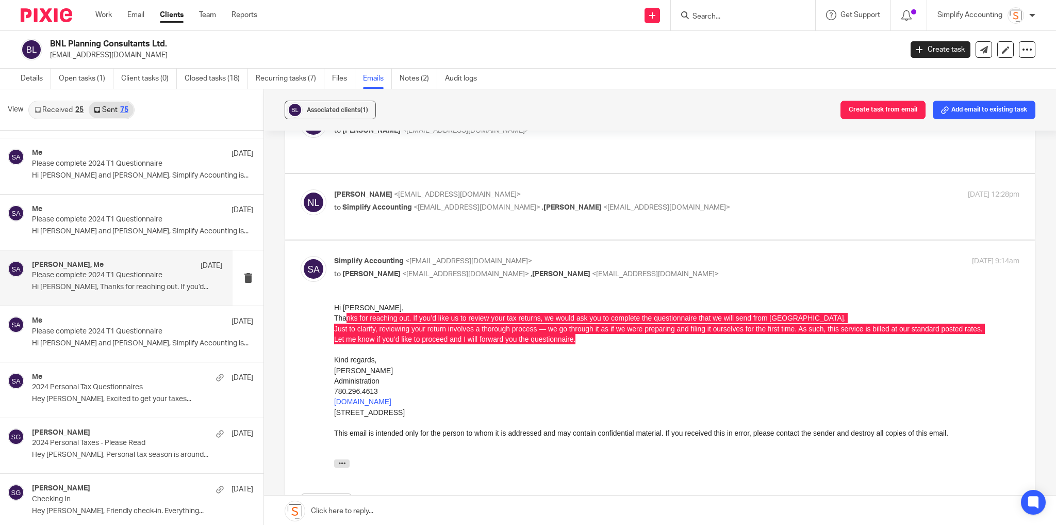
click at [627, 256] on p "Simplify Accounting <info@simplifyaccounting.ca>" at bounding box center [562, 261] width 457 height 11
checkbox input "false"
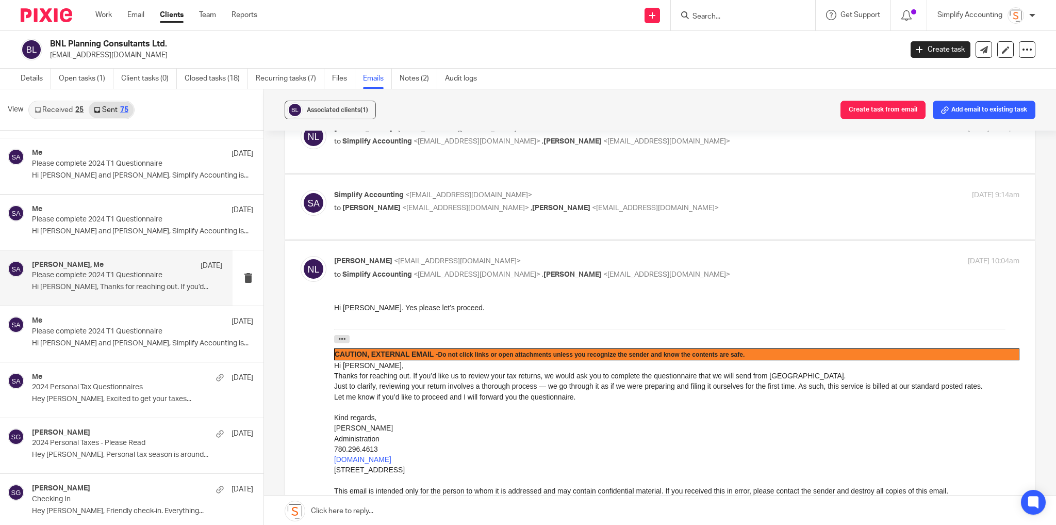
scroll to position [289, 0]
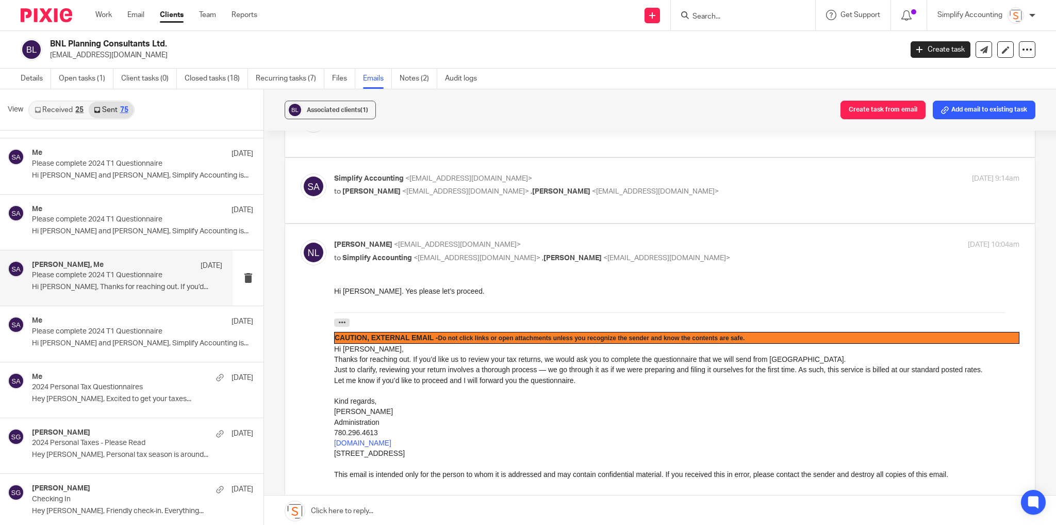
click at [655, 239] on p "Nick Lapp <nlapp@countygp.ab.ca>" at bounding box center [562, 244] width 457 height 11
checkbox input "false"
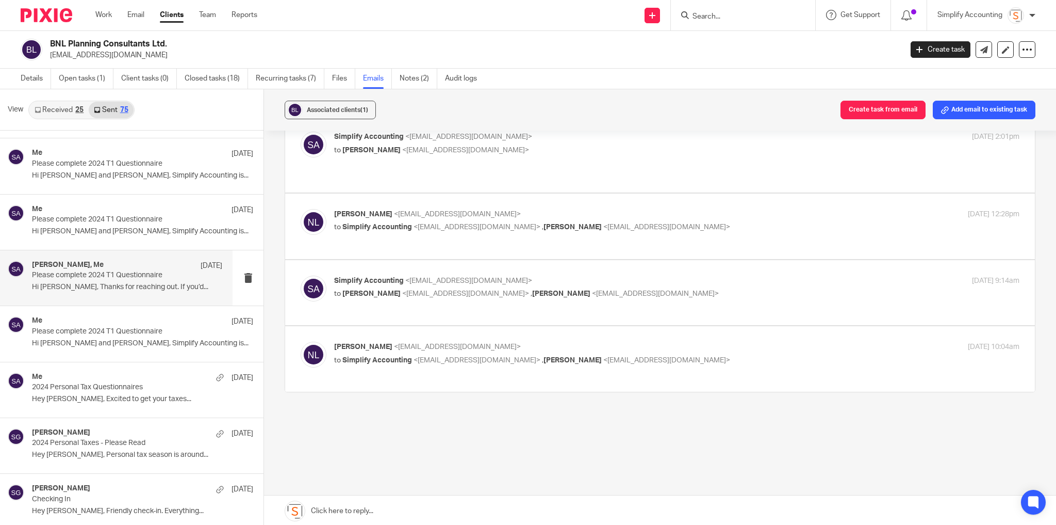
scroll to position [173, 0]
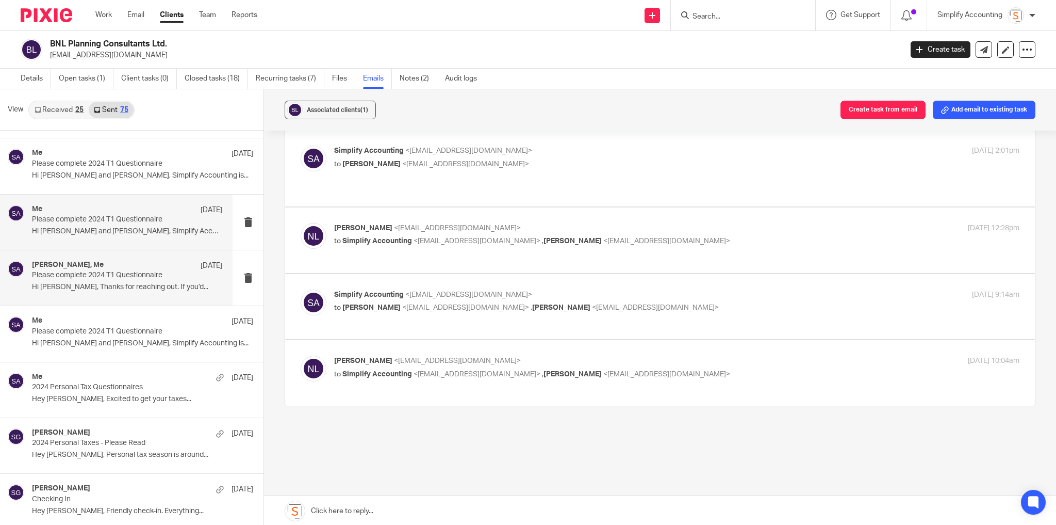
click at [141, 215] on p "Please complete 2024 T1 Questionnaire" at bounding box center [108, 219] width 152 height 9
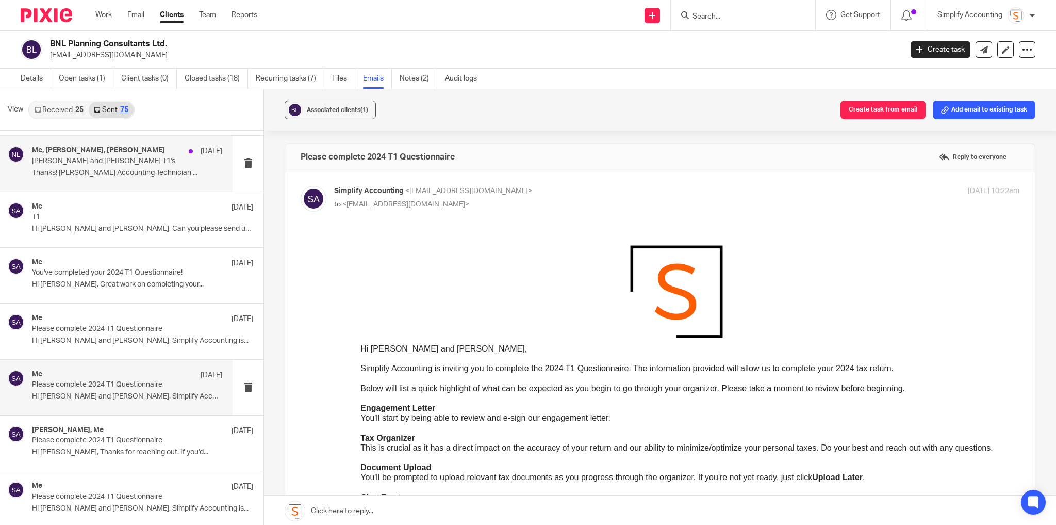
scroll to position [289, 0]
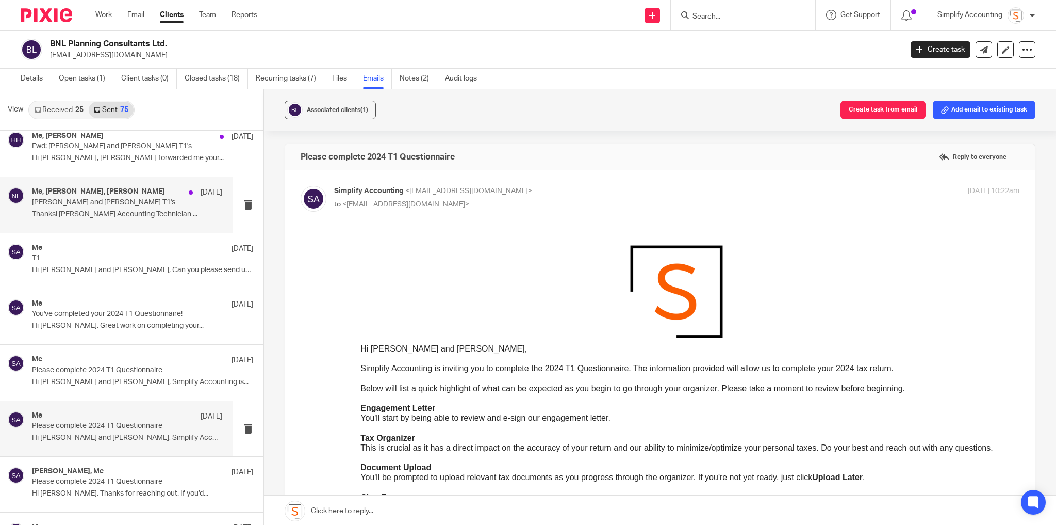
click at [149, 190] on div "Me, Haley Hunt, Nick Lapp Apr 29" at bounding box center [127, 192] width 190 height 10
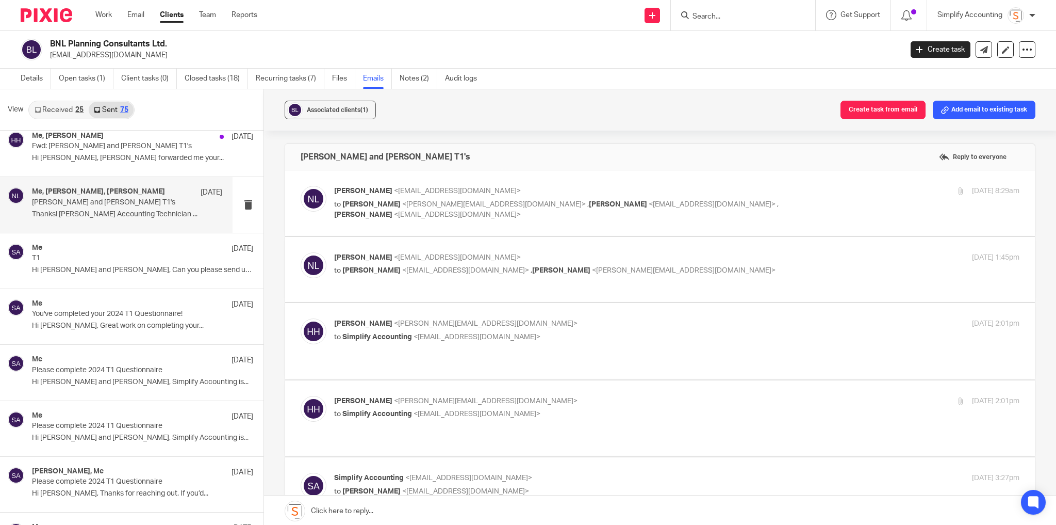
scroll to position [0, 0]
click at [114, 251] on div "Me Apr 24" at bounding box center [127, 248] width 190 height 10
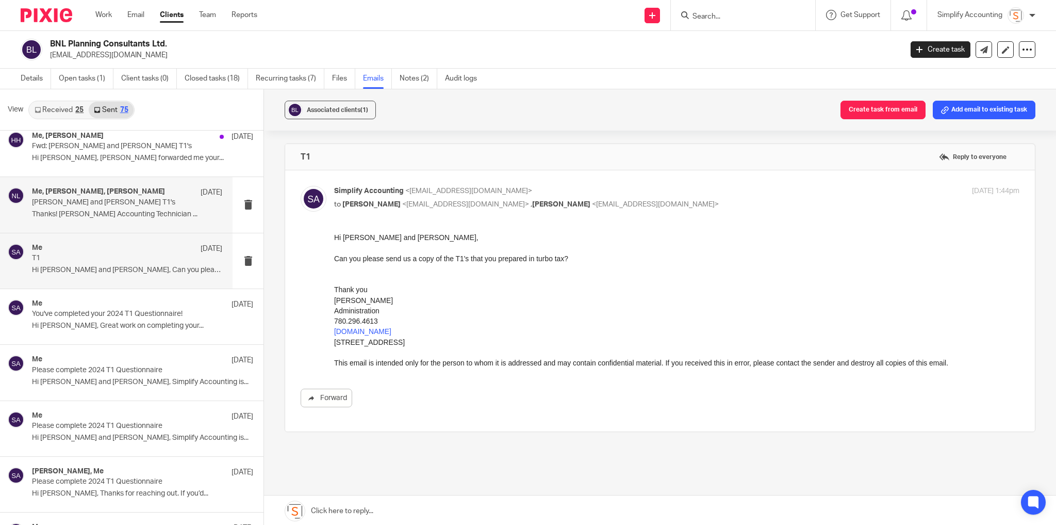
click at [141, 196] on div "Me, Haley Hunt, Nick Lapp Apr 29" at bounding box center [127, 192] width 190 height 10
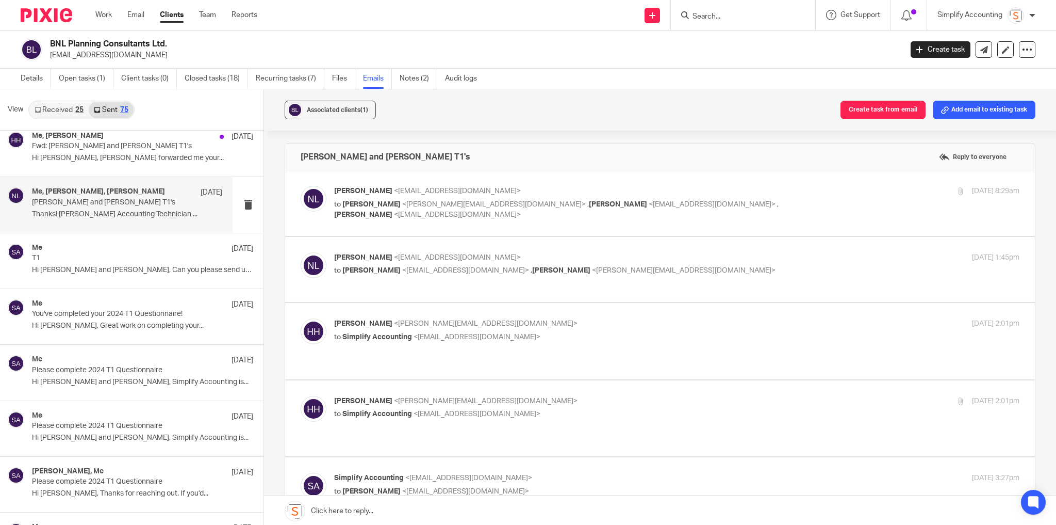
click at [747, 190] on p "Nick Lapp <nick@bnlplanning.ca>" at bounding box center [562, 191] width 457 height 11
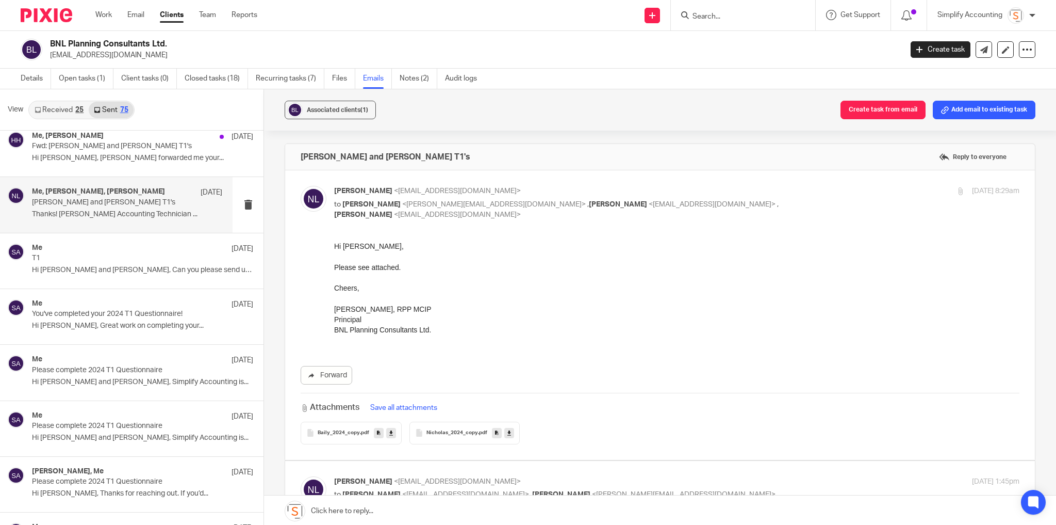
click at [747, 190] on p "Nick Lapp <nick@bnlplanning.ca>" at bounding box center [562, 191] width 457 height 11
checkbox input "false"
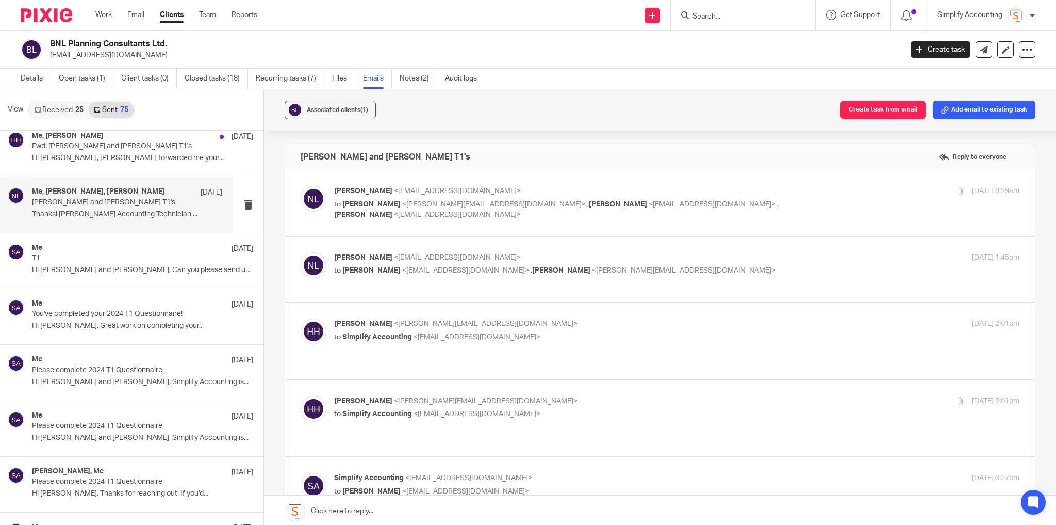
click at [721, 261] on p "Nick Lapp <nlapp@countygp.ab.ca>" at bounding box center [562, 257] width 457 height 11
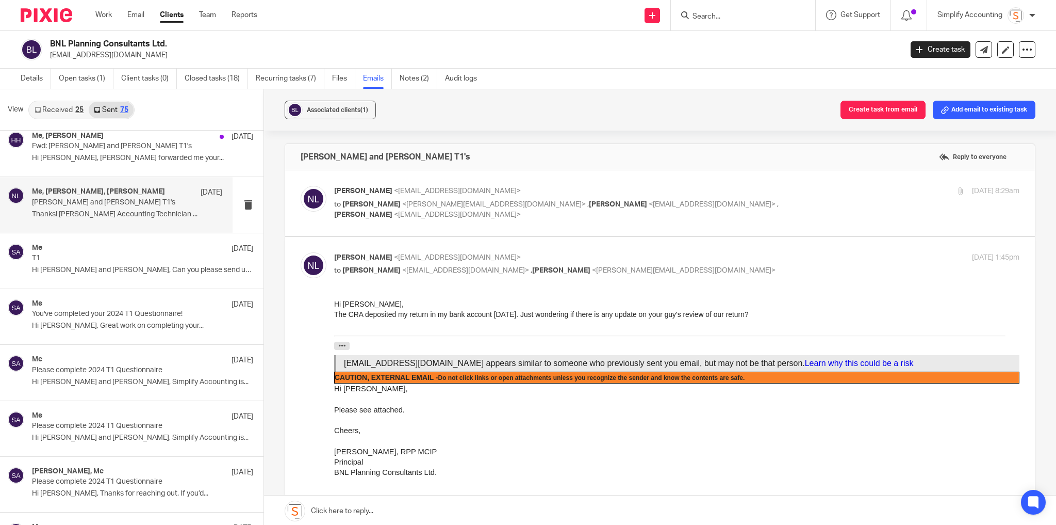
click at [679, 262] on div "Nick Lapp <nlapp@countygp.ab.ca> to Nick Lapp <nick@bnlplanning.ca> , Haley Hun…" at bounding box center [562, 264] width 457 height 24
checkbox input "false"
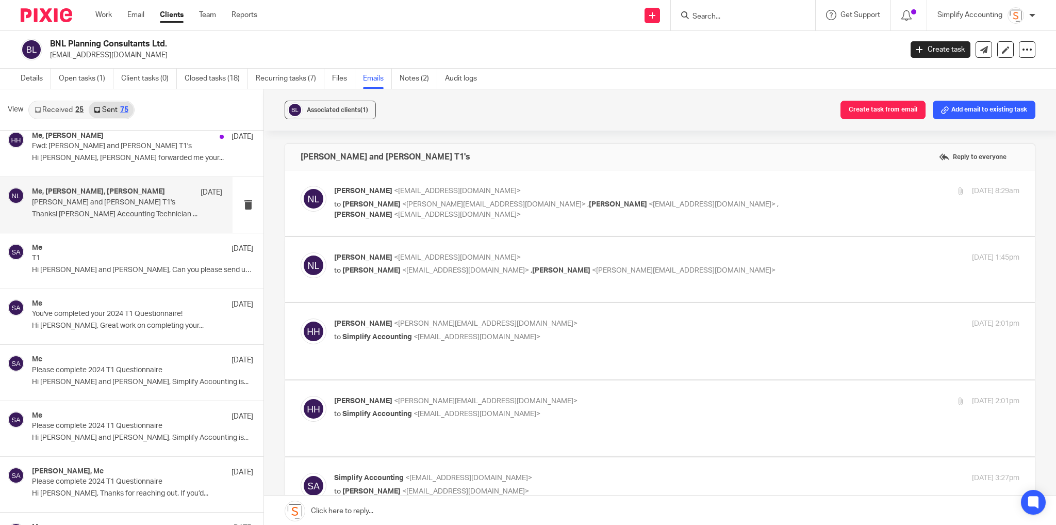
click at [644, 320] on p "Haley Hunt <haley@simplifyaccounting.ca>" at bounding box center [562, 323] width 457 height 11
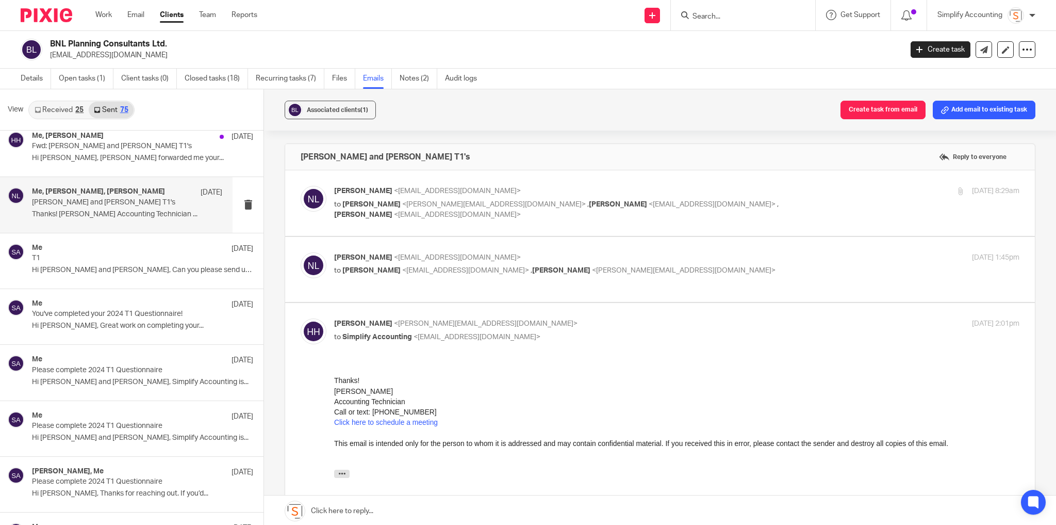
click at [644, 320] on p "Haley Hunt <haley@simplifyaccounting.ca>" at bounding box center [562, 323] width 457 height 11
checkbox input "false"
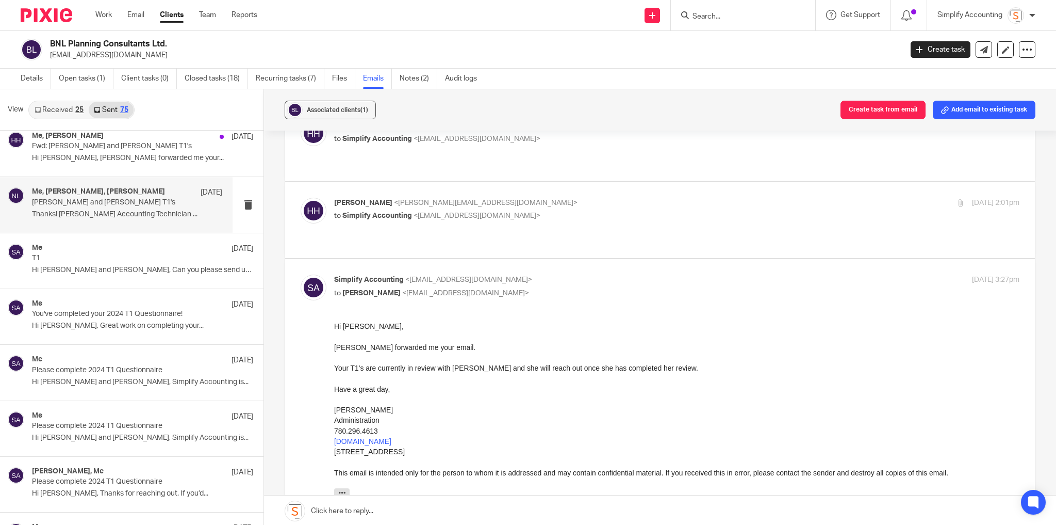
scroll to position [206, 0]
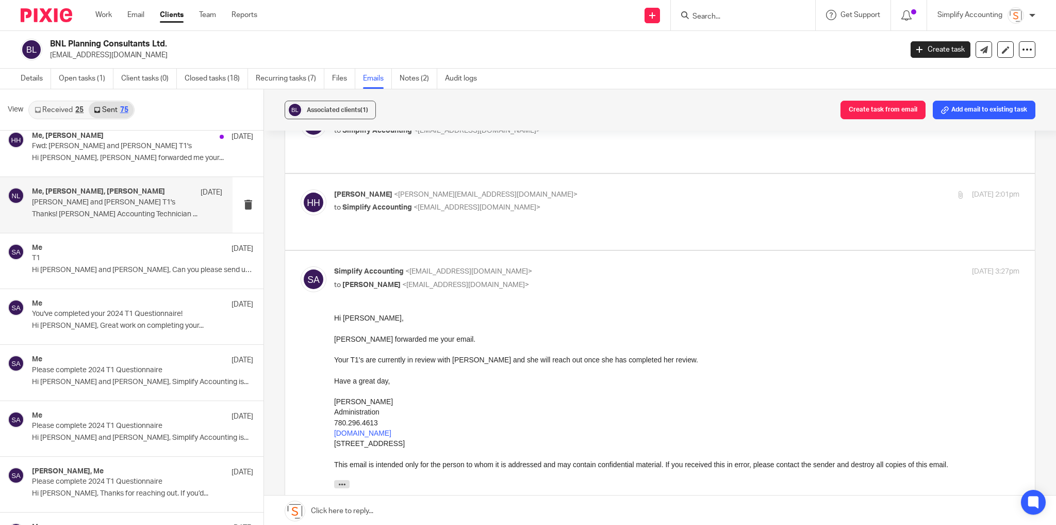
click at [582, 189] on p "Haley Hunt <haley@simplifyaccounting.ca>" at bounding box center [562, 194] width 457 height 11
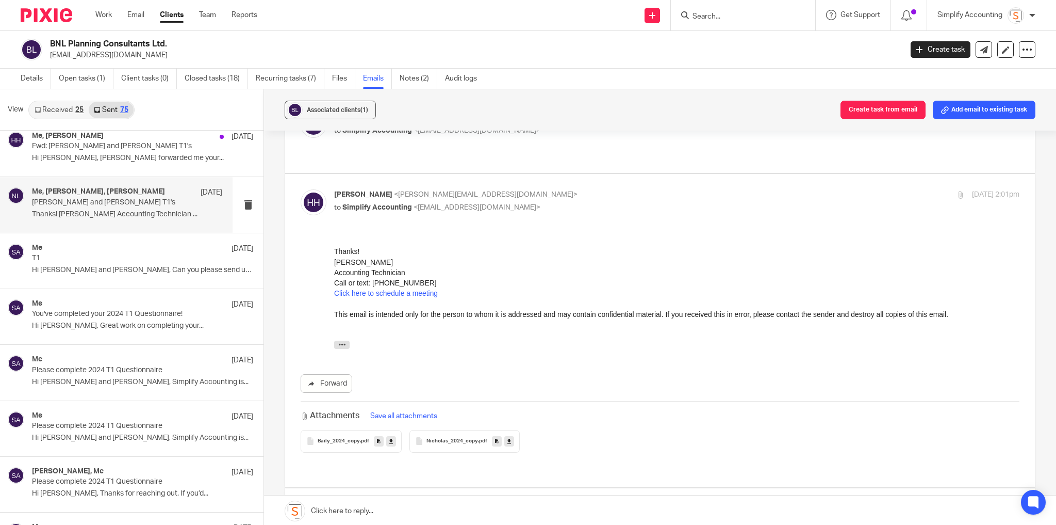
scroll to position [0, 0]
click at [582, 189] on p "Haley Hunt <haley@simplifyaccounting.ca>" at bounding box center [562, 194] width 457 height 11
checkbox input "false"
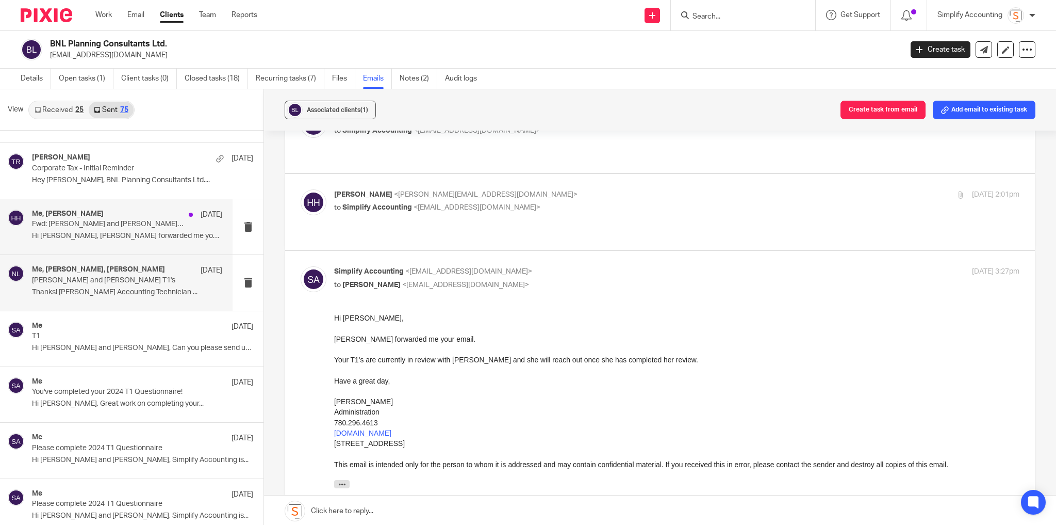
scroll to position [206, 0]
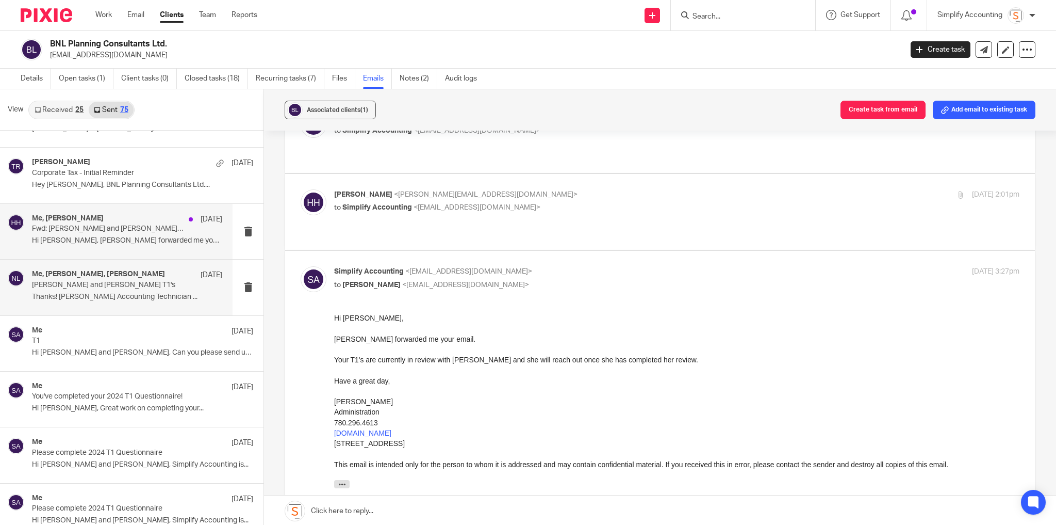
click at [115, 236] on p "Hi Nick, Haley Butcher forwarded me your..." at bounding box center [127, 240] width 190 height 9
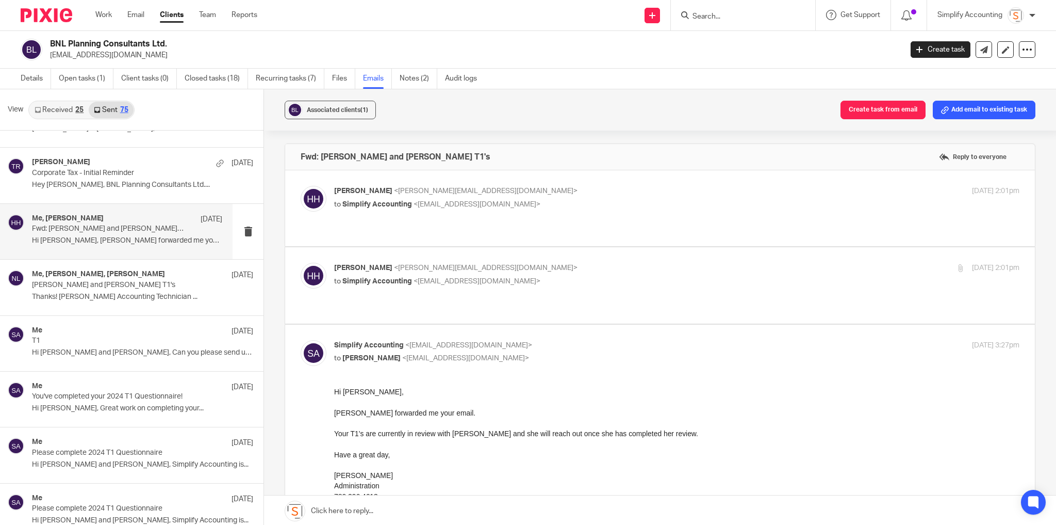
scroll to position [0, 0]
click at [108, 178] on div "Tayler Rodacker Apr 30 Corporate Tax - Initial Reminder Hey Nicholas, BNL Plann…" at bounding box center [127, 175] width 190 height 35
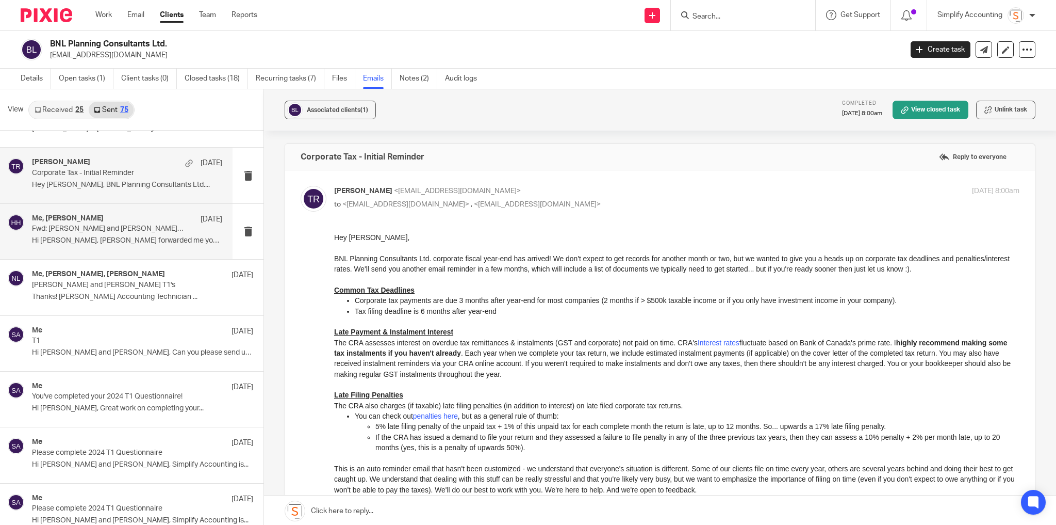
click at [117, 238] on p "Hi Nick, Haley Butcher forwarded me your..." at bounding box center [127, 240] width 190 height 9
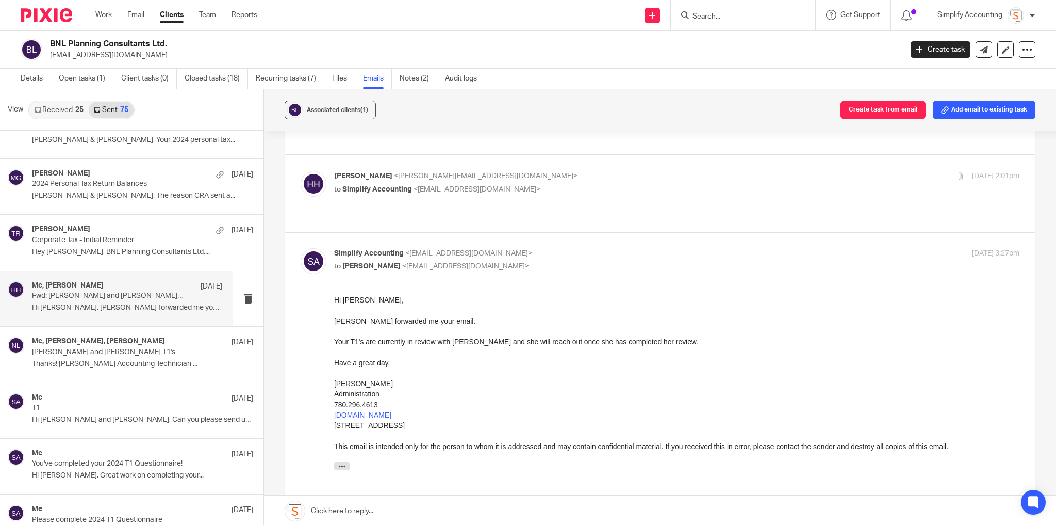
scroll to position [124, 0]
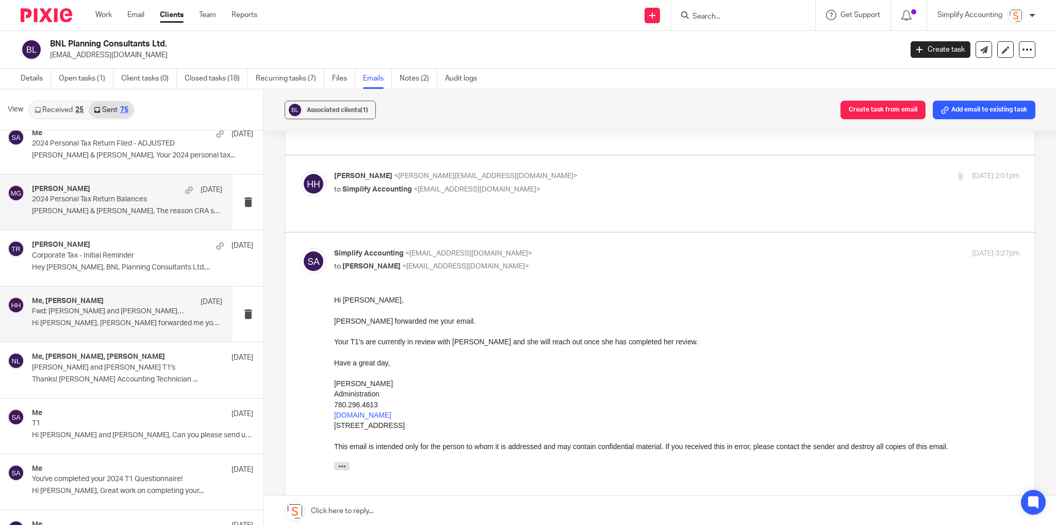
click at [120, 205] on div "Melissa Gallant Apr 30 2024 Personal Tax Return Balances Nicholas & Baily, The …" at bounding box center [127, 202] width 190 height 35
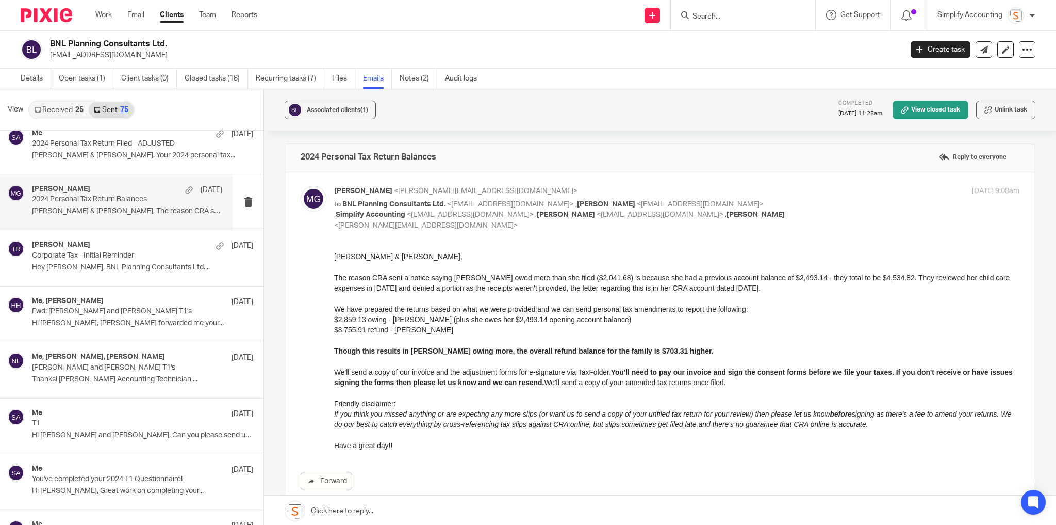
scroll to position [0, 0]
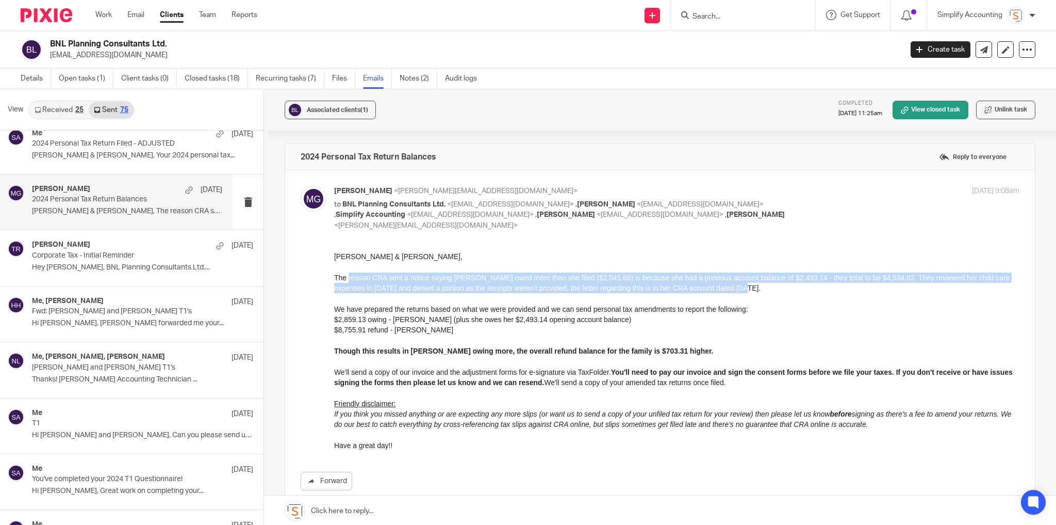
drag, startPoint x: 348, startPoint y: 278, endPoint x: 866, endPoint y: 284, distance: 517.9
click at [866, 284] on p "The reason CRA sent a notice saying Bailey owed more than she filed ($2,041.68)…" at bounding box center [677, 282] width 686 height 21
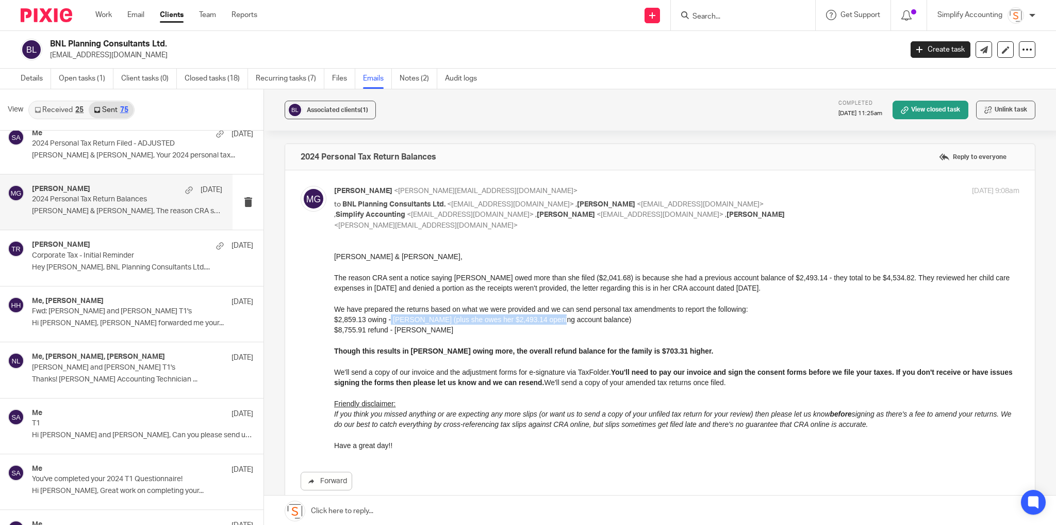
drag, startPoint x: 391, startPoint y: 320, endPoint x: 547, endPoint y: 317, distance: 156.3
click at [547, 317] on p "$2,859.13 owing - Bailey (plus she owes her $2,493.14 opening account balance)" at bounding box center [677, 319] width 686 height 10
drag, startPoint x: 414, startPoint y: 330, endPoint x: 336, endPoint y: 333, distance: 77.9
click at [336, 333] on p "$8,755.91 refund - Nick" at bounding box center [677, 329] width 686 height 10
click at [394, 335] on div "Nicholas & Baily, The reason CRA sent a notice saying Bailey owed more than she…" at bounding box center [677, 351] width 686 height 200
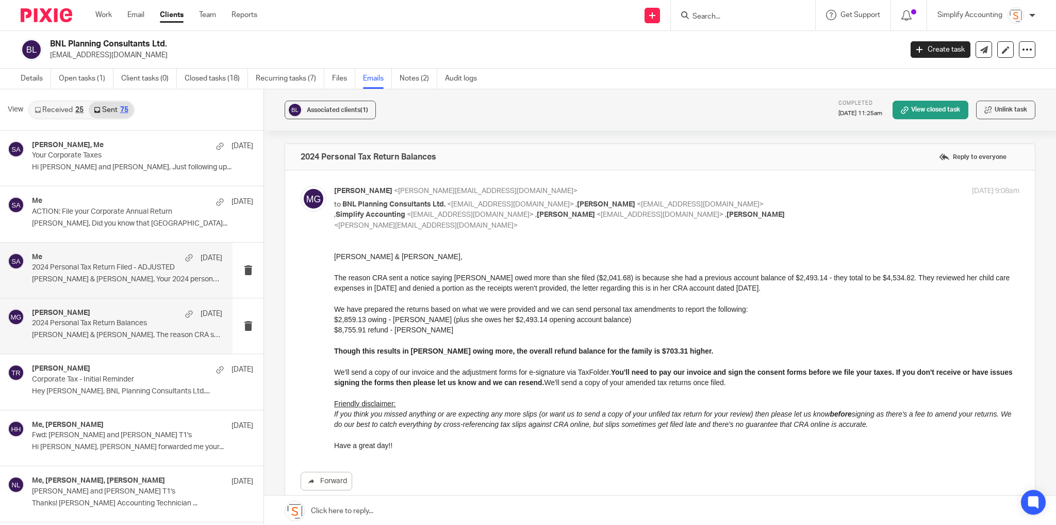
click at [138, 272] on div "Me May 5 2024 Personal Tax Return Filed - ADJUSTED Nicholas & Baily, Your 2024 …" at bounding box center [127, 270] width 190 height 35
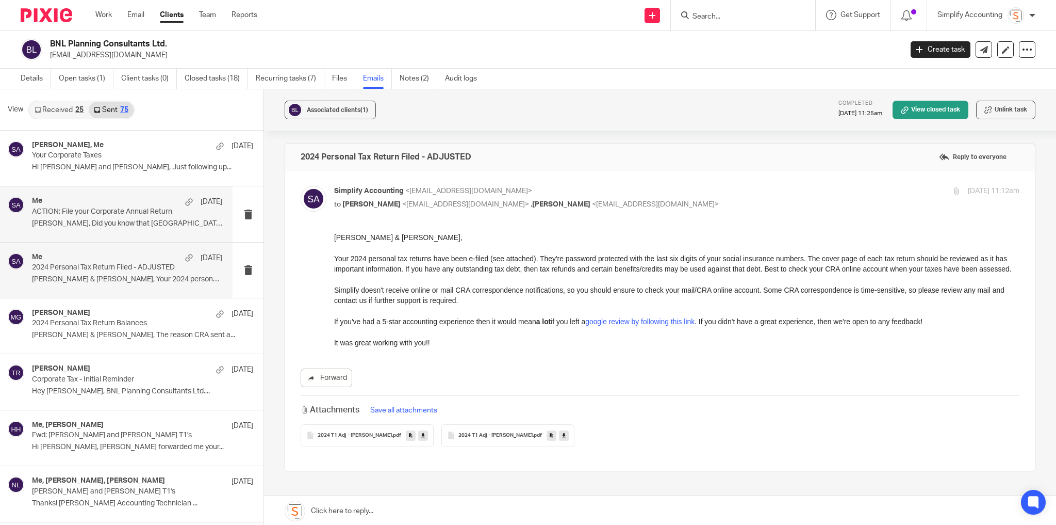
click at [113, 227] on p "Nicholas, Did you know that Alberta..." at bounding box center [127, 223] width 190 height 9
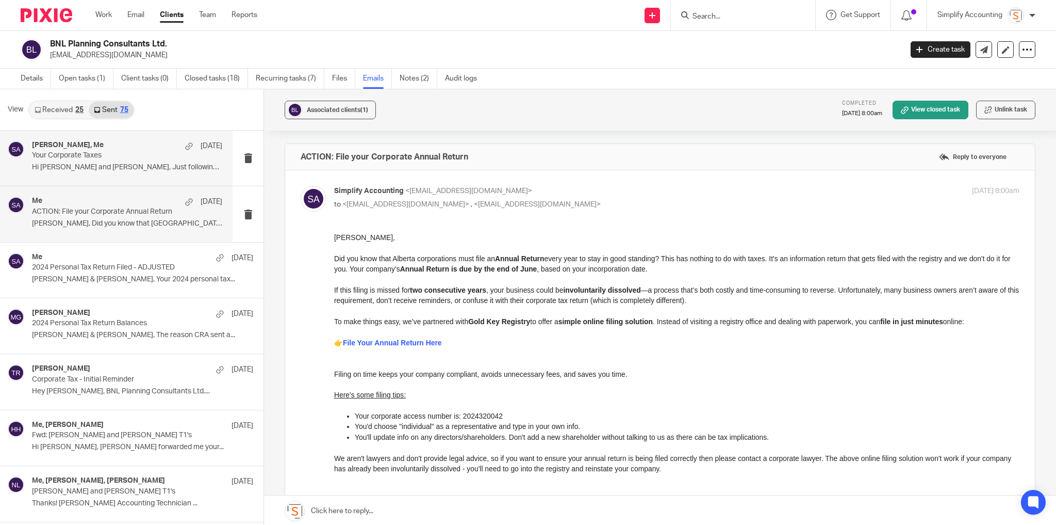
click at [121, 160] on div "Baily Lapp, Me Aug 12 Your Corporate Taxes Hi Baily and Nicholas, Just followin…" at bounding box center [127, 158] width 190 height 35
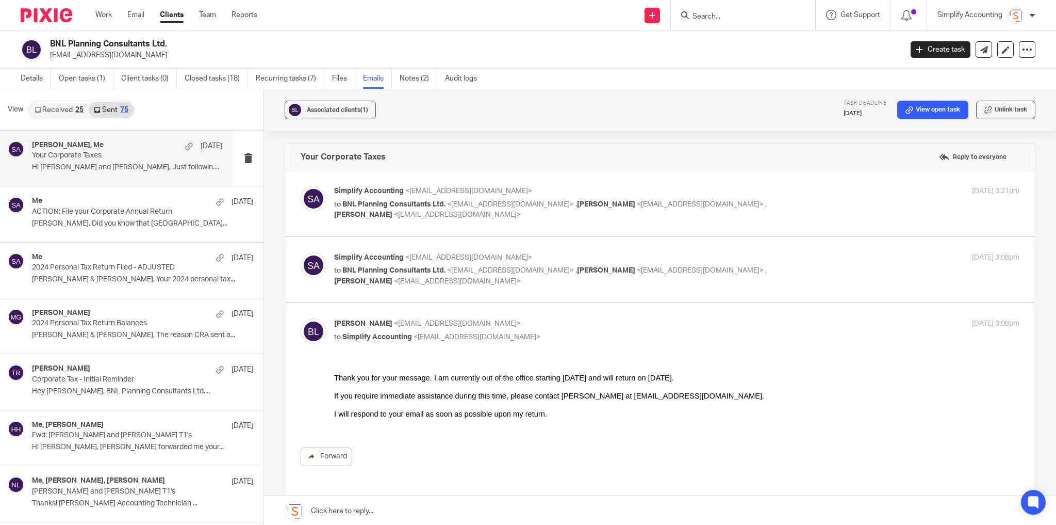
click at [801, 196] on div "Simplify Accounting <info@simplifyaccounting.ca> to BNL Planning Consultants Lt…" at bounding box center [677, 203] width 686 height 35
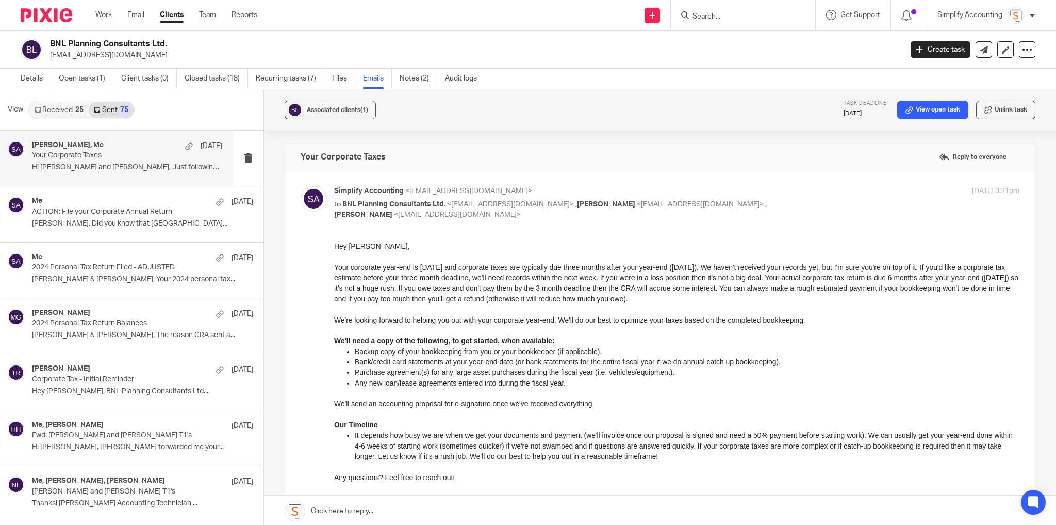
click at [801, 196] on div "Simplify Accounting <info@simplifyaccounting.ca> to BNL Planning Consultants Lt…" at bounding box center [677, 203] width 686 height 35
checkbox input "false"
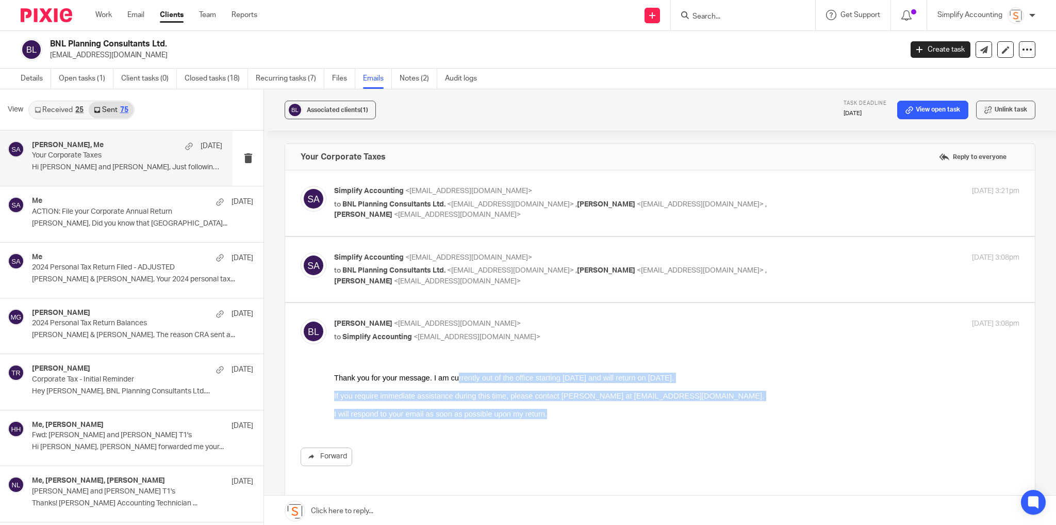
drag, startPoint x: 493, startPoint y: 403, endPoint x: 441, endPoint y: 350, distance: 74.4
click at [441, 365] on html "Thank you for your message. I am currently out of the office starting July 30 a…" at bounding box center [677, 395] width 686 height 61
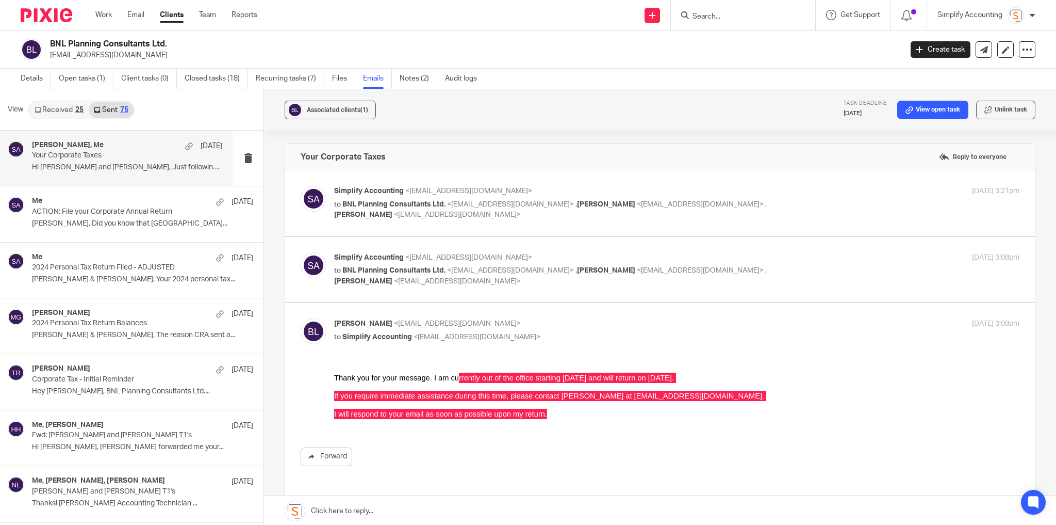
click at [821, 259] on div "Simplify Accounting <info@simplifyaccounting.ca> to BNL Planning Consultants Lt…" at bounding box center [677, 269] width 686 height 35
checkbox input "true"
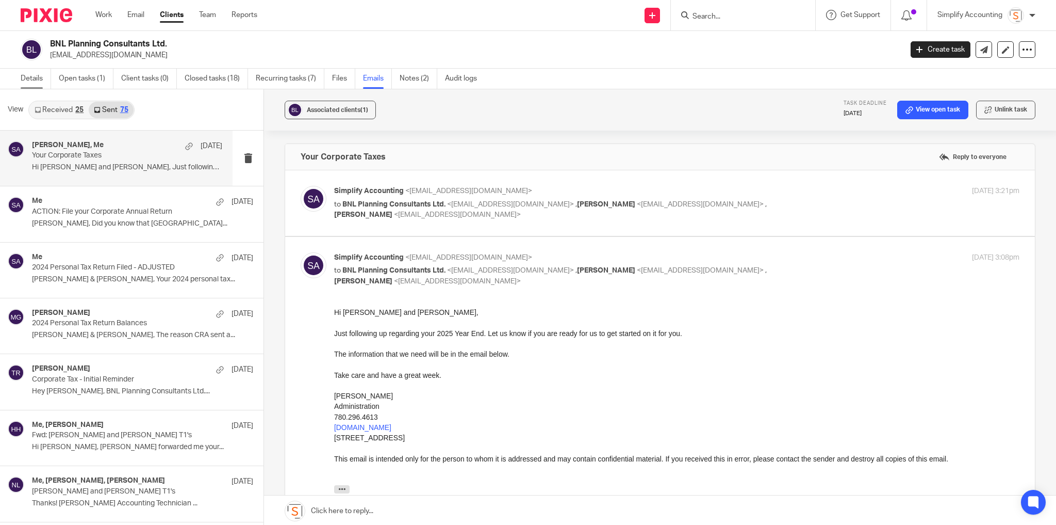
click at [40, 75] on link "Details" at bounding box center [36, 79] width 30 height 20
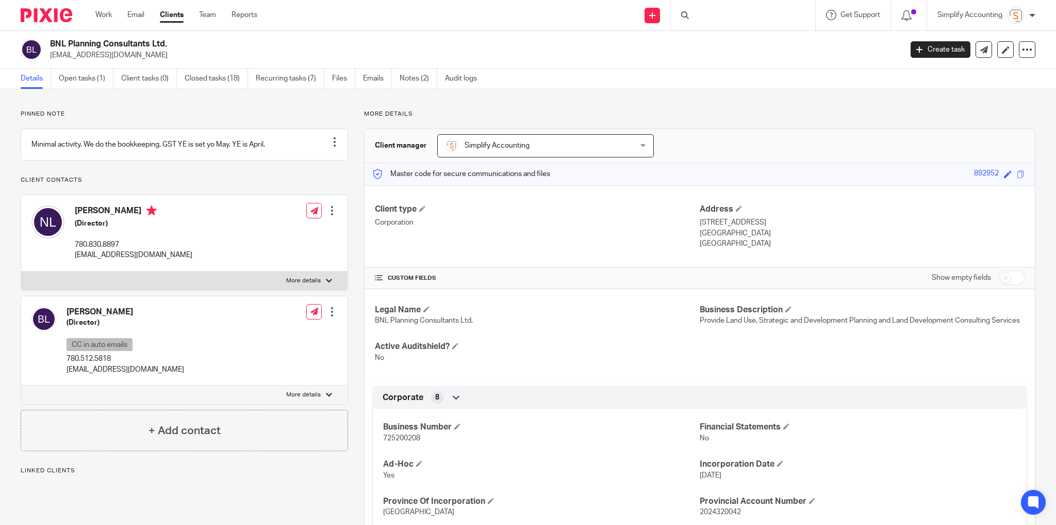
click at [411, 436] on span "725200208" at bounding box center [401, 437] width 37 height 7
copy span "725200208"
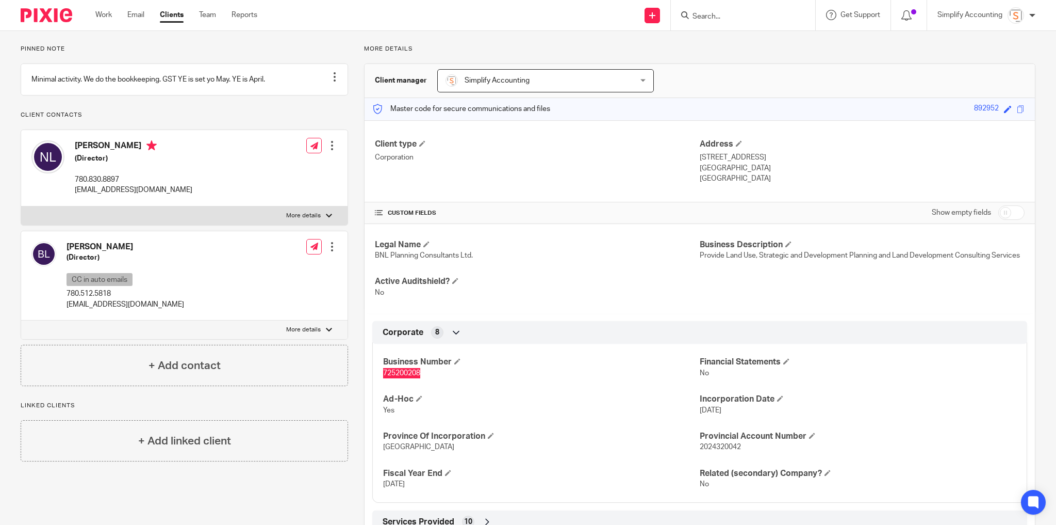
scroll to position [206, 0]
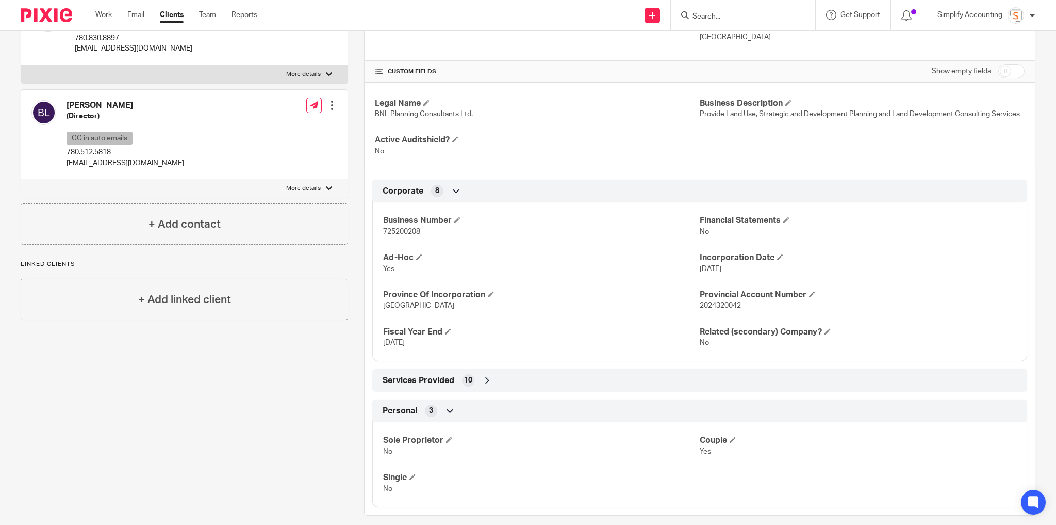
click at [707, 15] on input "Search" at bounding box center [738, 16] width 93 height 9
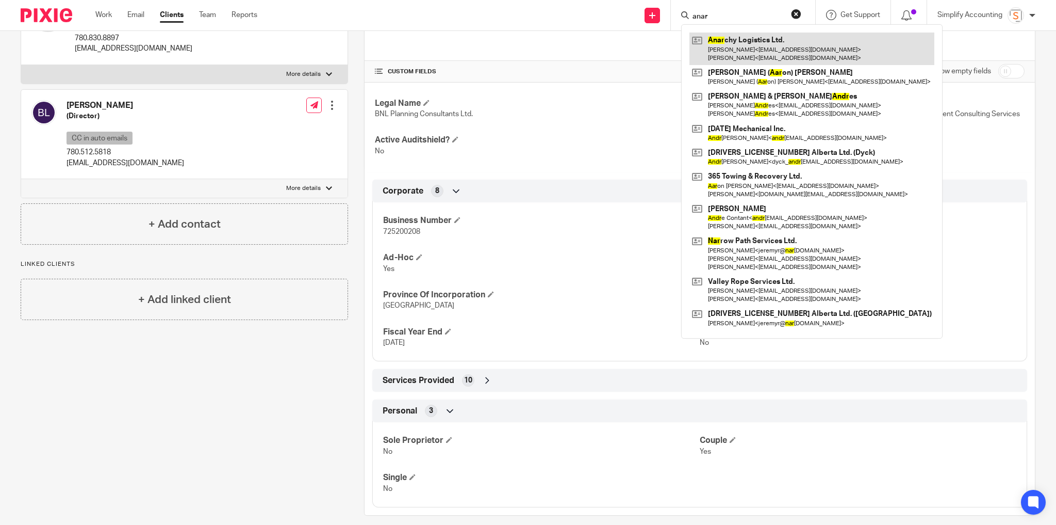
type input "anar"
click at [729, 44] on link at bounding box center [812, 48] width 245 height 32
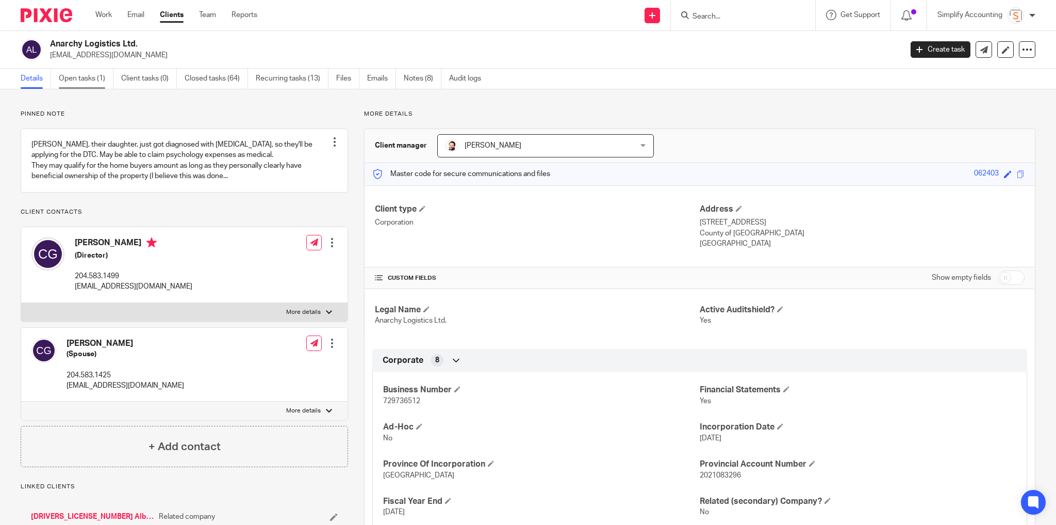
click at [75, 74] on link "Open tasks (1)" at bounding box center [86, 79] width 55 height 20
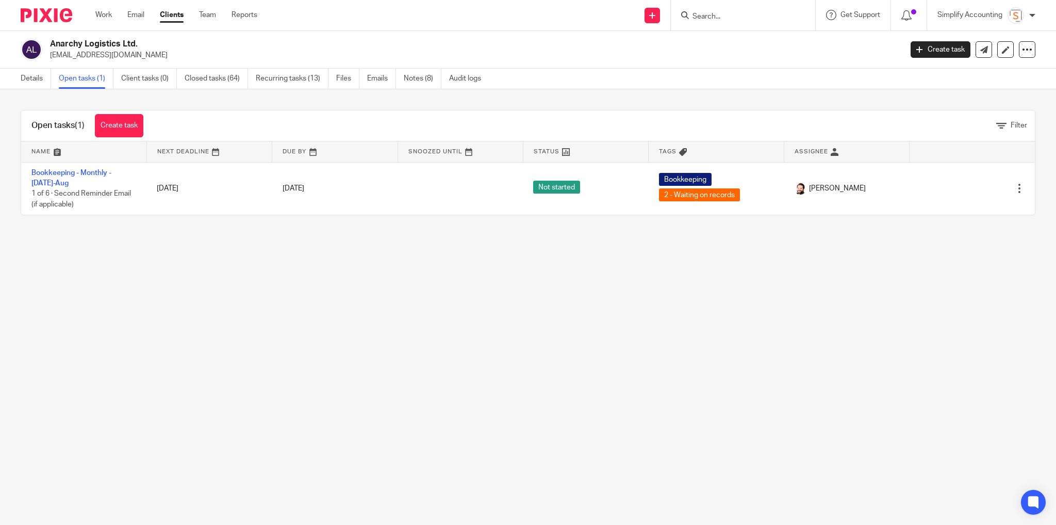
click at [385, 75] on link "Emails" at bounding box center [381, 79] width 29 height 20
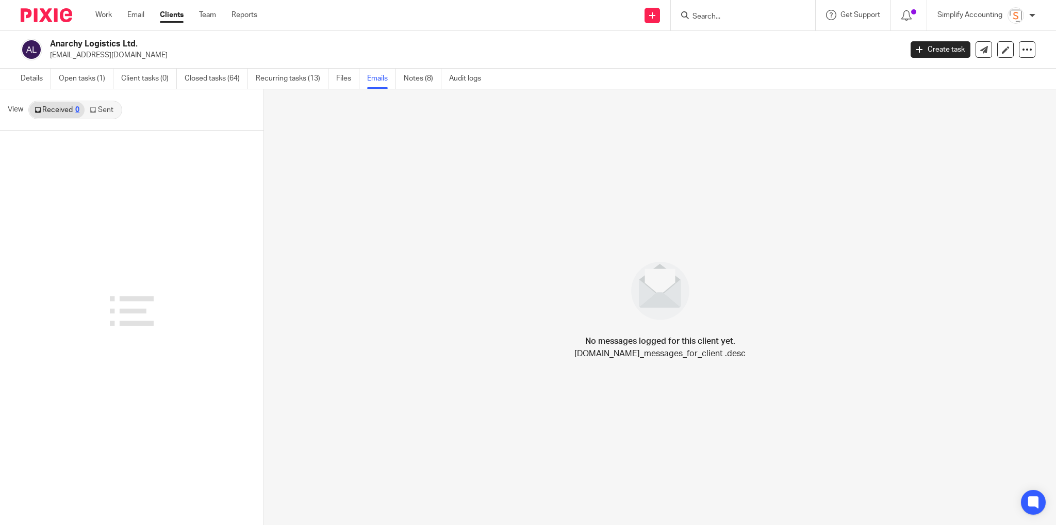
click at [106, 111] on link "Sent" at bounding box center [103, 110] width 36 height 17
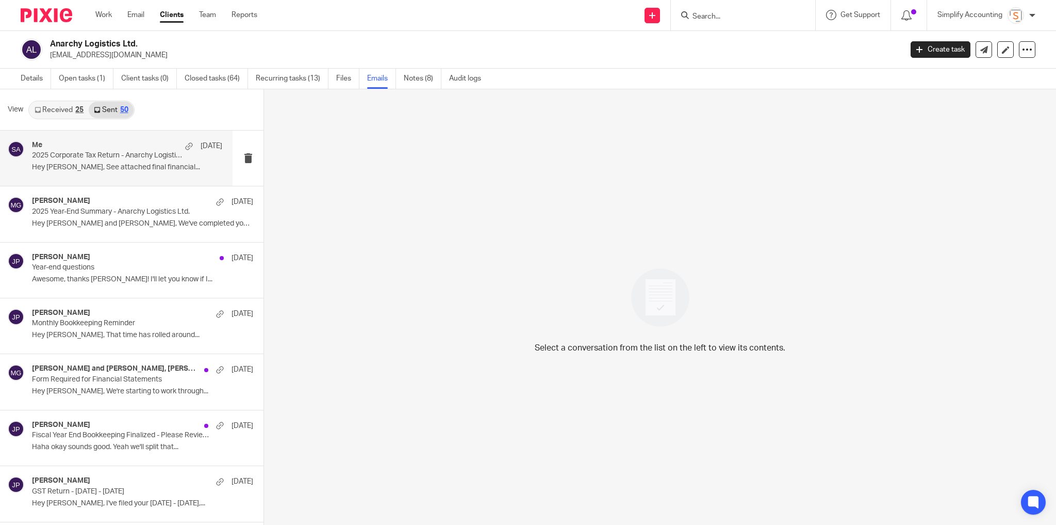
click at [101, 156] on p "2025 Corporate Tax Return - Anarchy Logistics Ltd." at bounding box center [108, 155] width 152 height 9
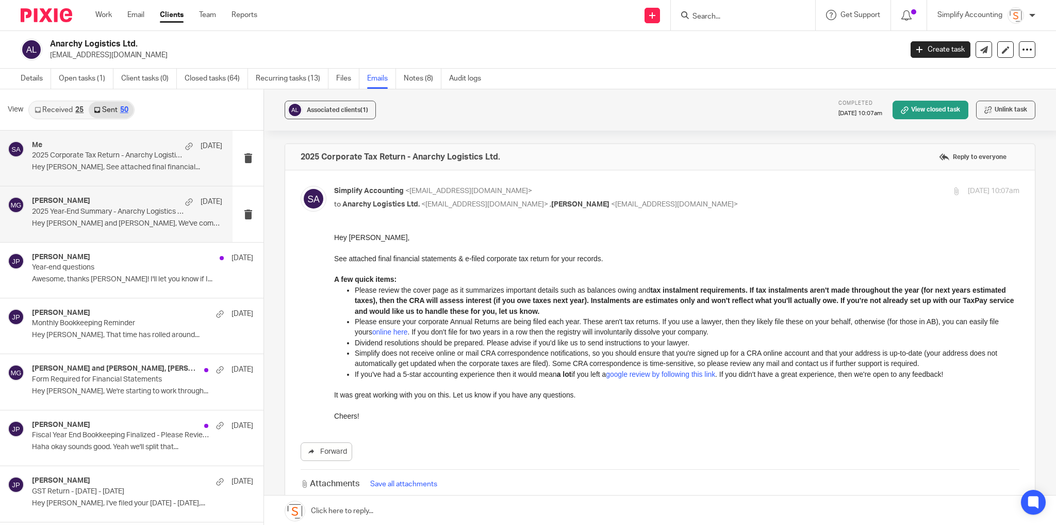
click at [100, 205] on div "Melissa Gallant Sep 9" at bounding box center [127, 202] width 190 height 10
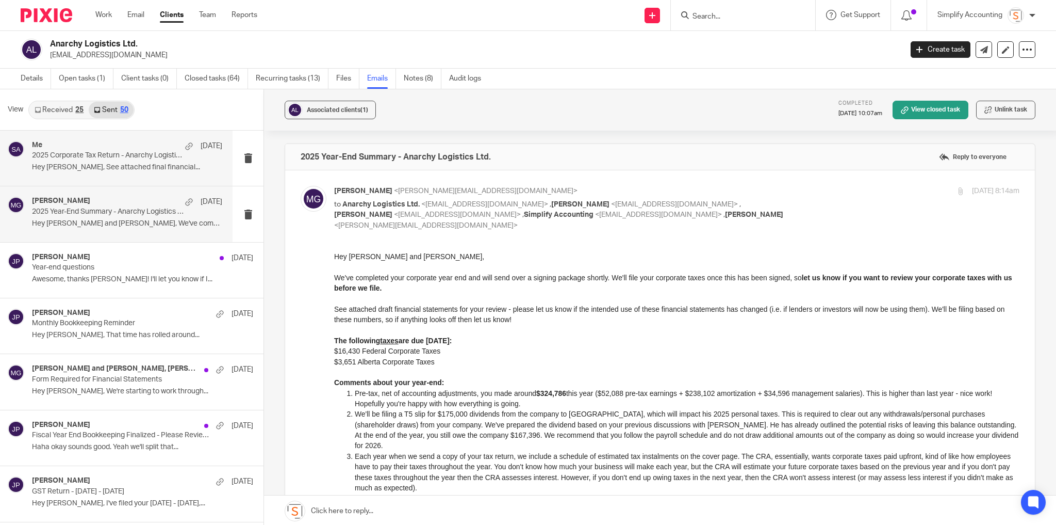
click at [128, 170] on p "Hey Cyndi, See attached final financial..." at bounding box center [127, 167] width 190 height 9
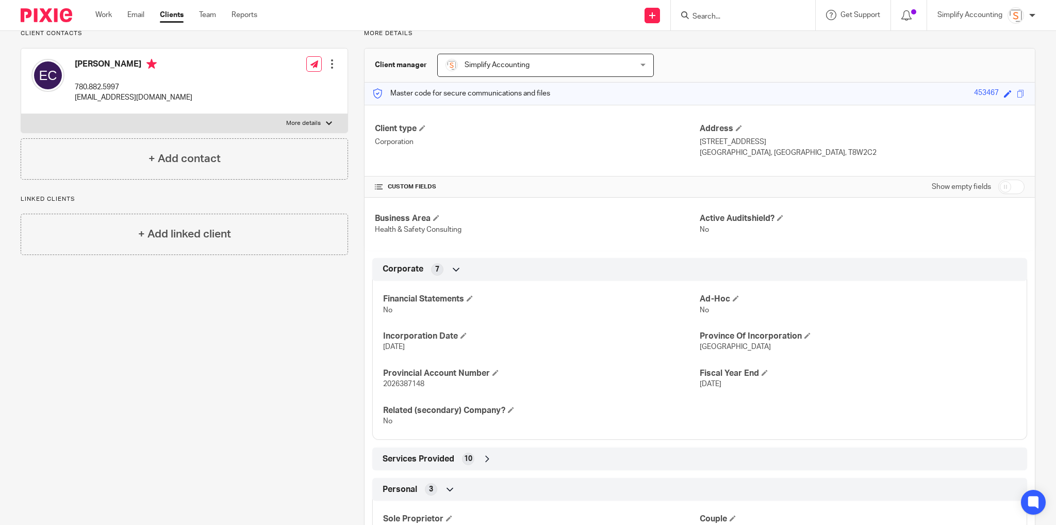
scroll to position [83, 0]
click at [415, 380] on span "2026387148" at bounding box center [403, 381] width 41 height 7
copy span "2026387148"
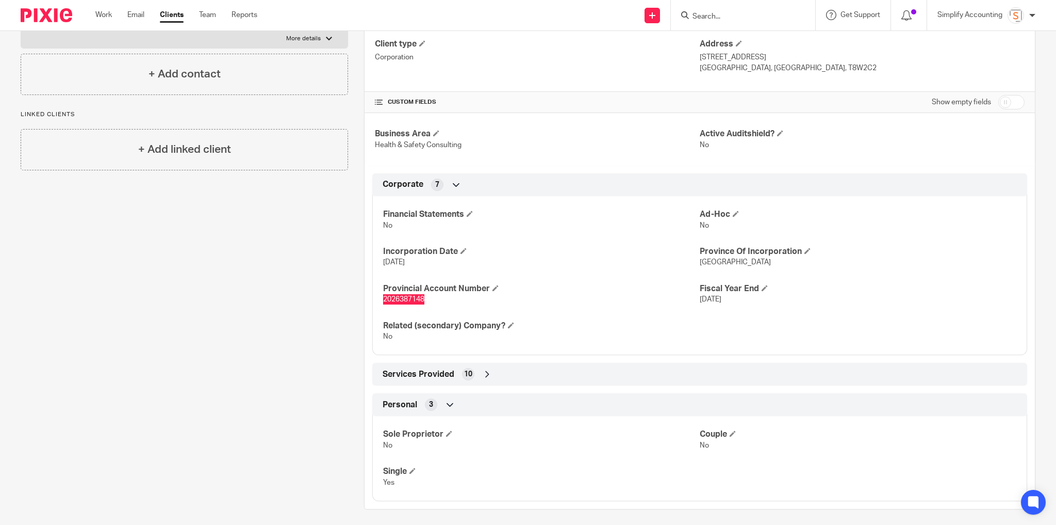
scroll to position [0, 0]
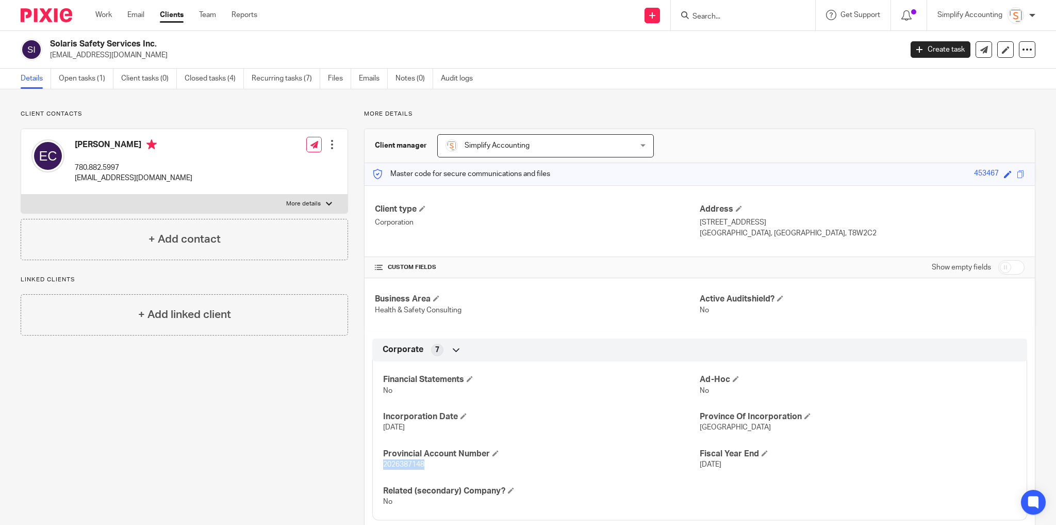
click at [1001, 266] on input "checkbox" at bounding box center [1012, 267] width 26 height 14
checkbox input "true"
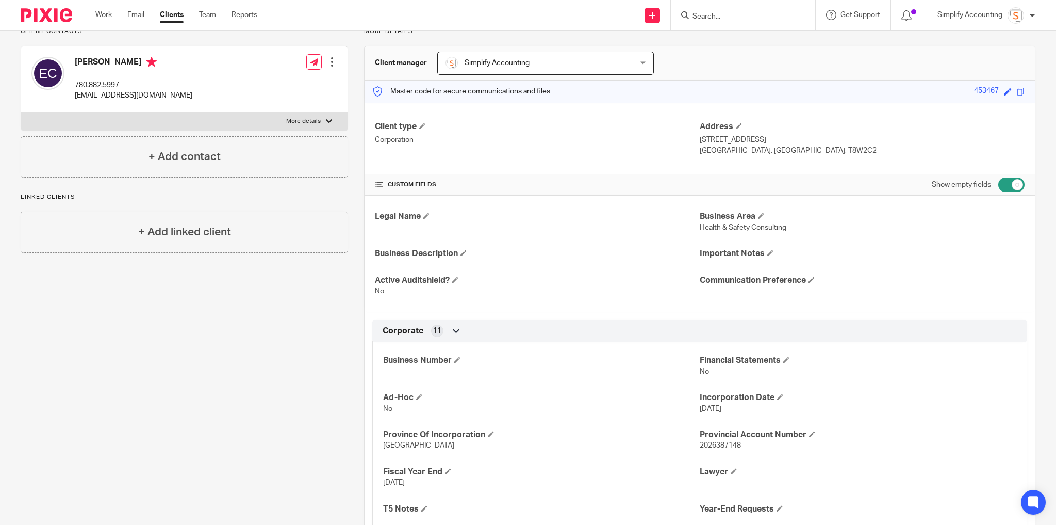
scroll to position [206, 0]
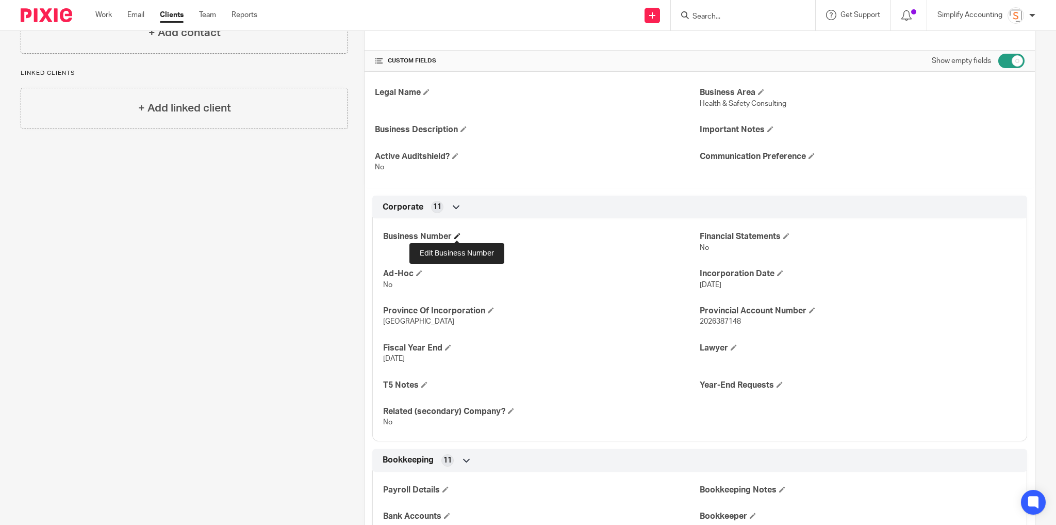
click at [460, 238] on h4 "Business Number" at bounding box center [541, 236] width 317 height 11
click at [458, 237] on span at bounding box center [457, 236] width 6 height 6
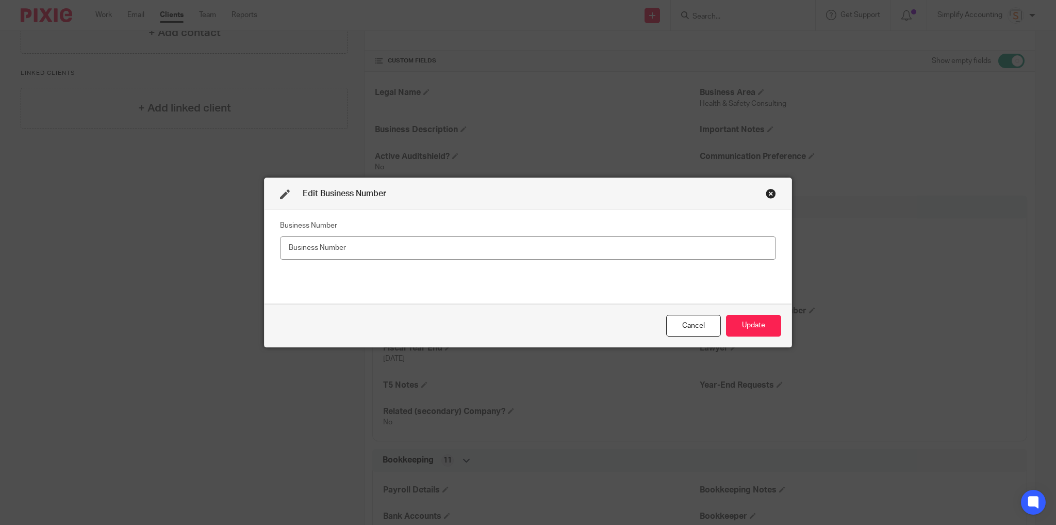
click at [400, 243] on input "text" at bounding box center [528, 247] width 496 height 23
type input "755356078"
click at [760, 325] on button "Update" at bounding box center [753, 326] width 55 height 22
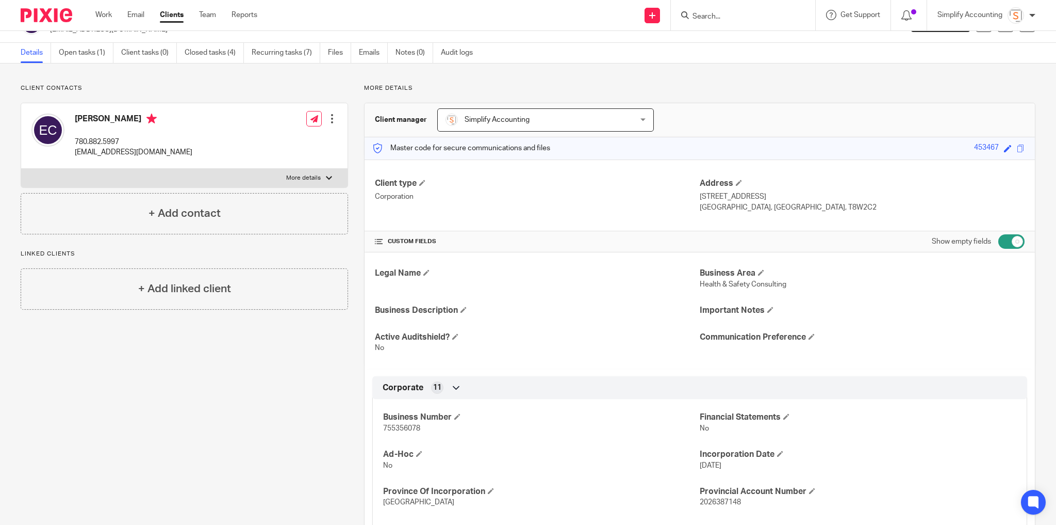
scroll to position [0, 0]
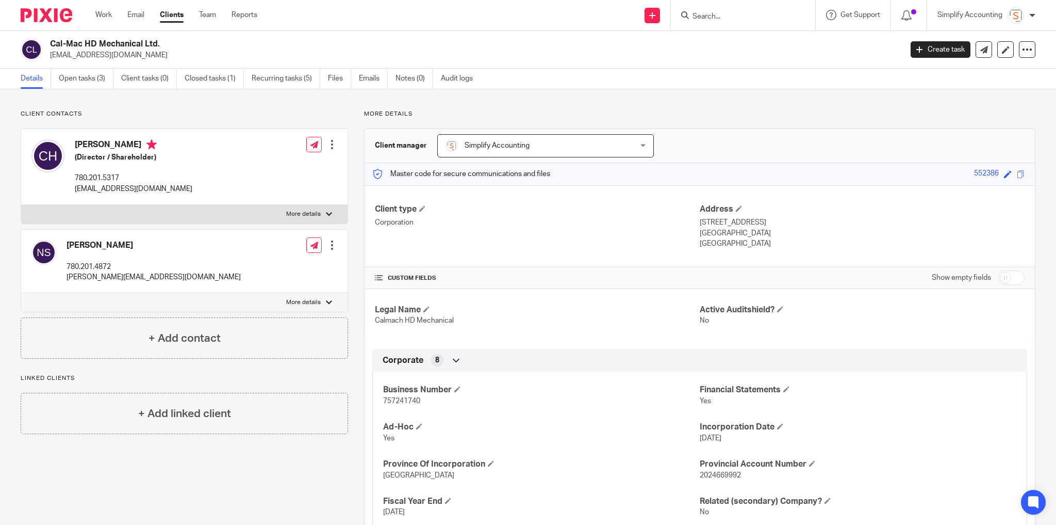
click at [111, 186] on p "[EMAIL_ADDRESS][DOMAIN_NAME]" at bounding box center [134, 189] width 118 height 10
click at [112, 186] on p "[EMAIL_ADDRESS][DOMAIN_NAME]" at bounding box center [134, 189] width 118 height 10
copy div "[EMAIL_ADDRESS][DOMAIN_NAME]"
click at [75, 262] on p "780.201.4872" at bounding box center [154, 267] width 174 height 10
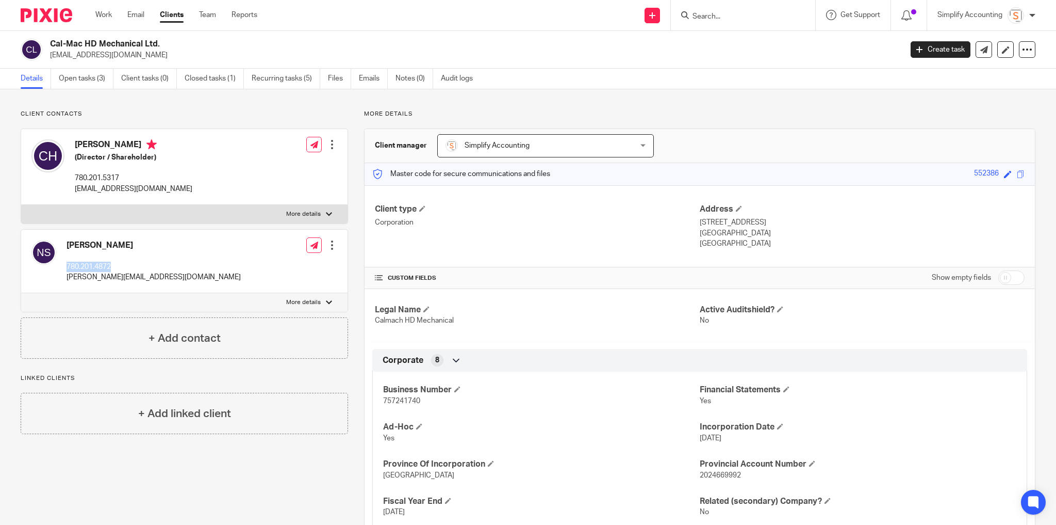
click at [75, 262] on p "780.201.4872" at bounding box center [154, 267] width 174 height 10
click at [101, 168] on div "[PERSON_NAME] (Director / Shareholder) 780.201.5317 [EMAIL_ADDRESS][DOMAIN_NAME]" at bounding box center [134, 166] width 118 height 55
click at [100, 177] on p "780.201.5317" at bounding box center [134, 178] width 118 height 10
copy p "780.201.5317"
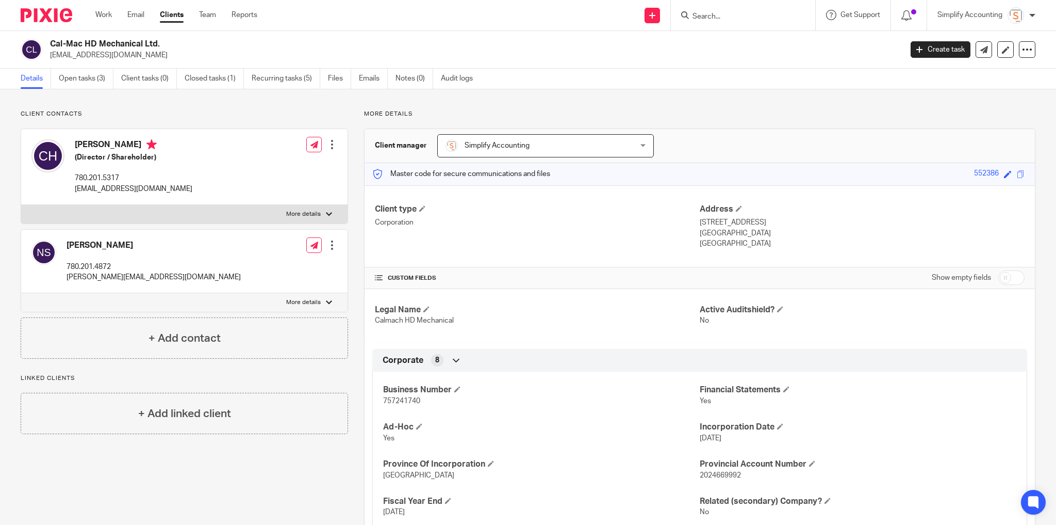
click at [95, 186] on p "[EMAIL_ADDRESS][DOMAIN_NAME]" at bounding box center [134, 189] width 118 height 10
click at [95, 189] on p "[EMAIL_ADDRESS][DOMAIN_NAME]" at bounding box center [134, 189] width 118 height 10
click at [94, 189] on p "[EMAIL_ADDRESS][DOMAIN_NAME]" at bounding box center [134, 189] width 118 height 10
copy div "[EMAIL_ADDRESS][DOMAIN_NAME]"
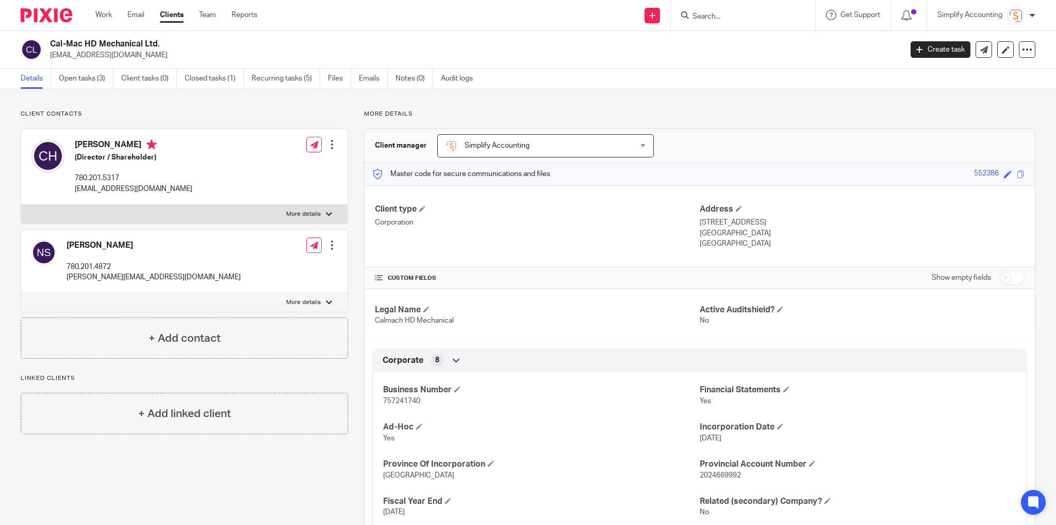
click at [118, 275] on p "[PERSON_NAME][EMAIL_ADDRESS][DOMAIN_NAME]" at bounding box center [154, 277] width 174 height 10
click at [118, 274] on p "[PERSON_NAME][EMAIL_ADDRESS][DOMAIN_NAME]" at bounding box center [154, 277] width 174 height 10
click at [117, 274] on p "[PERSON_NAME][EMAIL_ADDRESS][DOMAIN_NAME]" at bounding box center [154, 277] width 174 height 10
copy div "[PERSON_NAME][EMAIL_ADDRESS][DOMAIN_NAME]"
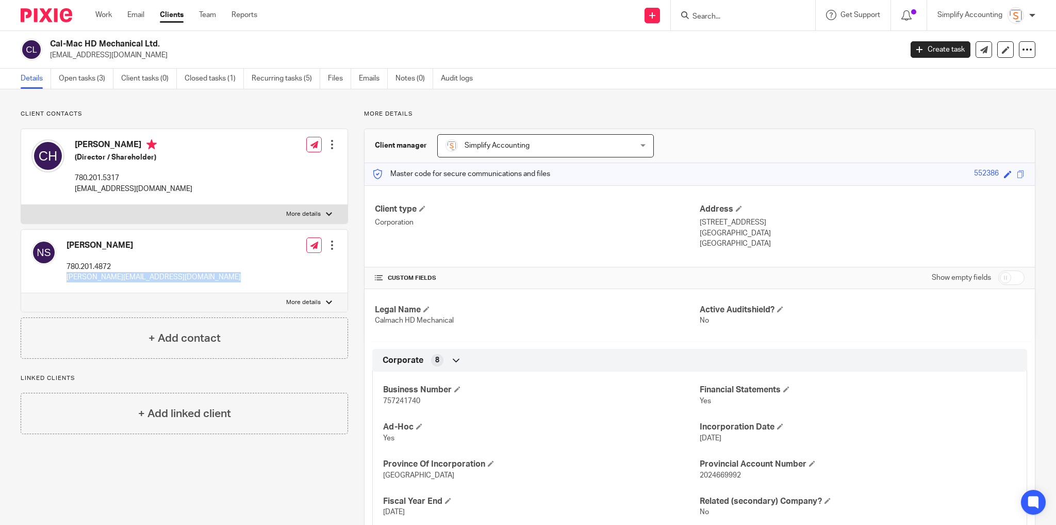
click at [1012, 280] on input "checkbox" at bounding box center [1012, 277] width 26 height 14
checkbox input "true"
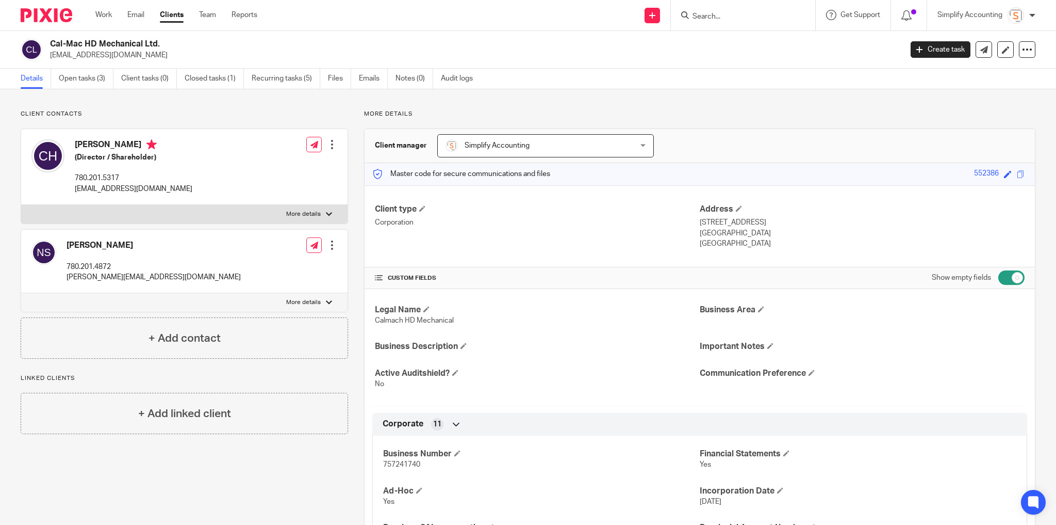
click at [91, 262] on p "780.201.4872" at bounding box center [154, 267] width 174 height 10
copy div "780.201.4872"
click at [273, 78] on link "Recurring tasks (5)" at bounding box center [286, 79] width 69 height 20
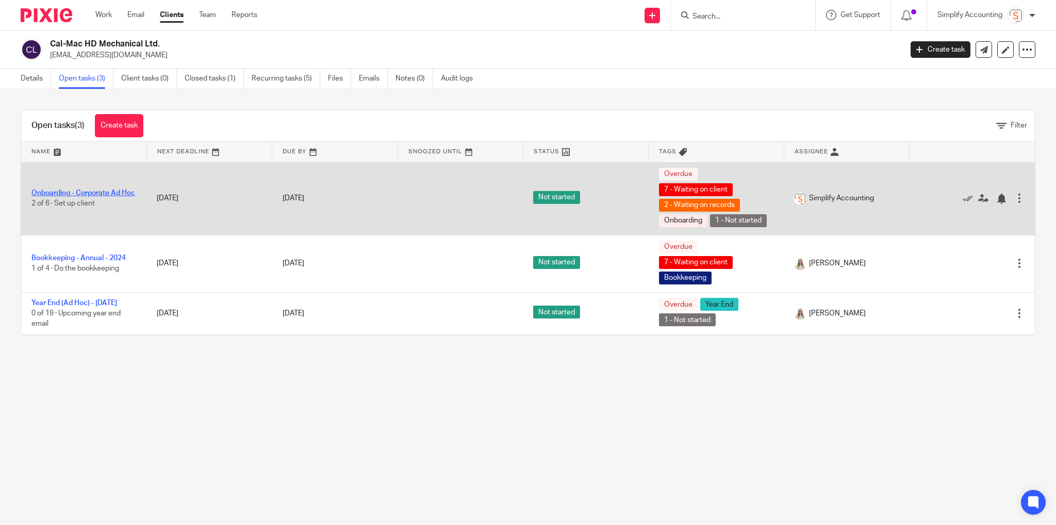
click at [75, 189] on link "Onboarding - Corporate Ad Hoc" at bounding box center [83, 192] width 104 height 7
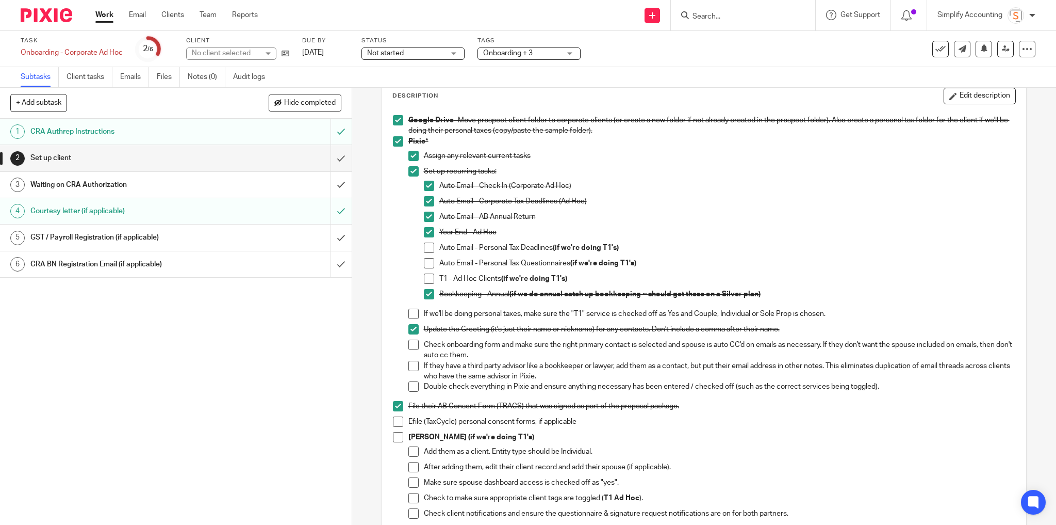
scroll to position [124, 0]
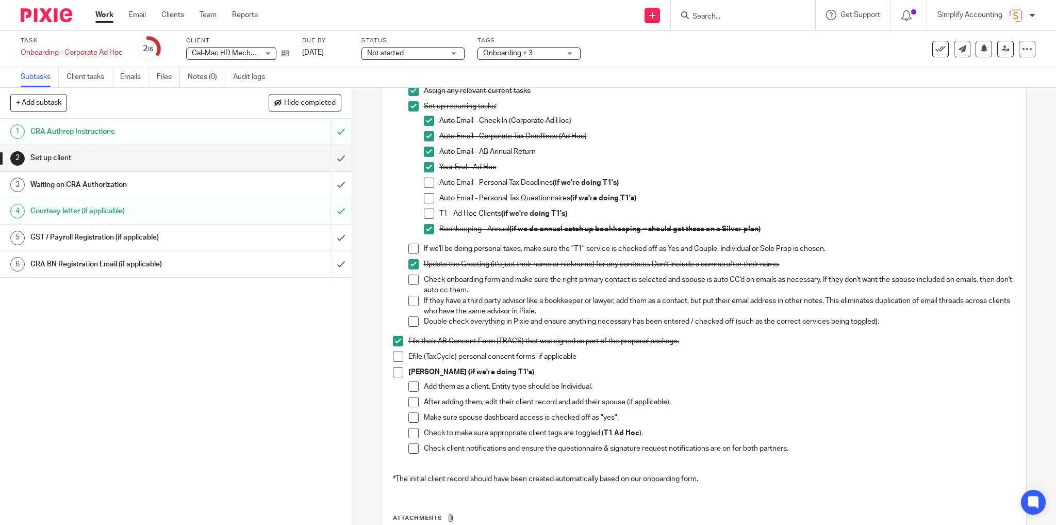
click at [136, 186] on h1 "Waiting on CRA Authorization" at bounding box center [126, 184] width 193 height 15
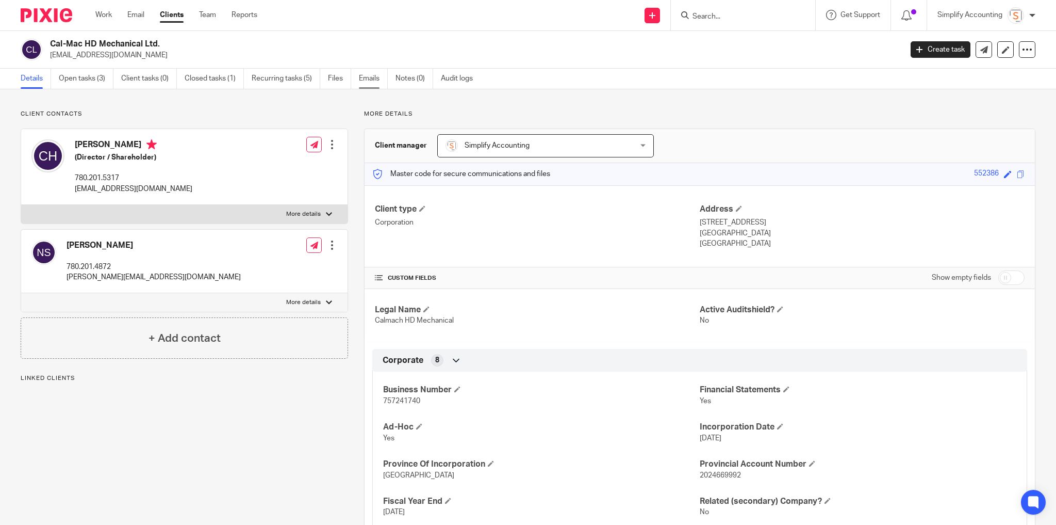
click at [375, 83] on link "Emails" at bounding box center [373, 79] width 29 height 20
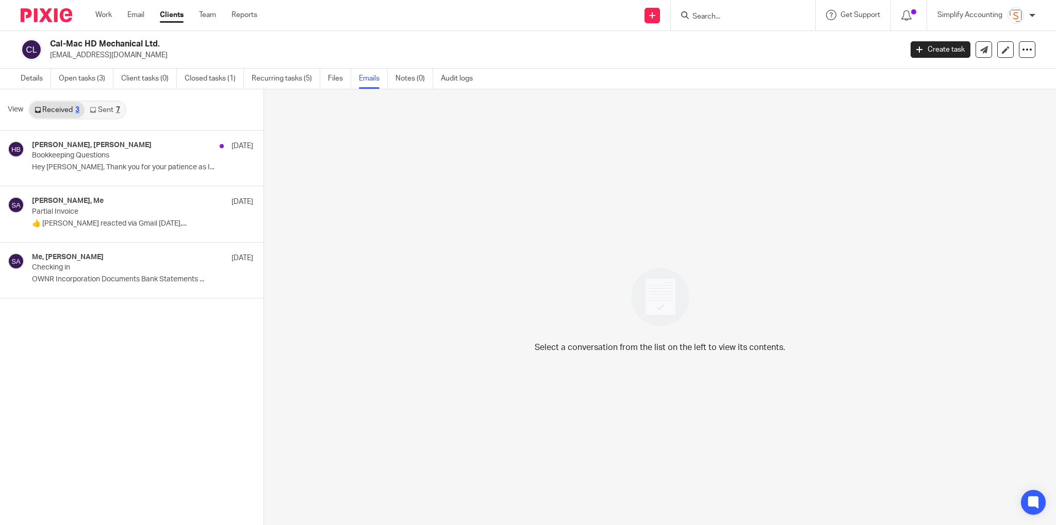
click at [103, 115] on link "Sent 7" at bounding box center [105, 110] width 40 height 17
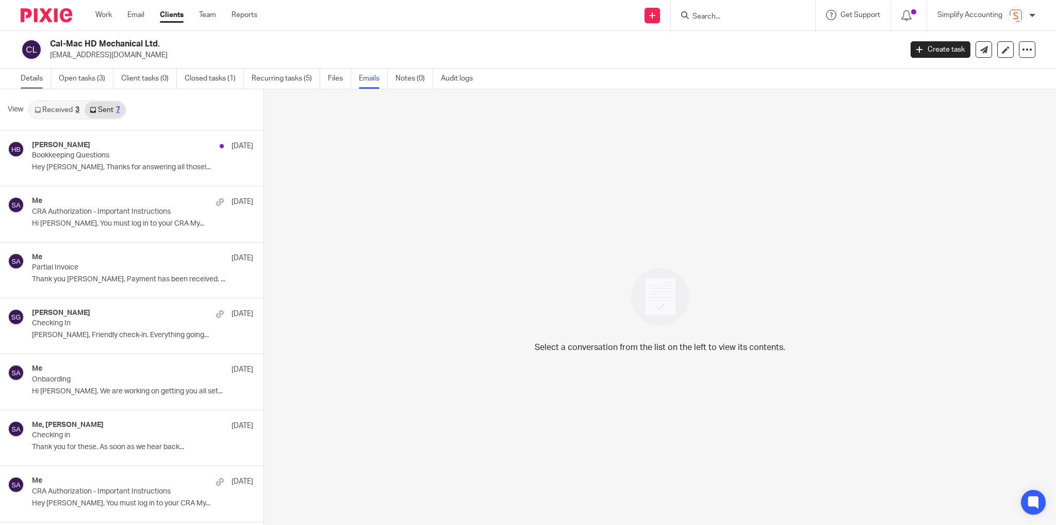
click at [30, 78] on link "Details" at bounding box center [36, 79] width 30 height 20
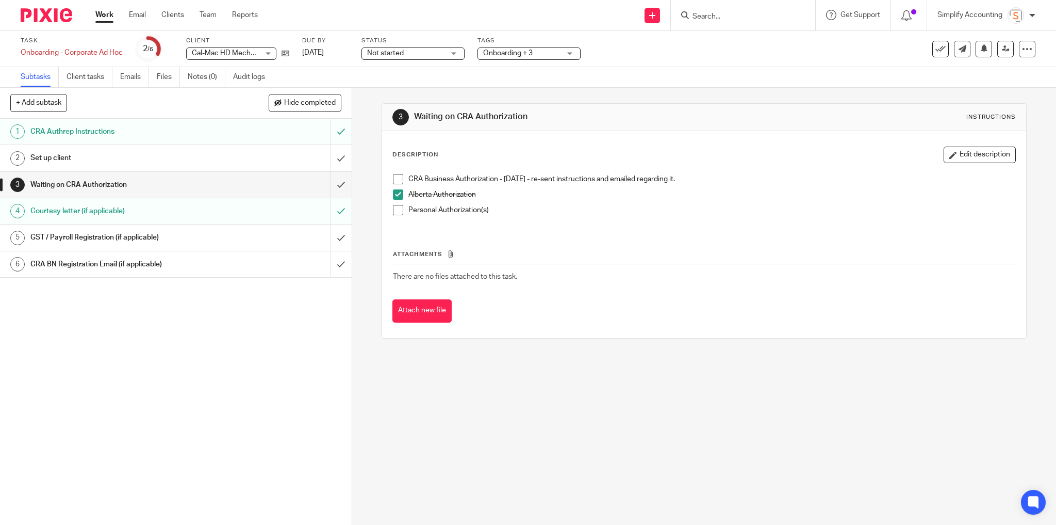
click at [142, 160] on h1 "Set up client" at bounding box center [126, 157] width 193 height 15
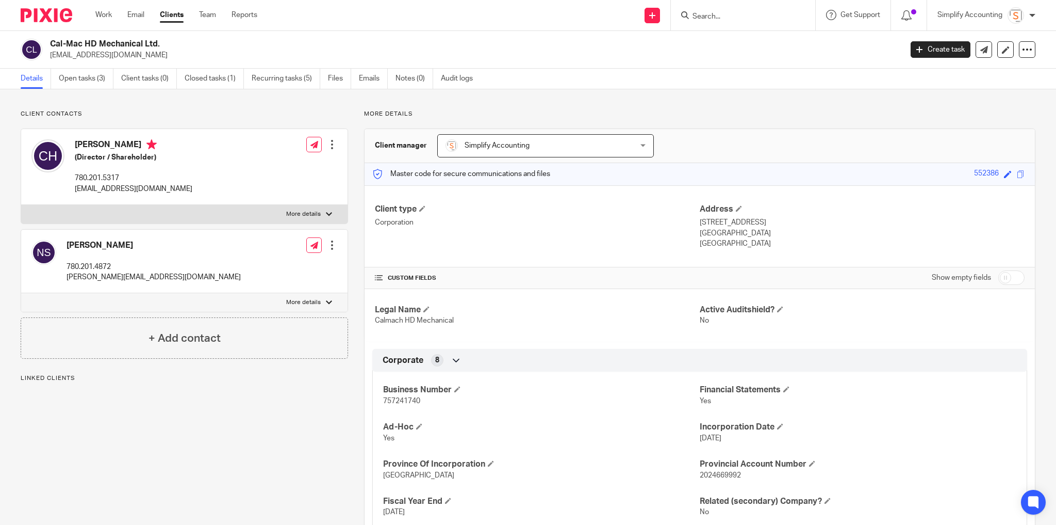
click at [394, 401] on span "757241740" at bounding box center [401, 400] width 37 height 7
copy span "757241740"
click at [93, 80] on link "Open tasks (3)" at bounding box center [86, 79] width 55 height 20
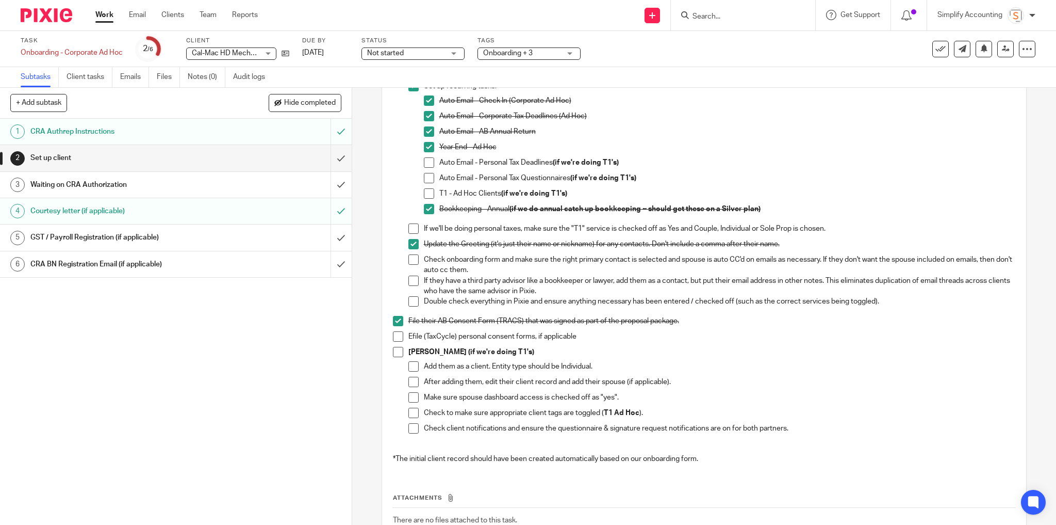
scroll to position [215, 0]
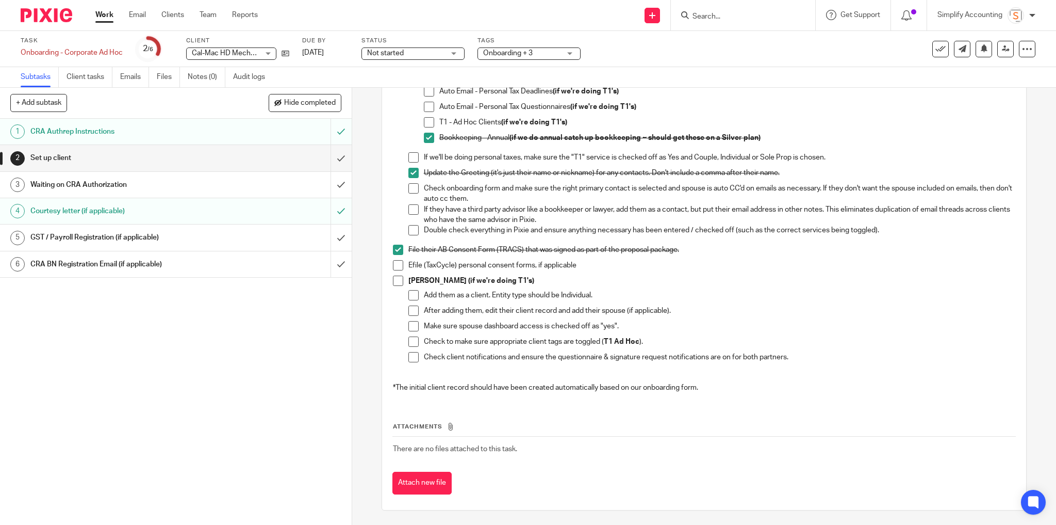
click at [411, 298] on span at bounding box center [414, 295] width 10 height 10
click at [410, 310] on span at bounding box center [414, 310] width 10 height 10
click at [413, 327] on span at bounding box center [414, 326] width 10 height 10
click at [411, 343] on span at bounding box center [414, 341] width 10 height 10
click at [411, 357] on span at bounding box center [414, 357] width 10 height 10
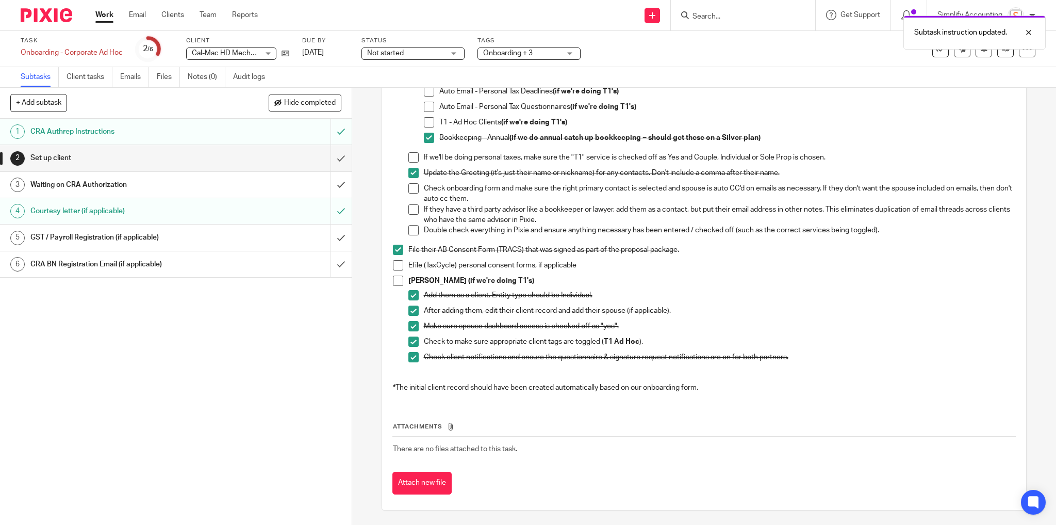
click at [397, 280] on span at bounding box center [398, 280] width 10 height 10
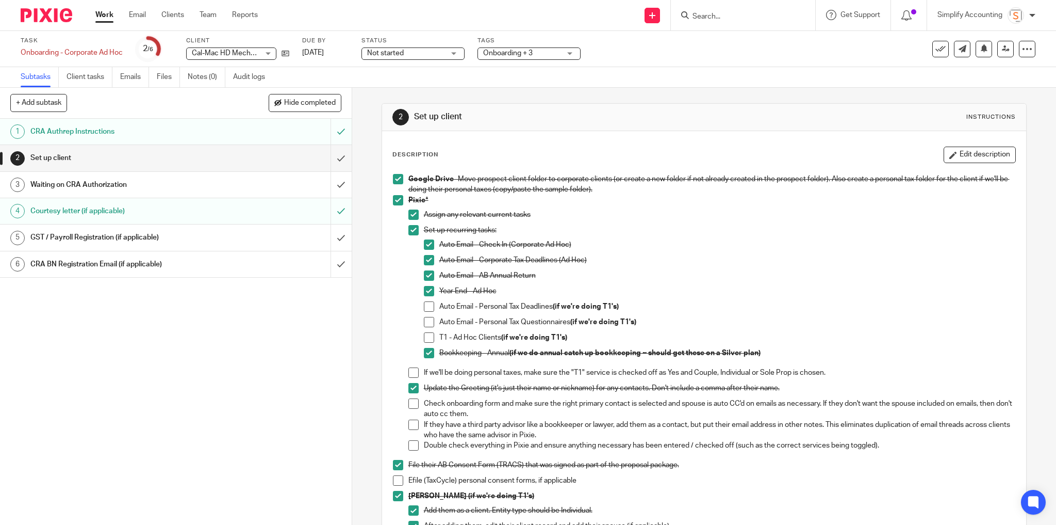
scroll to position [41, 0]
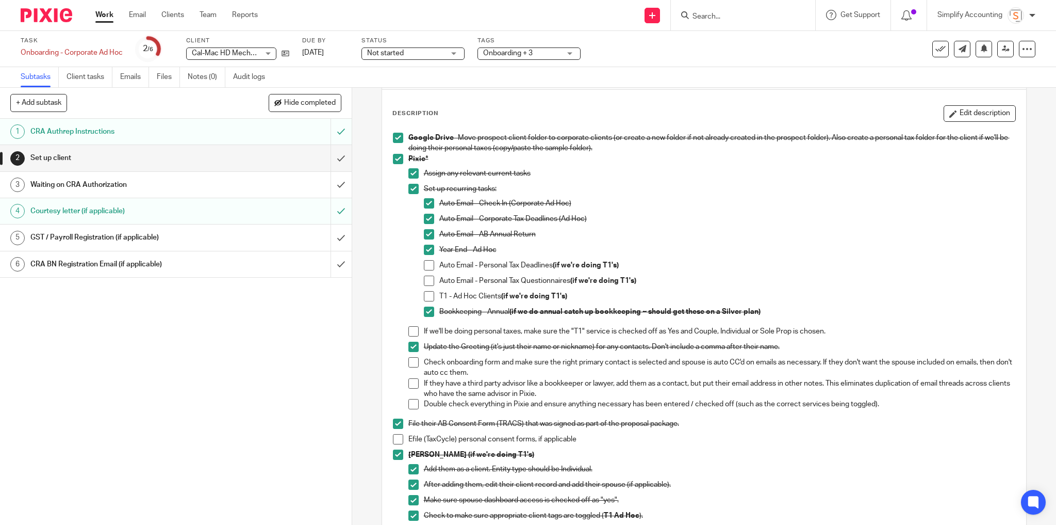
click at [427, 265] on span at bounding box center [429, 265] width 10 height 10
click at [427, 282] on span at bounding box center [429, 280] width 10 height 10
click at [424, 294] on span at bounding box center [429, 296] width 10 height 10
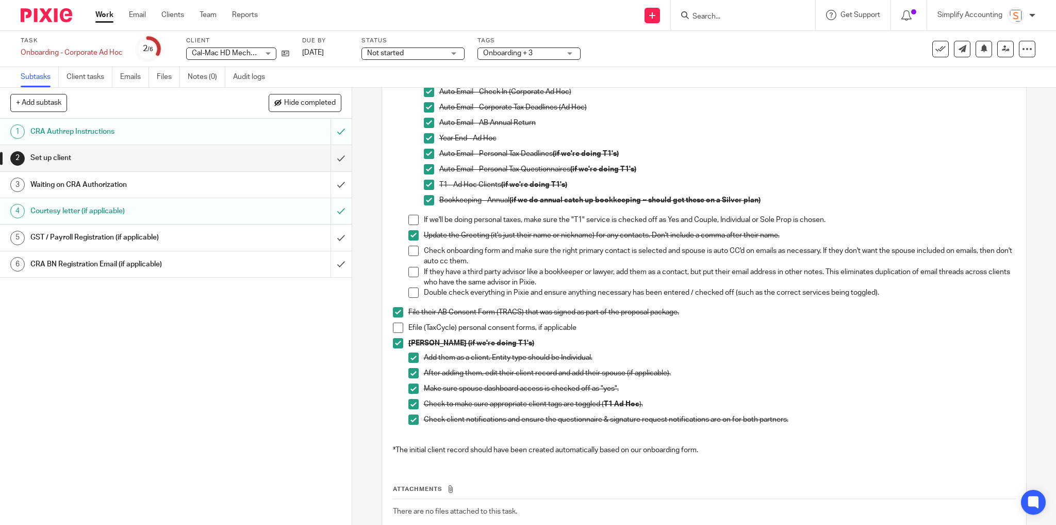
scroll to position [165, 0]
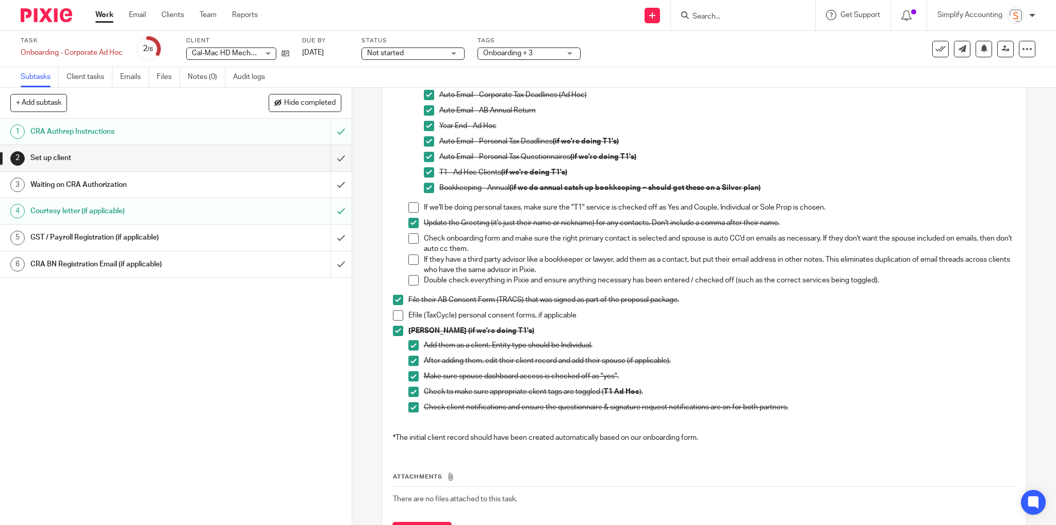
click at [409, 204] on span at bounding box center [414, 207] width 10 height 10
click at [411, 238] on span at bounding box center [414, 238] width 10 height 10
click at [413, 283] on span at bounding box center [414, 280] width 10 height 10
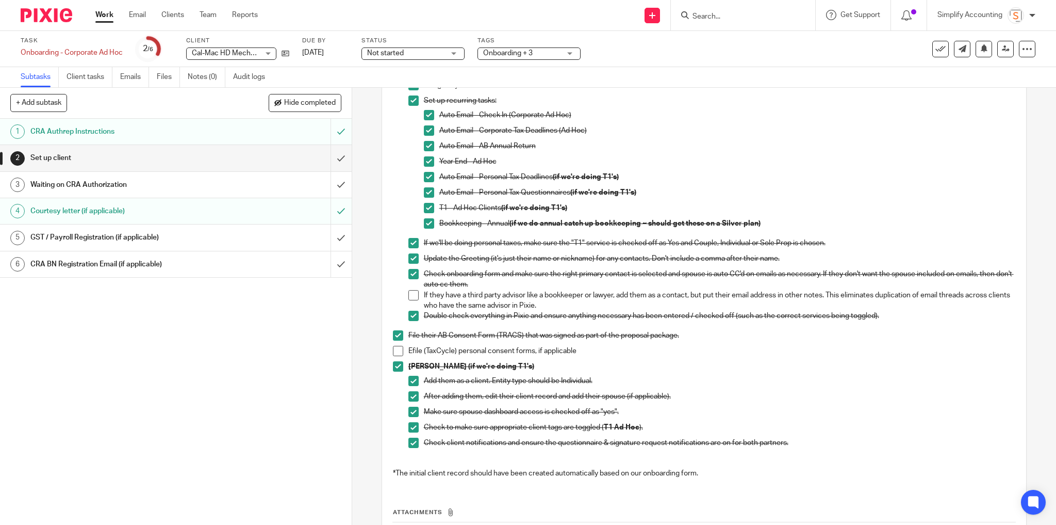
scroll to position [0, 0]
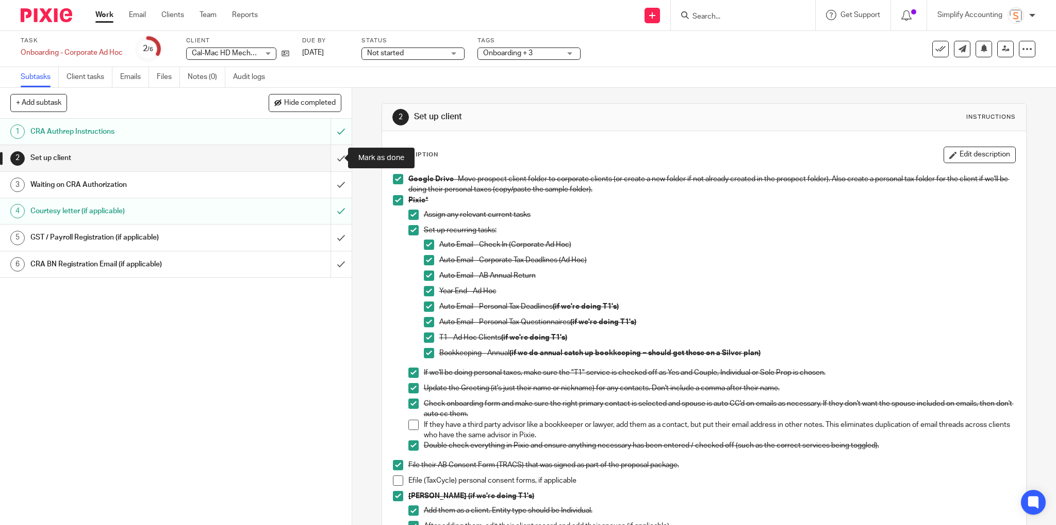
click at [335, 166] on input "submit" at bounding box center [176, 158] width 352 height 26
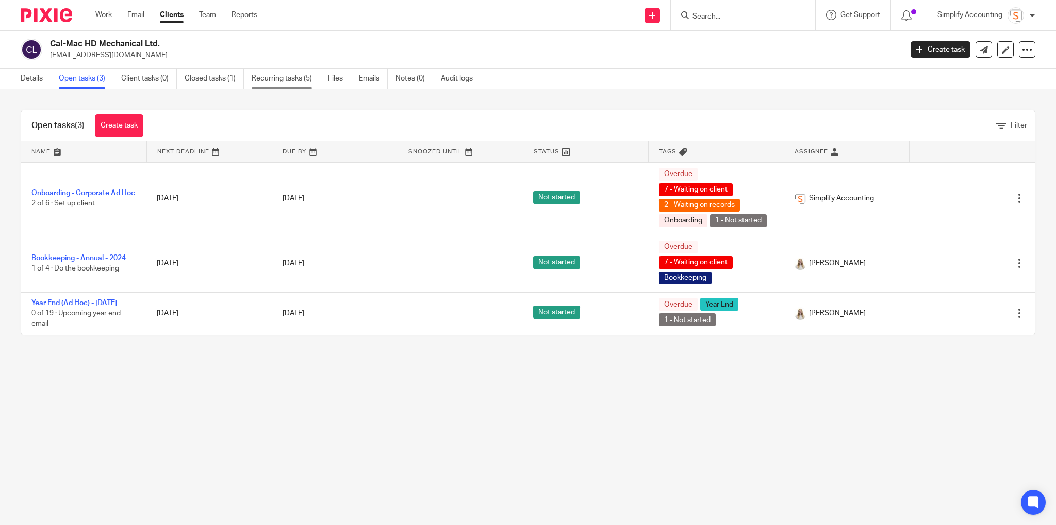
click at [292, 84] on link "Recurring tasks (5)" at bounding box center [286, 79] width 69 height 20
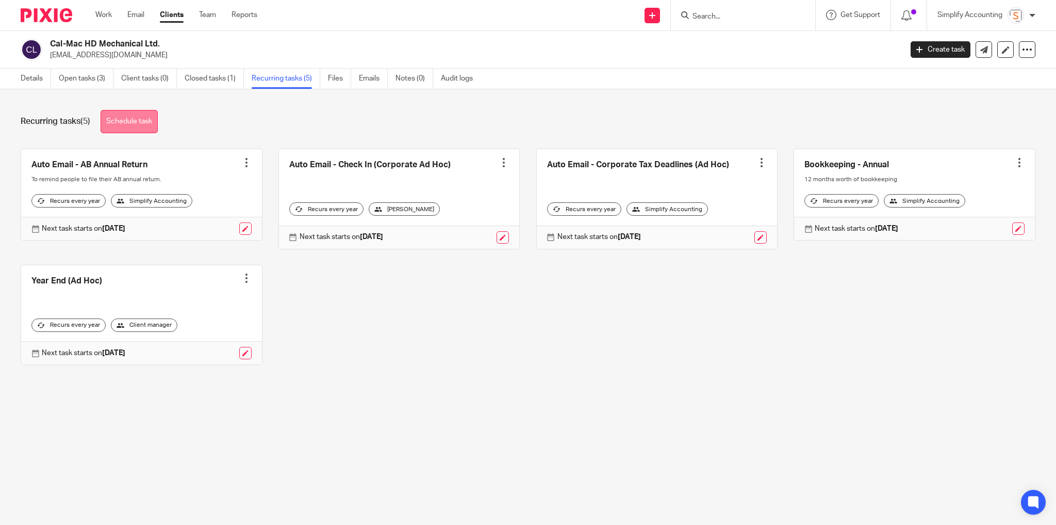
click at [141, 126] on link "Schedule task" at bounding box center [129, 121] width 57 height 23
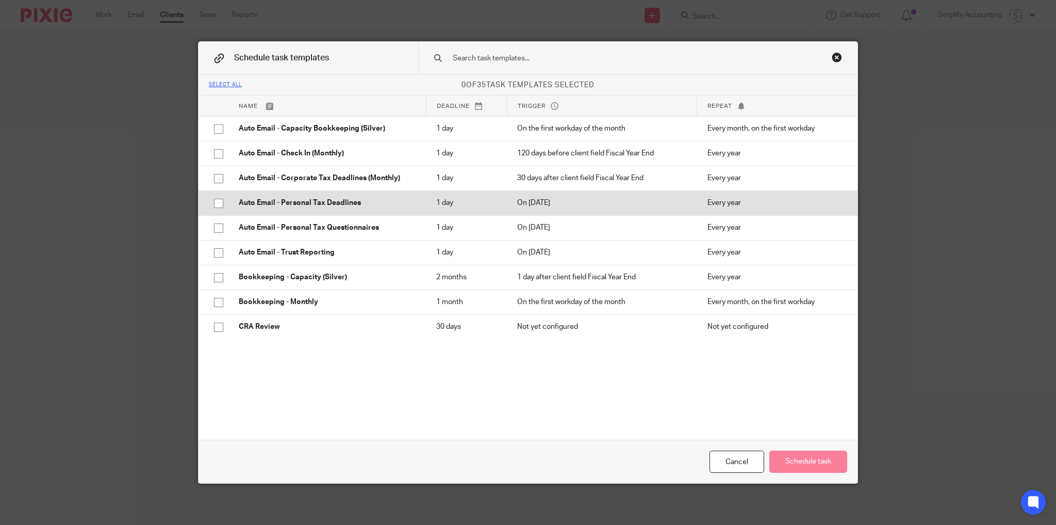
click at [216, 205] on input "checkbox" at bounding box center [219, 203] width 20 height 20
checkbox input "true"
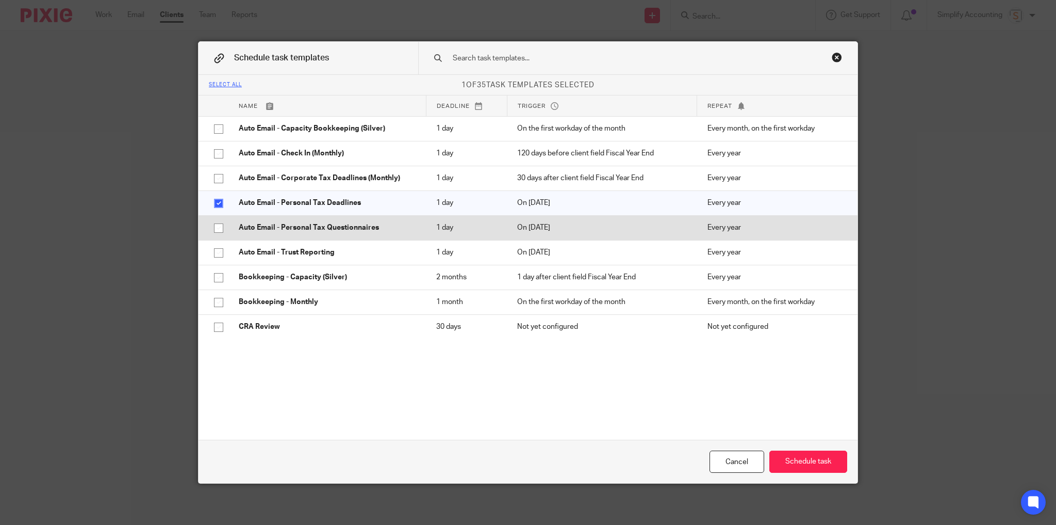
click at [216, 229] on input "checkbox" at bounding box center [219, 228] width 20 height 20
checkbox input "true"
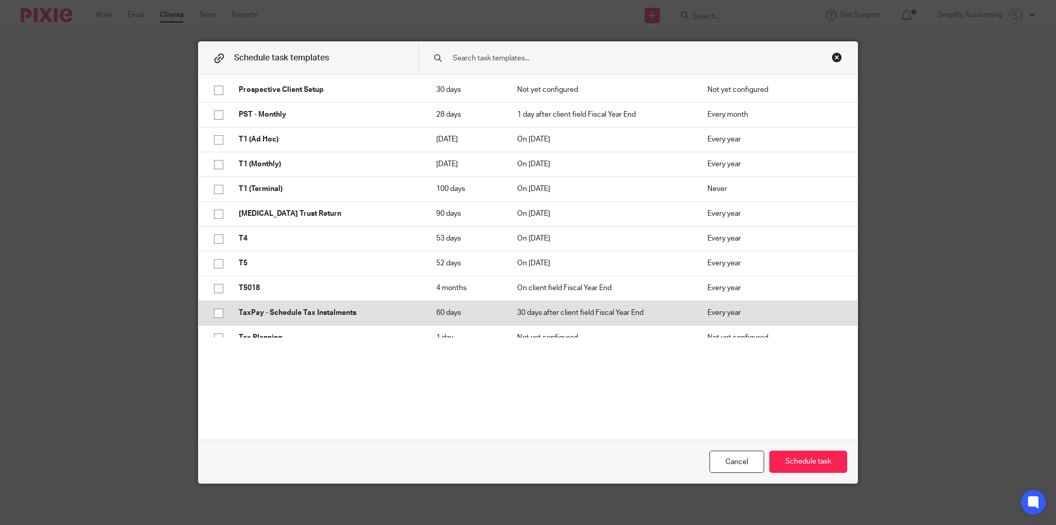
scroll to position [522, 0]
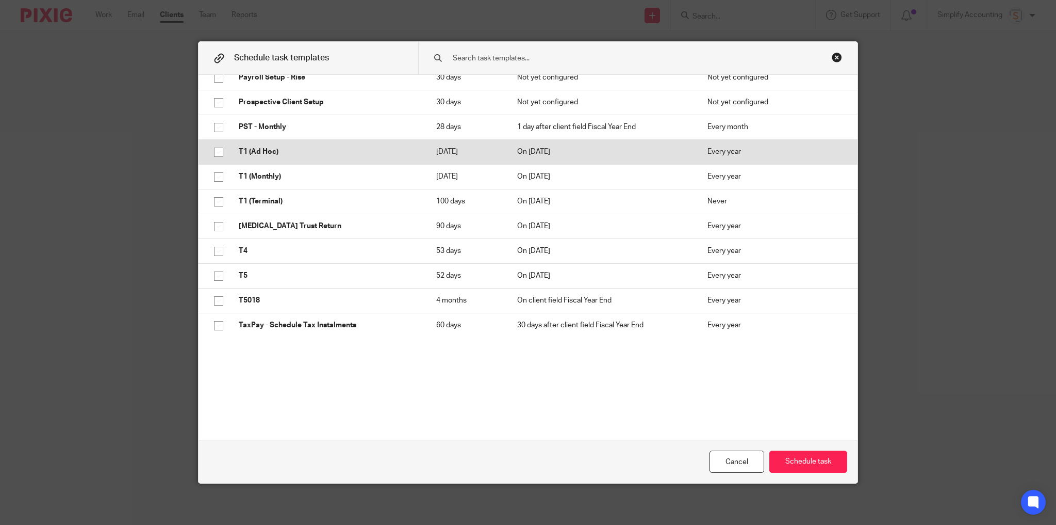
click at [216, 154] on input "checkbox" at bounding box center [219, 152] width 20 height 20
checkbox input "true"
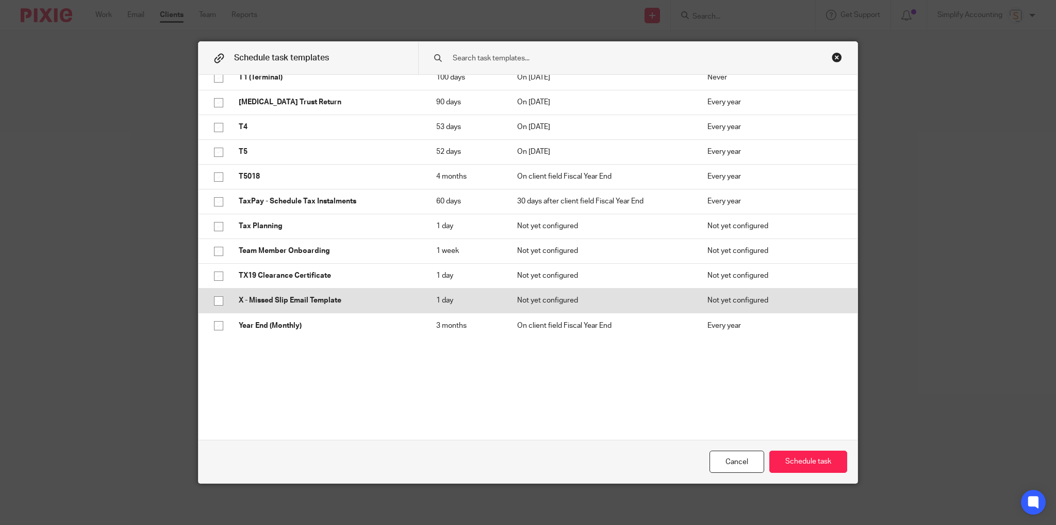
scroll to position [480, 0]
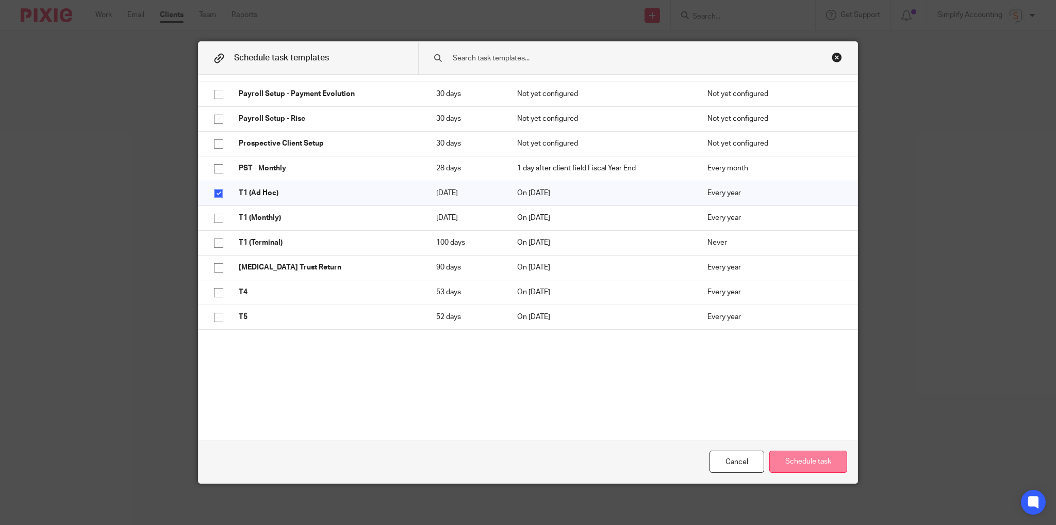
click at [805, 460] on button "Schedule task" at bounding box center [809, 461] width 78 height 22
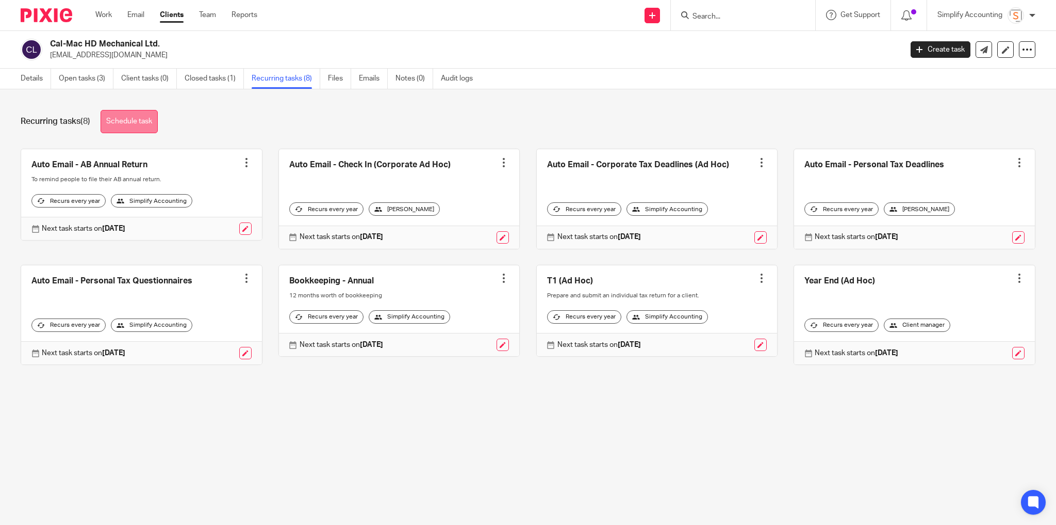
click at [158, 125] on link "Schedule task" at bounding box center [129, 121] width 57 height 23
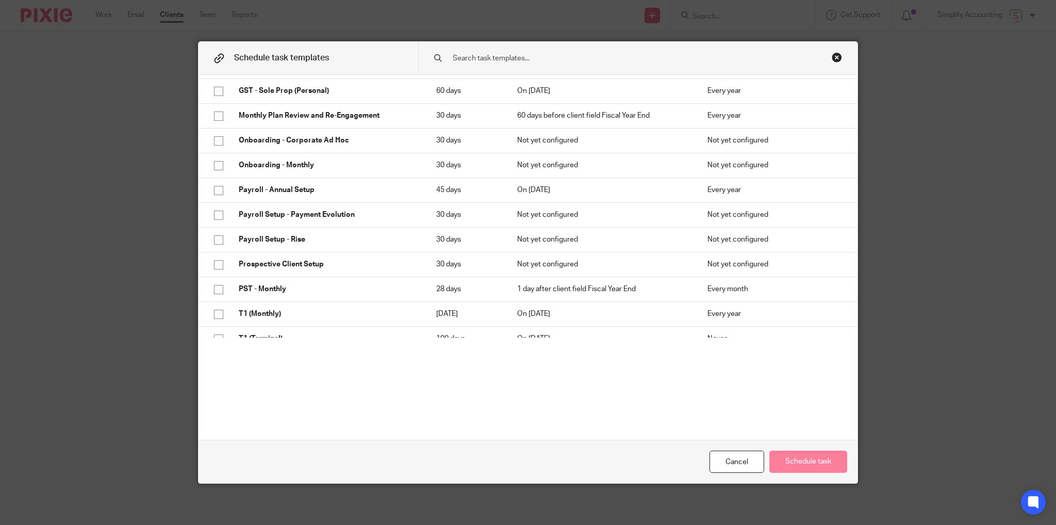
scroll to position [200, 0]
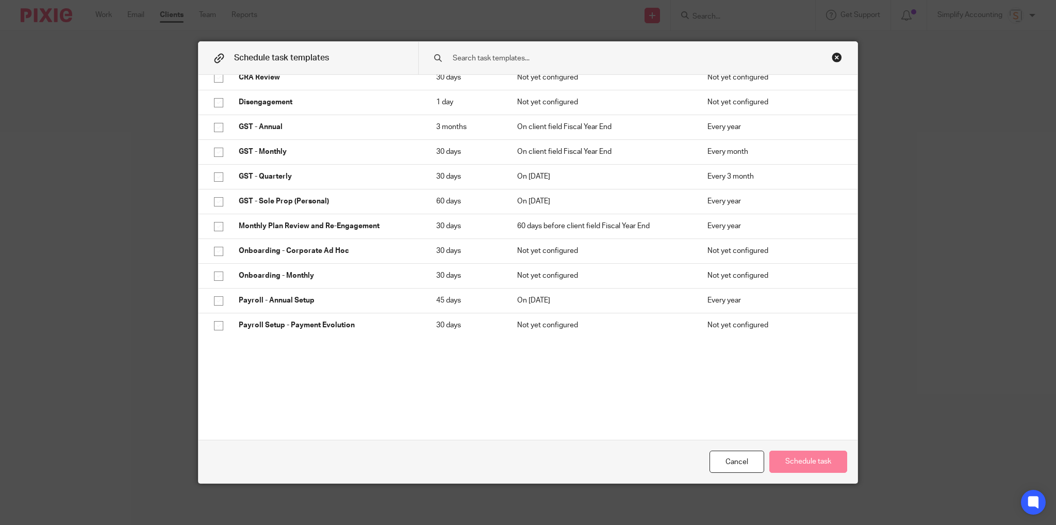
click at [839, 55] on div at bounding box center [638, 58] width 440 height 32
click at [744, 464] on div "Cancel" at bounding box center [737, 461] width 55 height 22
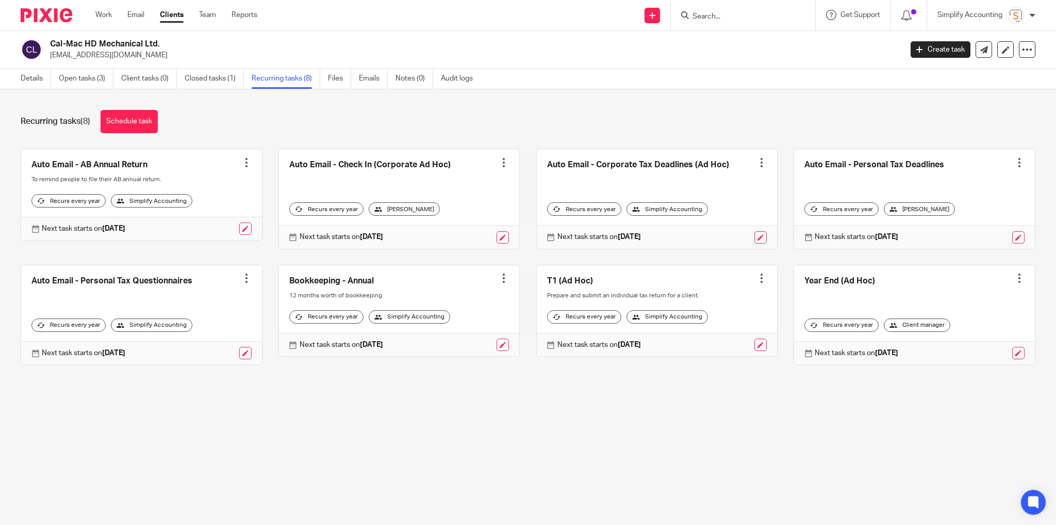
click at [499, 158] on div at bounding box center [504, 162] width 10 height 10
click at [510, 128] on div "Recurring tasks (8) Schedule task" at bounding box center [528, 121] width 1015 height 23
click at [33, 78] on link "Details" at bounding box center [36, 79] width 30 height 20
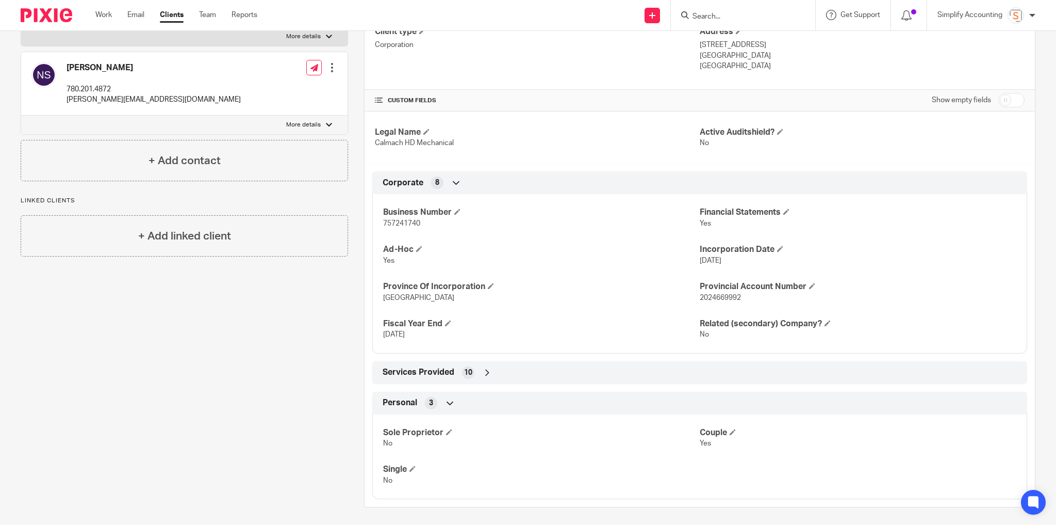
scroll to position [178, 0]
click at [484, 368] on icon at bounding box center [487, 371] width 10 height 10
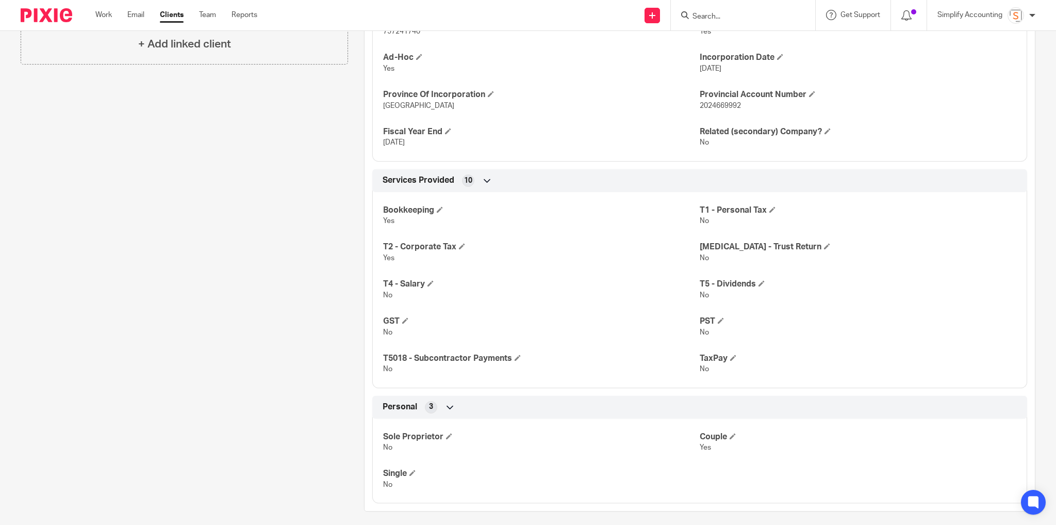
scroll to position [374, 0]
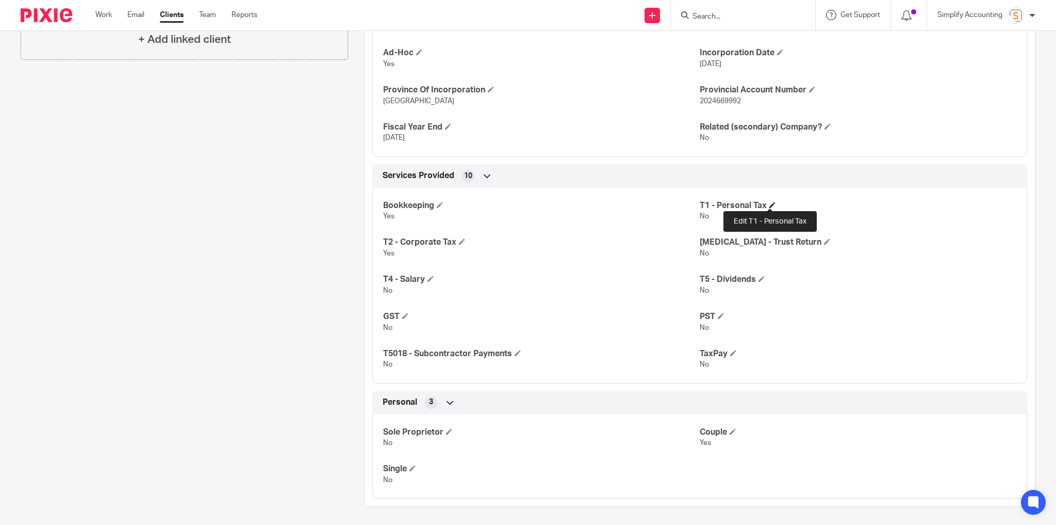
click at [771, 203] on span at bounding box center [773, 205] width 6 height 6
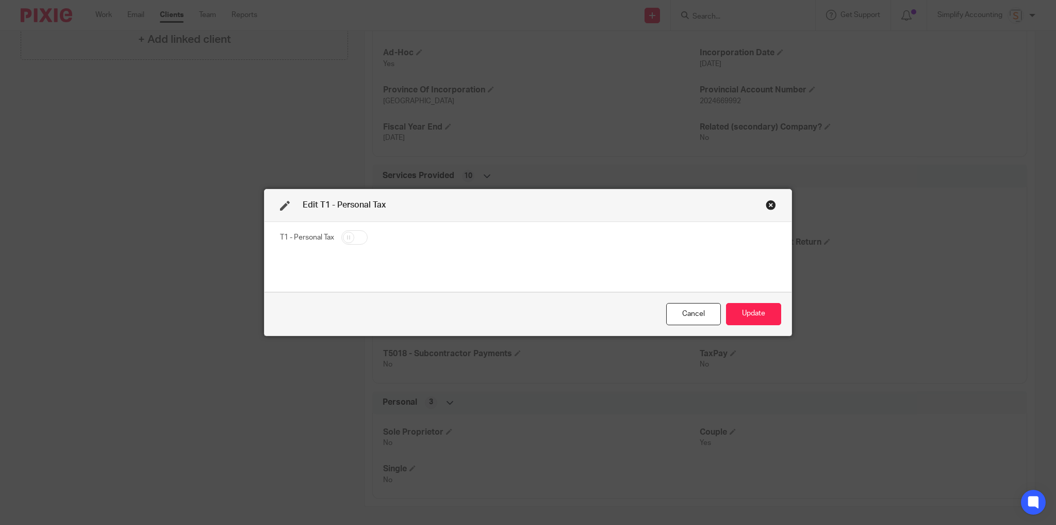
click at [351, 239] on input "checkbox" at bounding box center [354, 237] width 26 height 14
checkbox input "true"
click at [754, 312] on button "Update" at bounding box center [753, 314] width 55 height 22
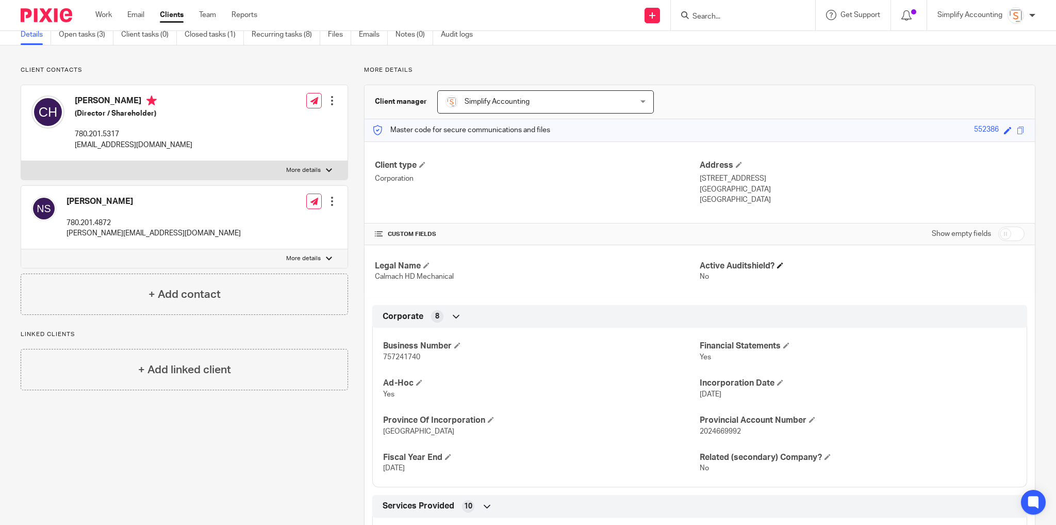
scroll to position [126, 0]
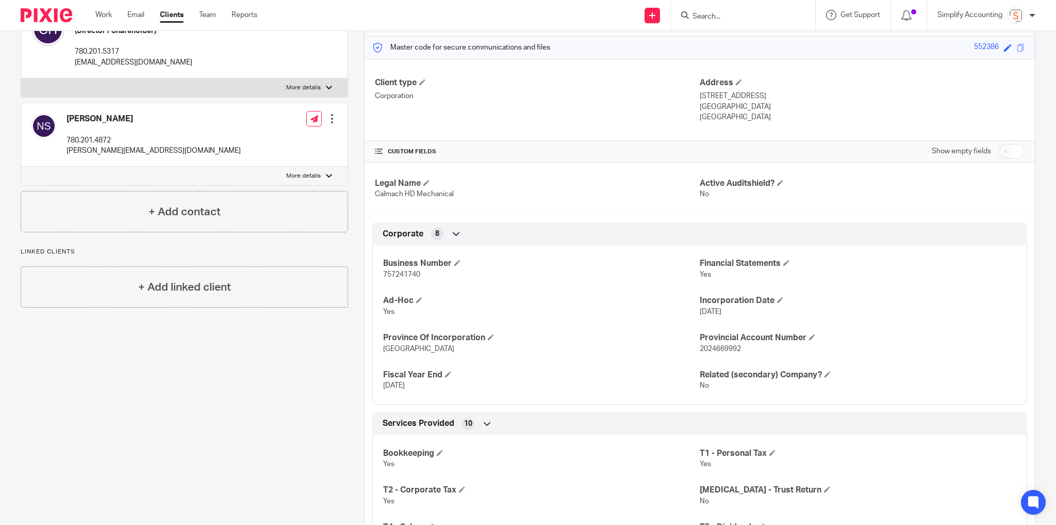
click at [1001, 152] on input "checkbox" at bounding box center [1012, 151] width 26 height 14
checkbox input "true"
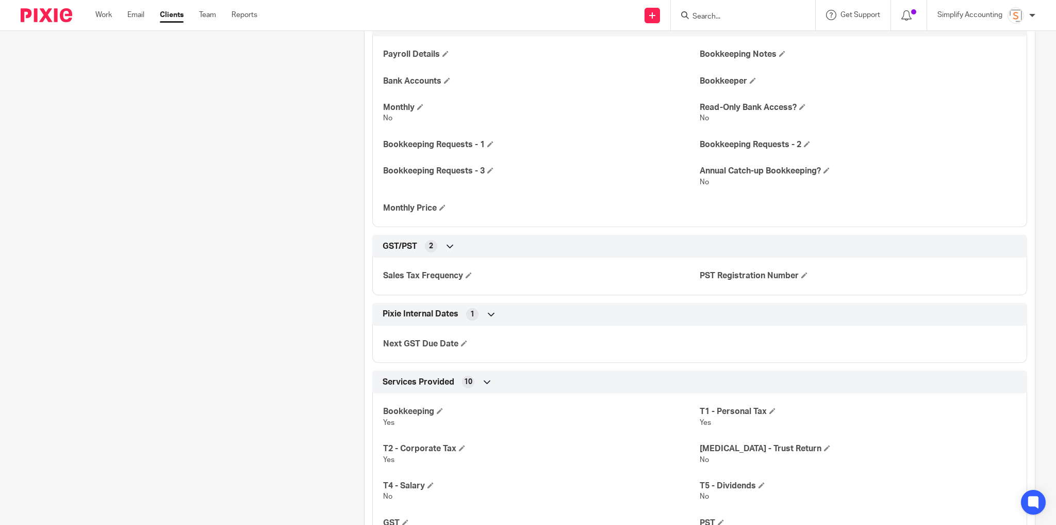
scroll to position [651, 0]
click at [485, 380] on icon at bounding box center [487, 383] width 10 height 10
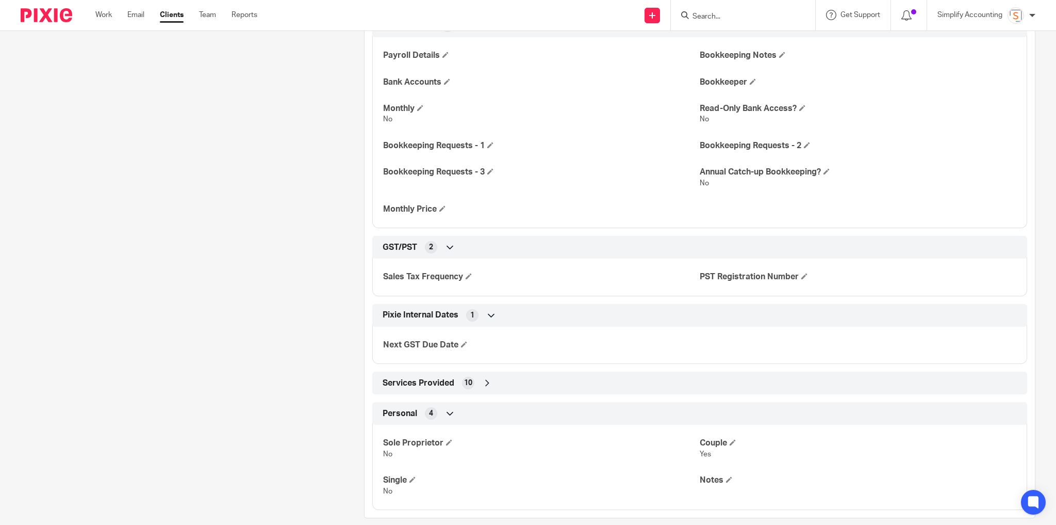
click at [485, 382] on icon at bounding box center [487, 383] width 10 height 10
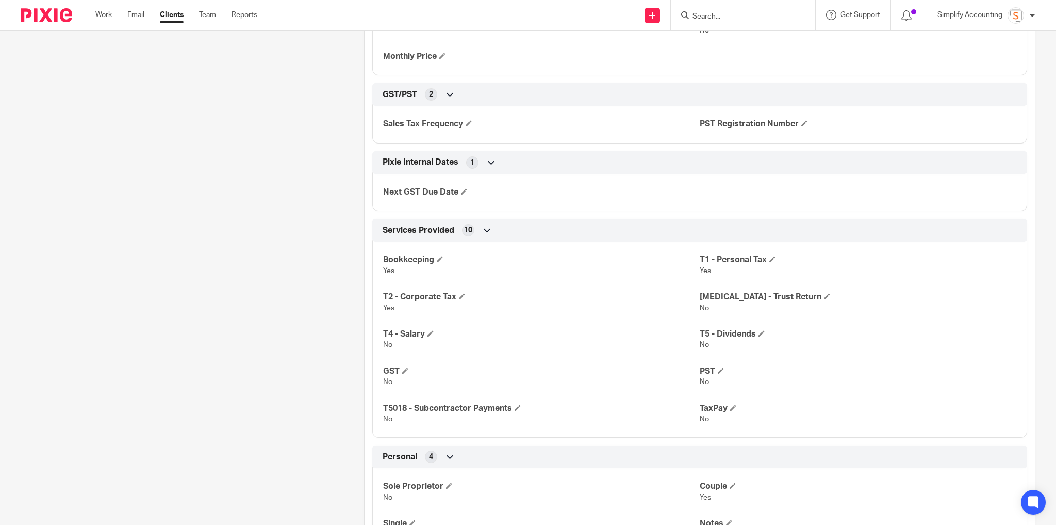
scroll to position [816, 0]
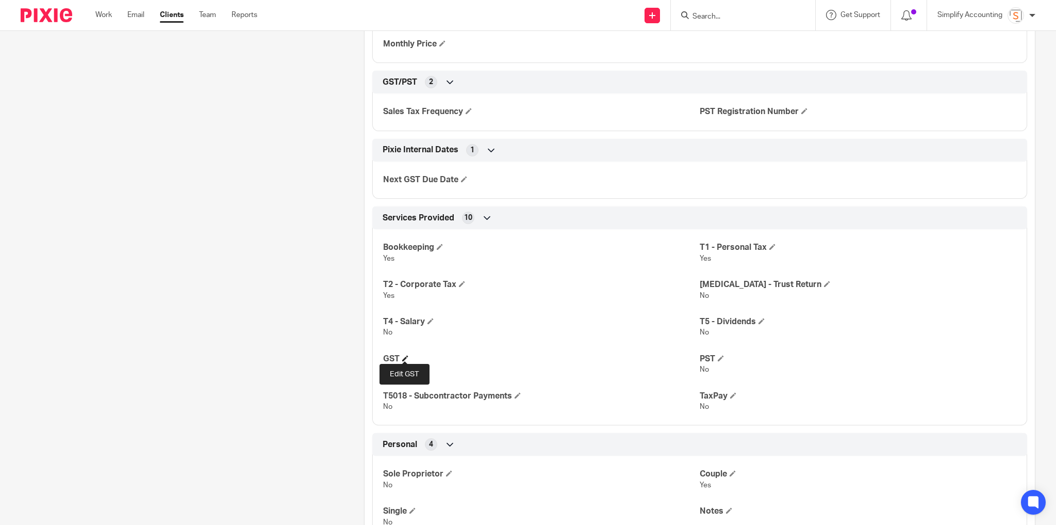
click at [407, 355] on span at bounding box center [405, 358] width 6 height 6
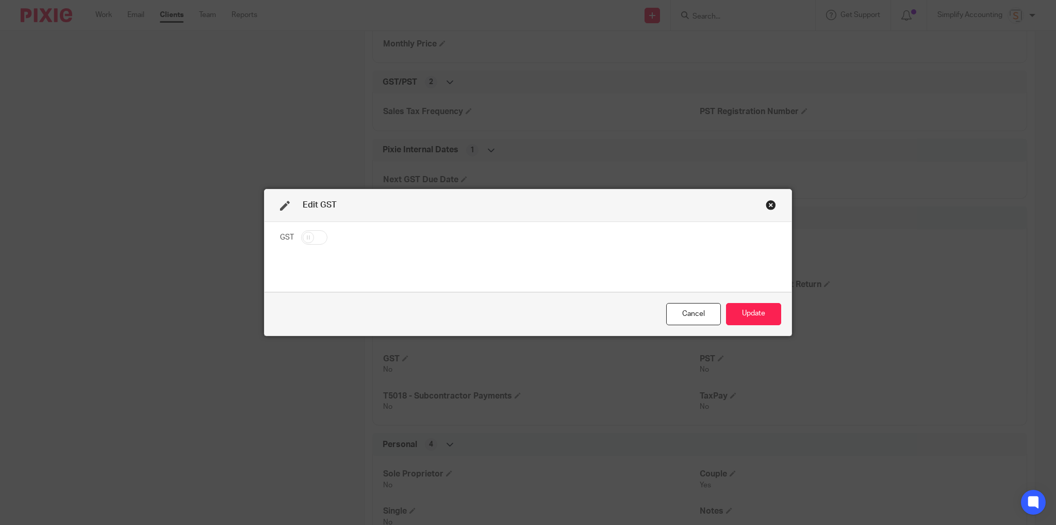
click at [312, 234] on input "checkbox" at bounding box center [314, 237] width 26 height 14
checkbox input "true"
click at [772, 314] on button "Update" at bounding box center [753, 314] width 55 height 22
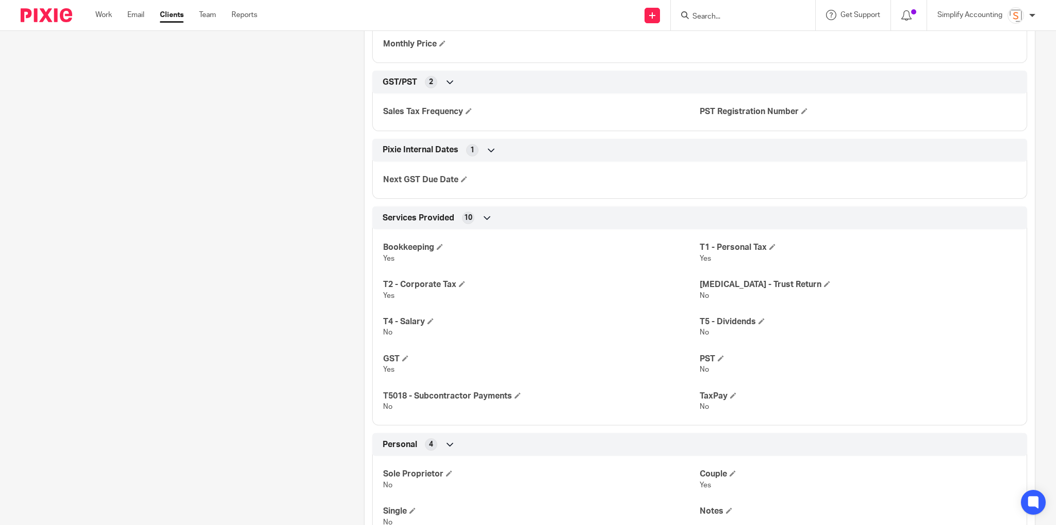
scroll to position [775, 0]
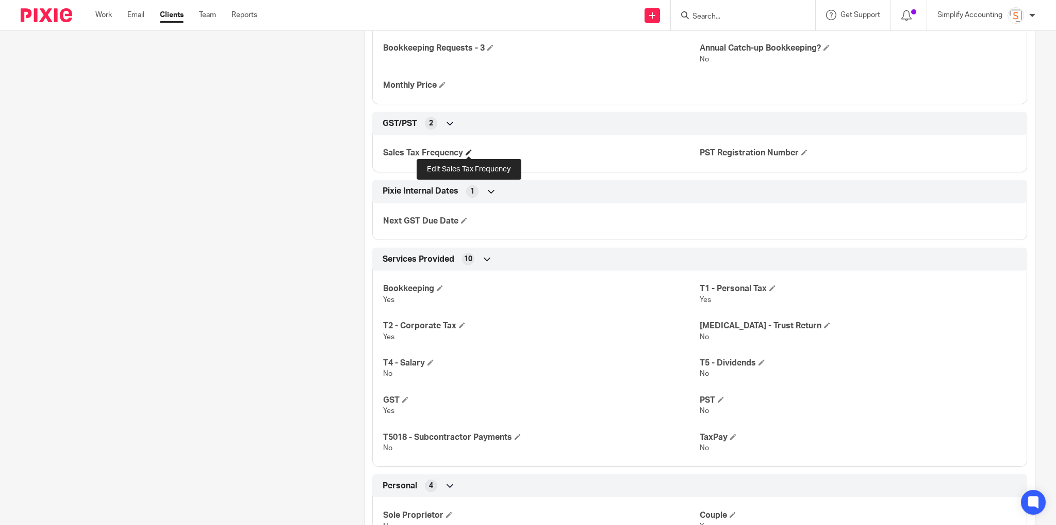
click at [467, 153] on span at bounding box center [469, 152] width 6 height 6
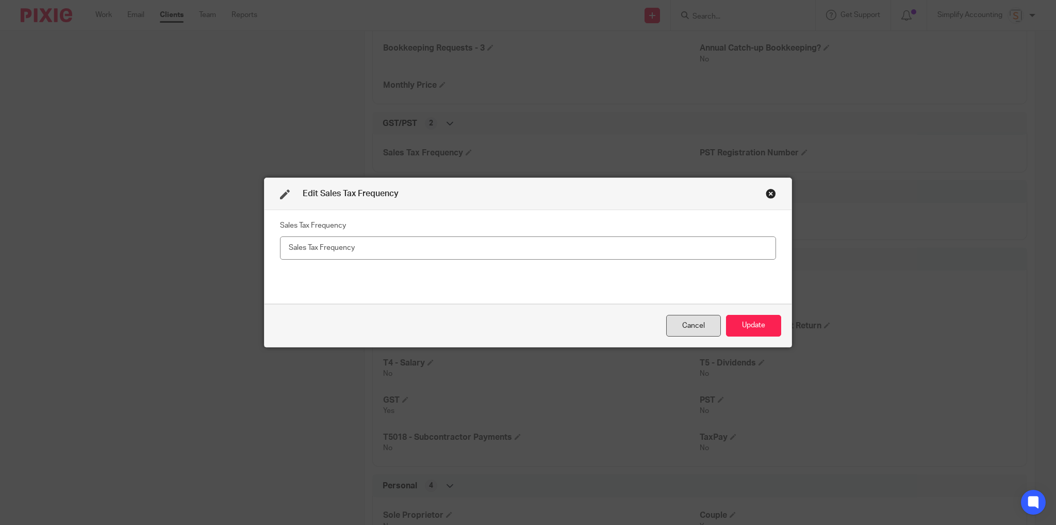
click at [682, 331] on div "Cancel" at bounding box center [693, 326] width 55 height 22
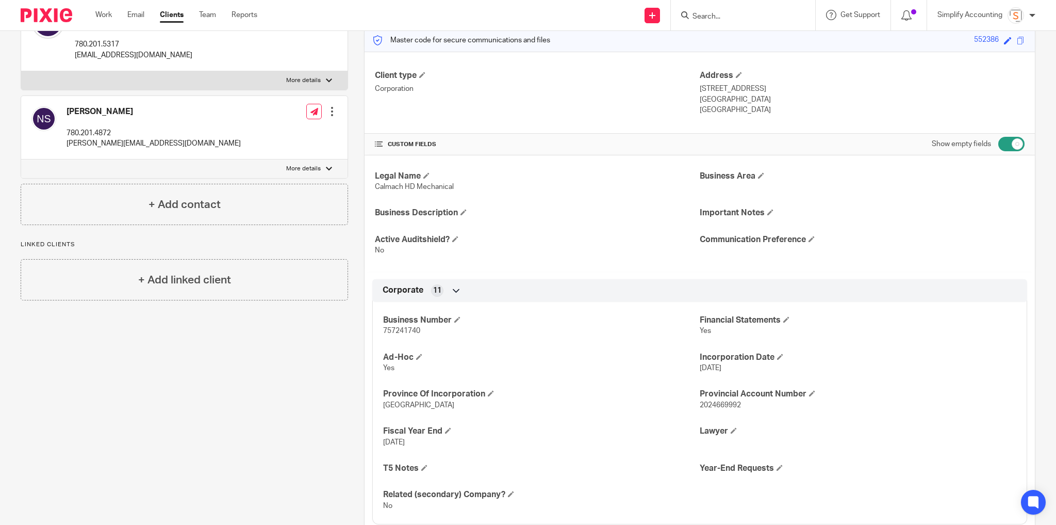
scroll to position [165, 0]
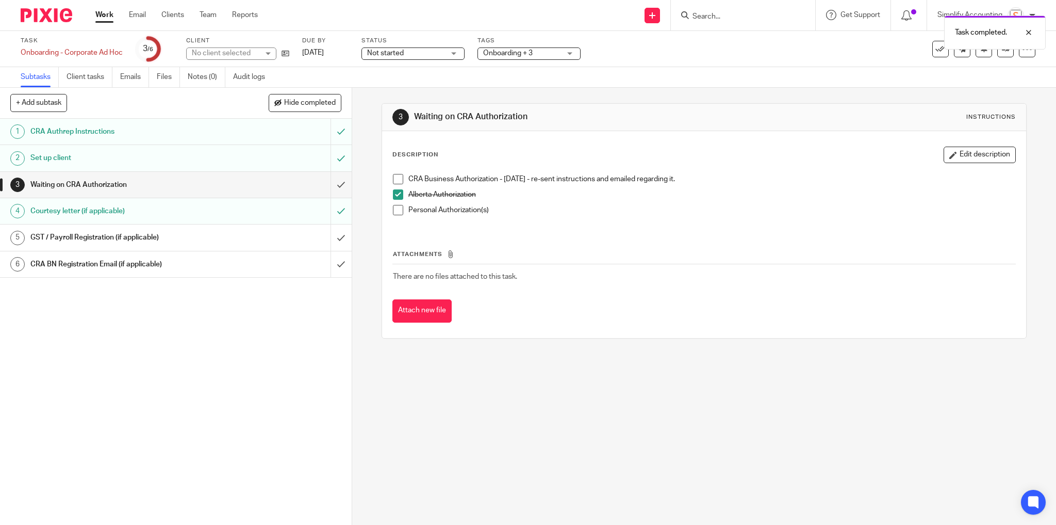
click at [46, 156] on h1 "Set up client" at bounding box center [126, 157] width 193 height 15
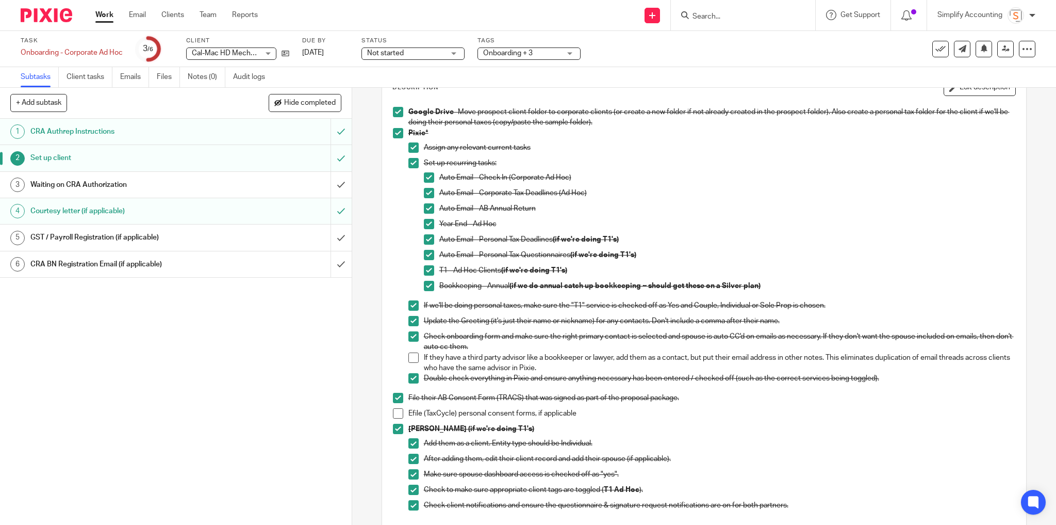
scroll to position [41, 0]
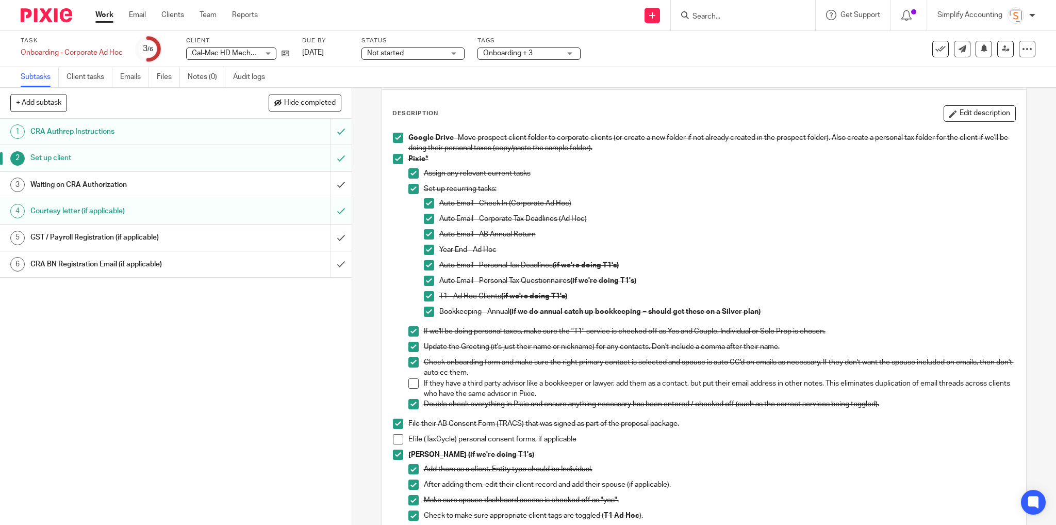
click at [73, 181] on h1 "Waiting on CRA Authorization" at bounding box center [126, 184] width 193 height 15
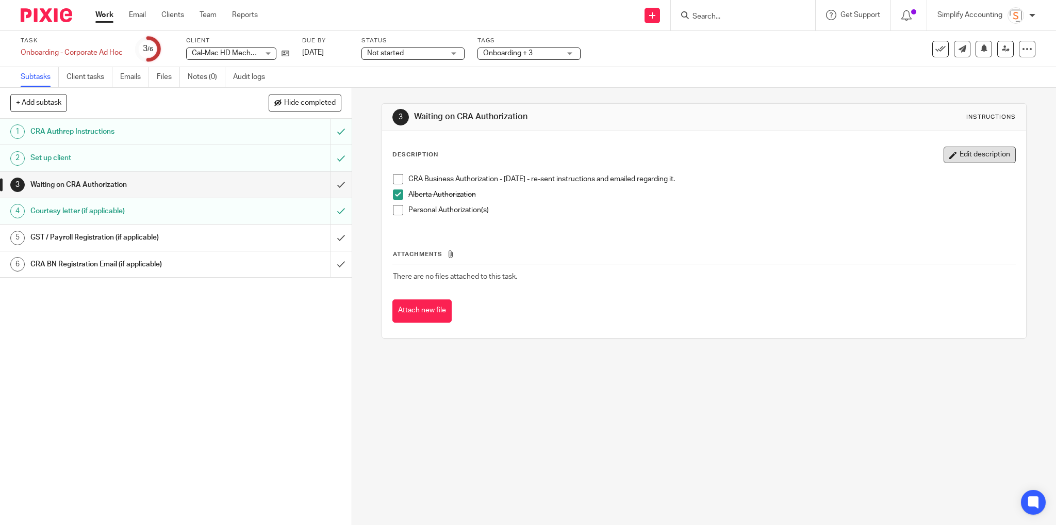
click at [972, 153] on button "Edit description" at bounding box center [980, 155] width 72 height 17
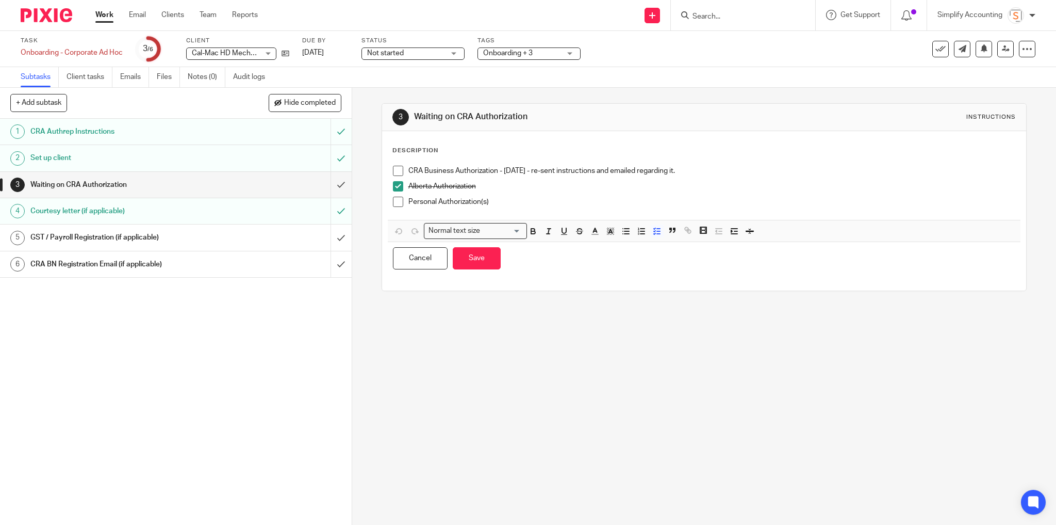
click at [694, 166] on p "CRA Business Authorization - July 22 - re-sent instructions and emailed regardi…" at bounding box center [713, 171] width 608 height 10
click at [469, 263] on button "Save" at bounding box center [477, 258] width 48 height 22
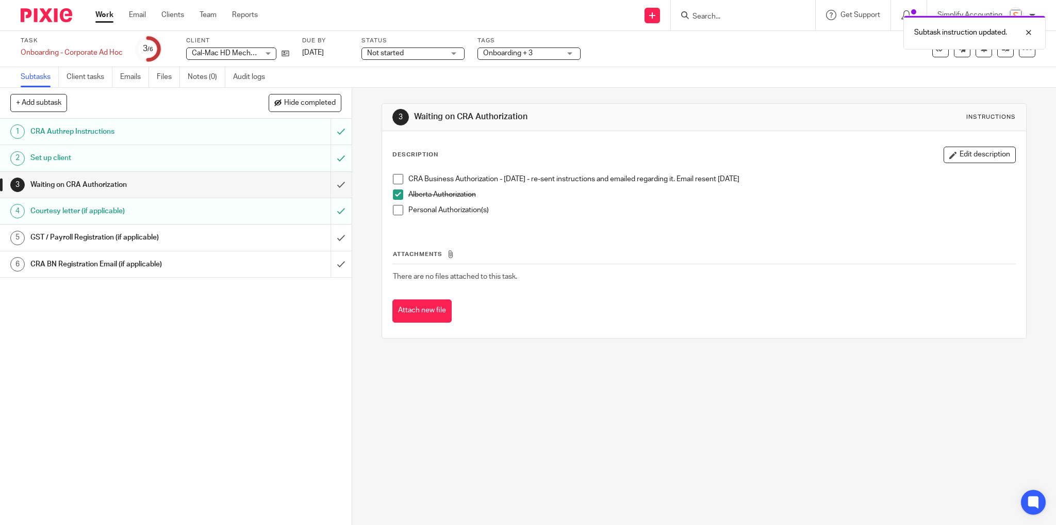
drag, startPoint x: 775, startPoint y: 177, endPoint x: 679, endPoint y: 178, distance: 96.5
click at [679, 178] on p "CRA Business Authorization - July 22 - re-sent instructions and emailed regardi…" at bounding box center [713, 179] width 608 height 10
click at [680, 201] on div "Alberta Authorization" at bounding box center [713, 196] width 608 height 15
click at [687, 239] on div "Attachments There are no files attached to this task. Attach new file" at bounding box center [705, 276] width 624 height 94
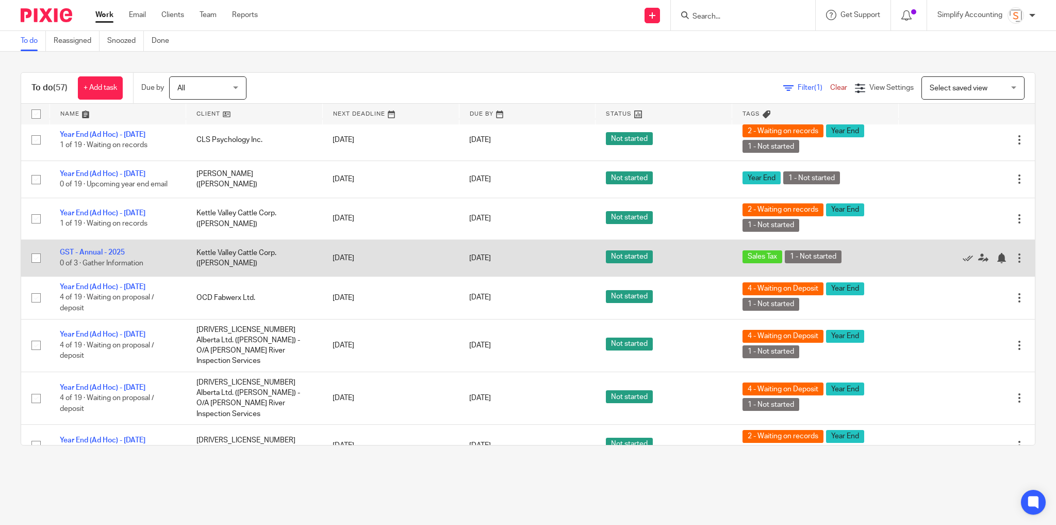
scroll to position [1888, 0]
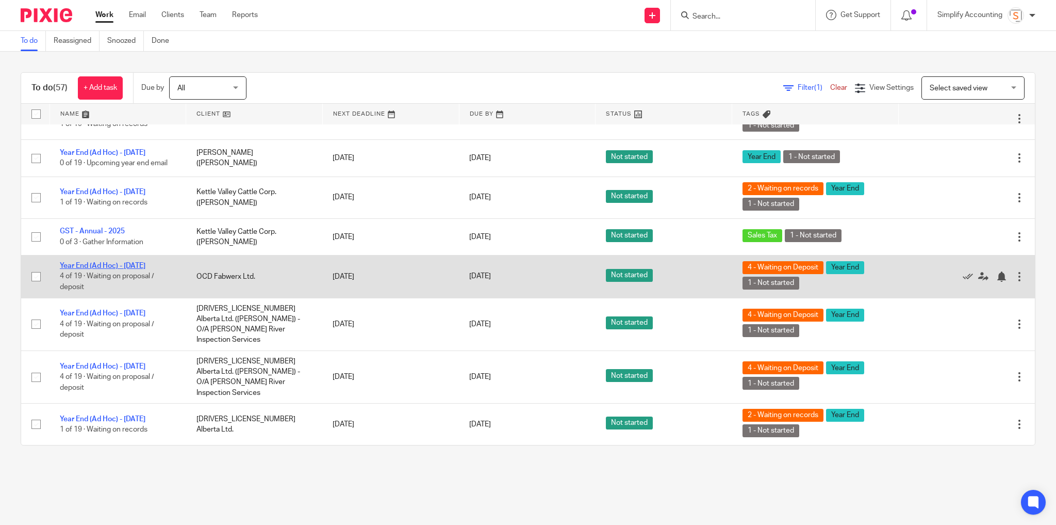
click at [145, 269] on link "Year End (Ad Hoc) - September 2020" at bounding box center [103, 265] width 86 height 7
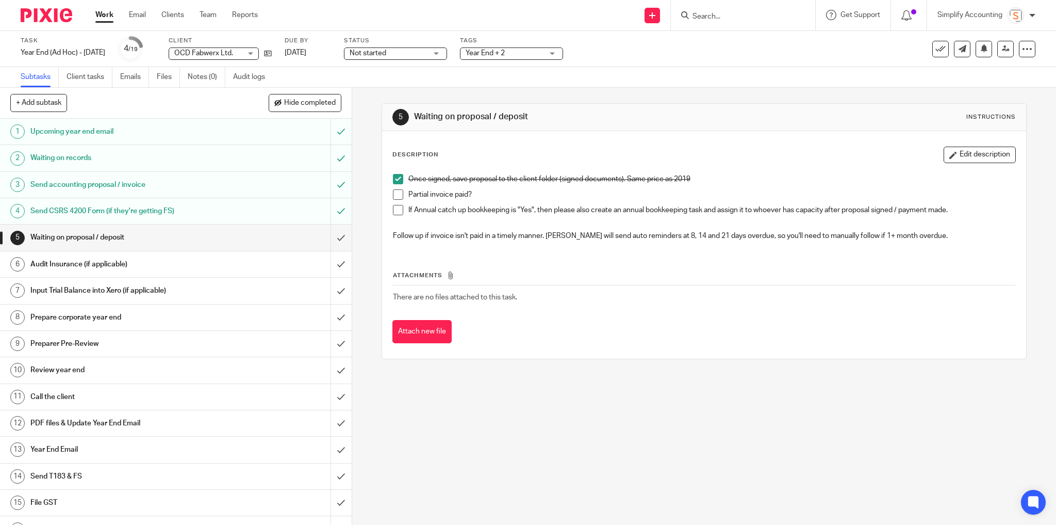
click at [106, 12] on link "Work" at bounding box center [104, 15] width 18 height 10
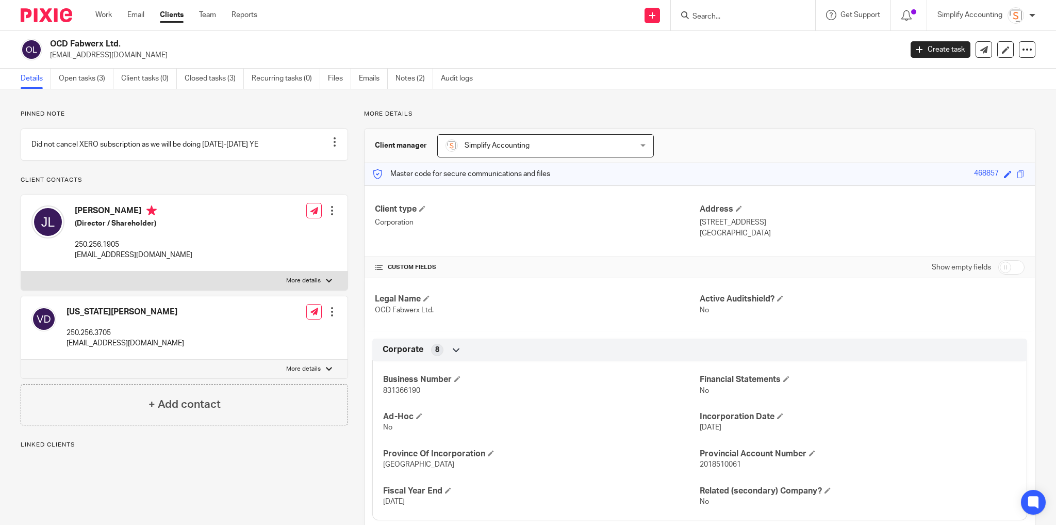
drag, startPoint x: 93, startPoint y: 83, endPoint x: 133, endPoint y: 106, distance: 46.0
click at [93, 83] on link "Open tasks (3)" at bounding box center [86, 79] width 55 height 20
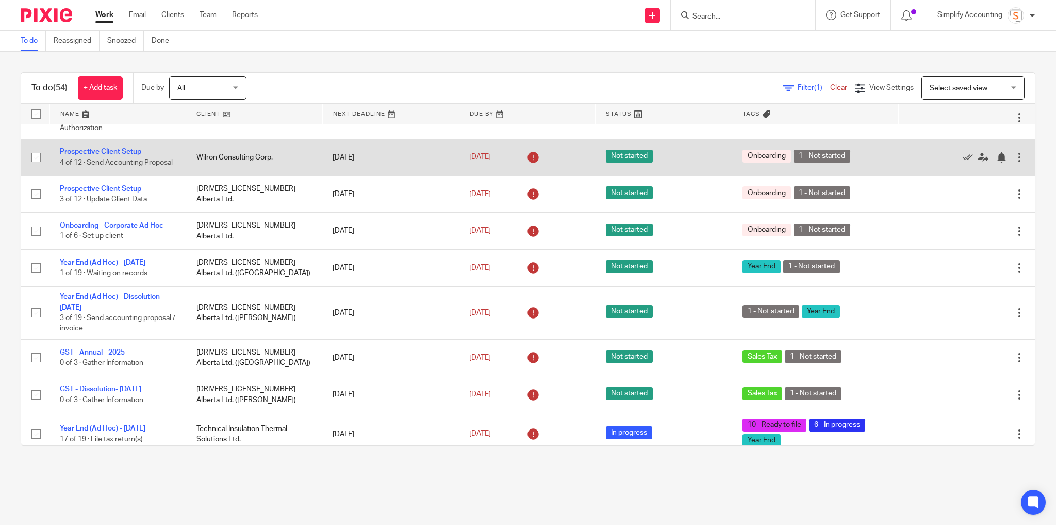
scroll to position [784, 0]
